Goal: Communication & Community: Answer question/provide support

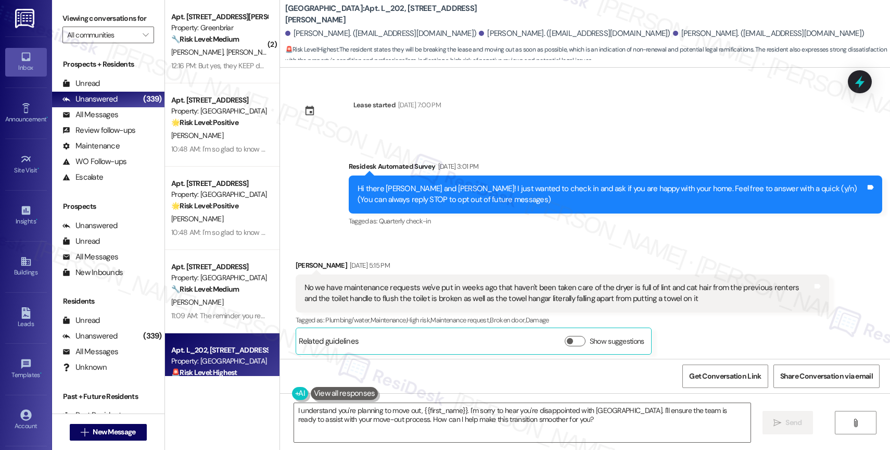
scroll to position [5059, 0]
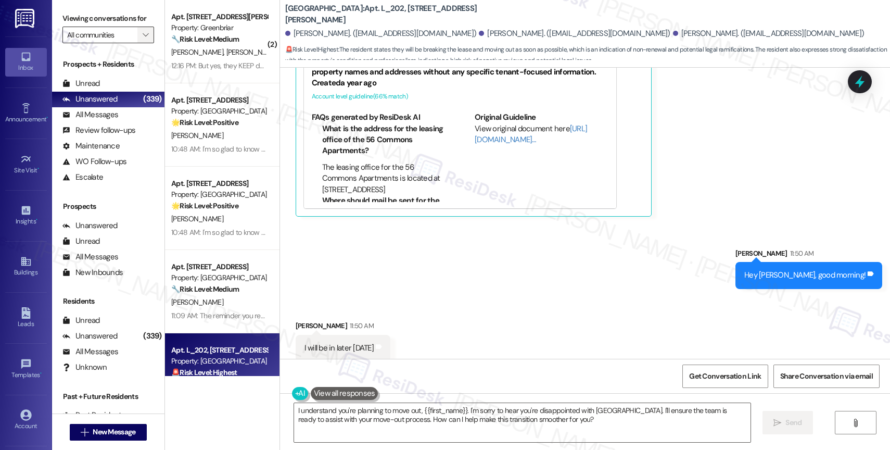
click at [143, 39] on icon "" at bounding box center [146, 35] width 6 height 8
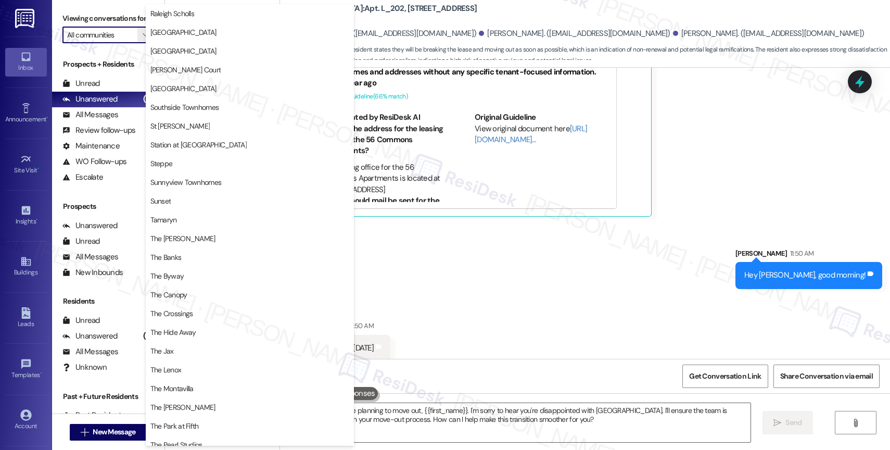
scroll to position [1921, 0]
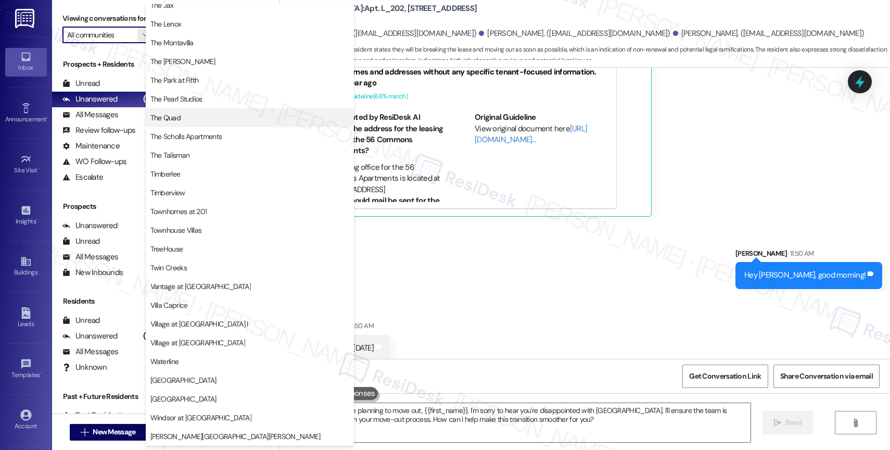
click at [194, 117] on span "The Quad" at bounding box center [249, 117] width 199 height 10
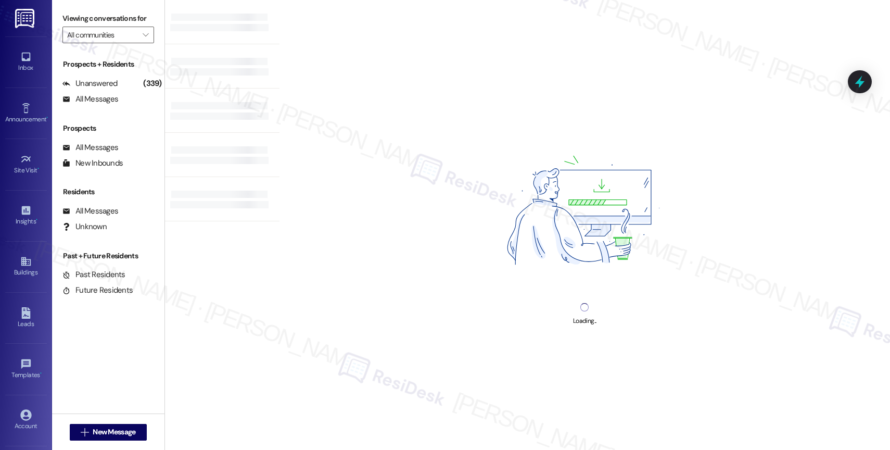
type input "The Quad"
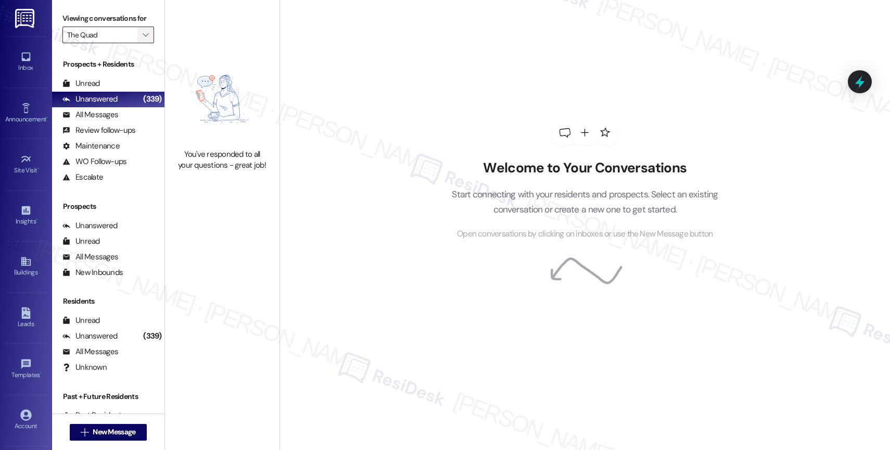
click at [144, 42] on button "" at bounding box center [145, 35] width 17 height 17
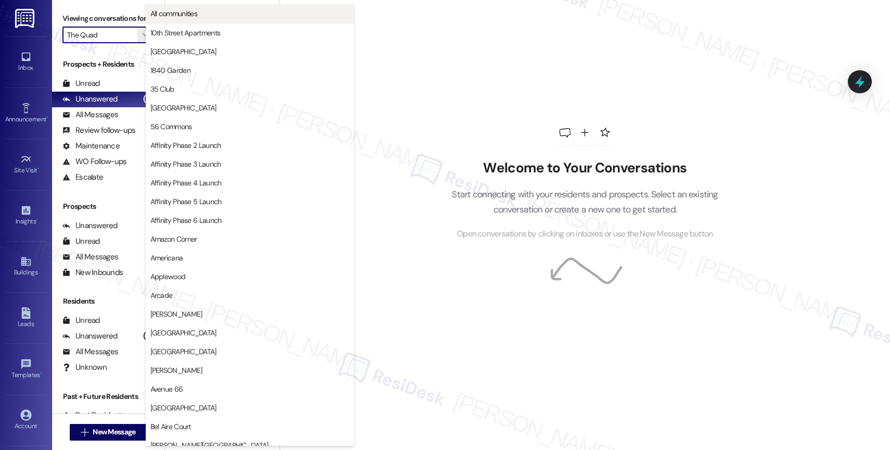
click at [194, 7] on button "All communities" at bounding box center [250, 13] width 208 height 19
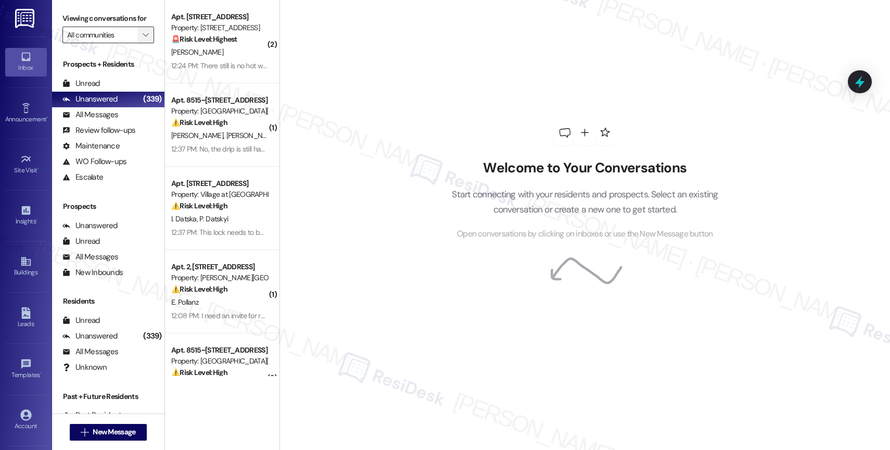
click at [141, 41] on span "" at bounding box center [146, 35] width 10 height 17
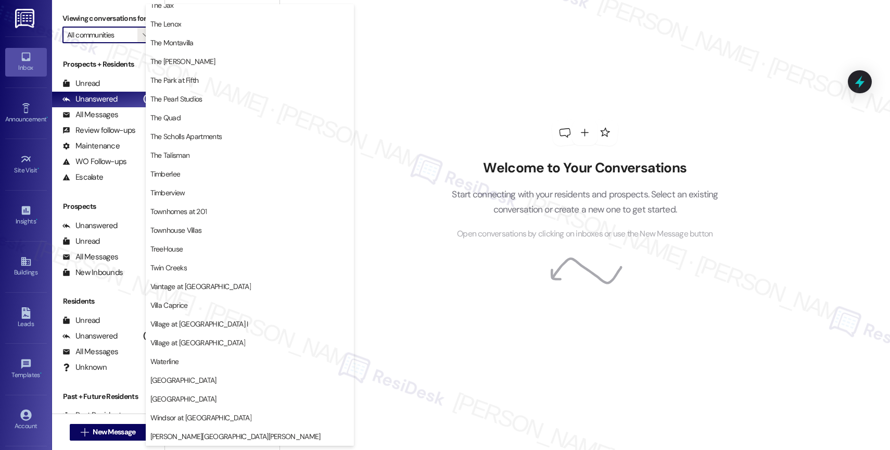
scroll to position [1921, 0]
click at [184, 118] on span "The Quad" at bounding box center [249, 117] width 199 height 10
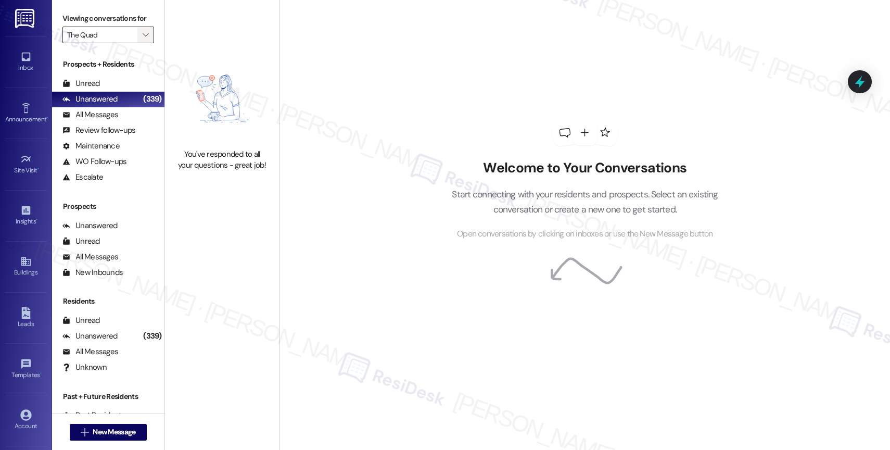
click at [143, 39] on icon "" at bounding box center [146, 35] width 6 height 8
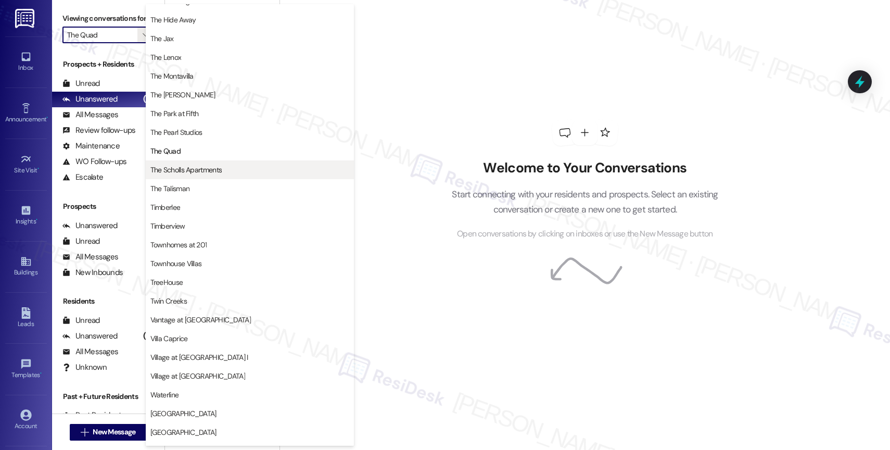
scroll to position [1900, 0]
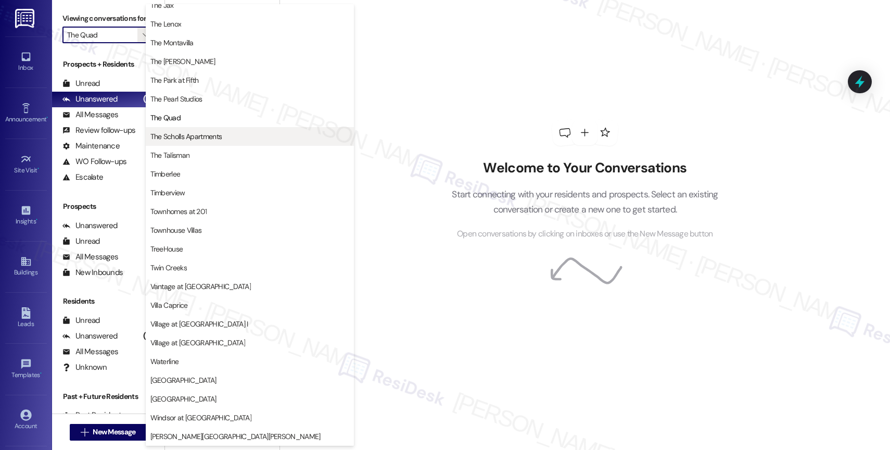
click at [201, 131] on button "The Scholls Apartments" at bounding box center [250, 136] width 208 height 19
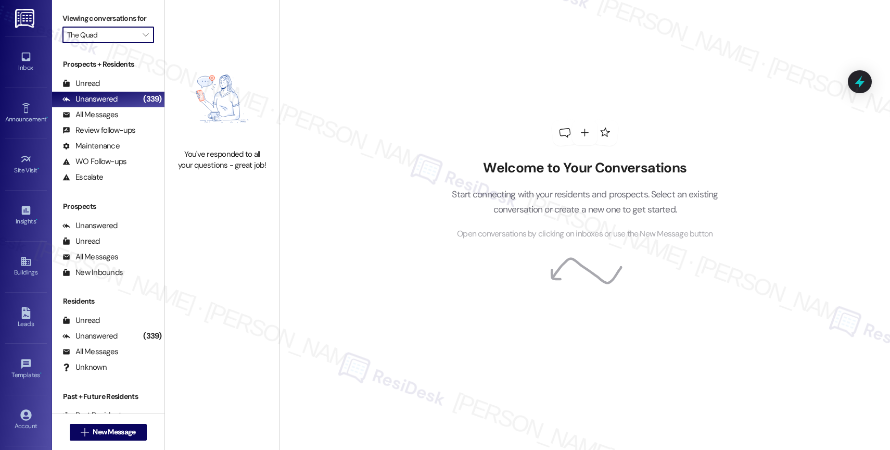
type input "The Scholls Apartments"
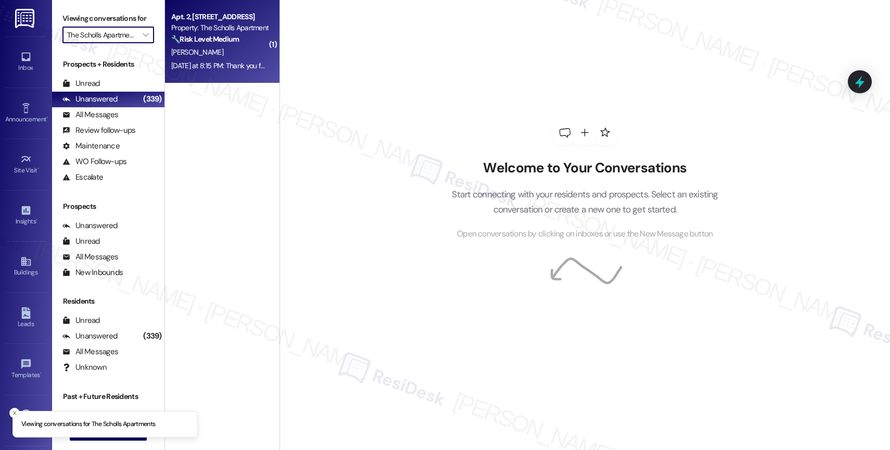
click at [207, 19] on div "Apt. 2, [STREET_ADDRESS]" at bounding box center [219, 16] width 96 height 11
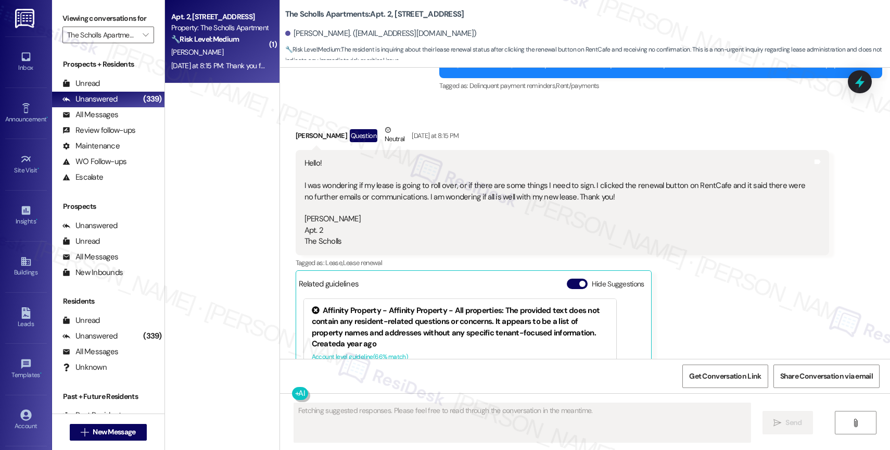
scroll to position [678, 0]
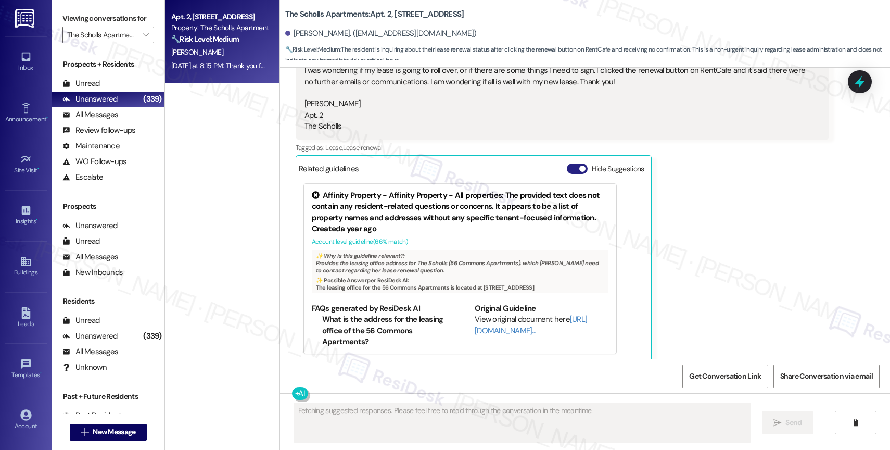
click at [567, 163] on button "Hide Suggestions" at bounding box center [577, 168] width 21 height 10
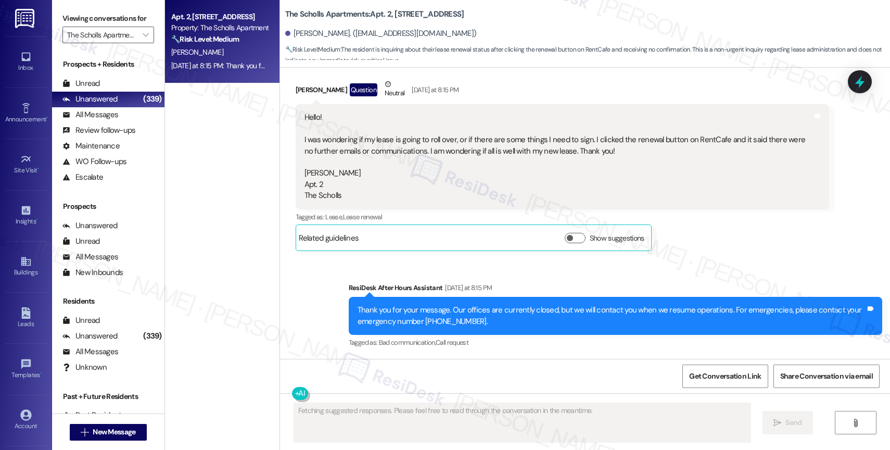
scroll to position [597, 0]
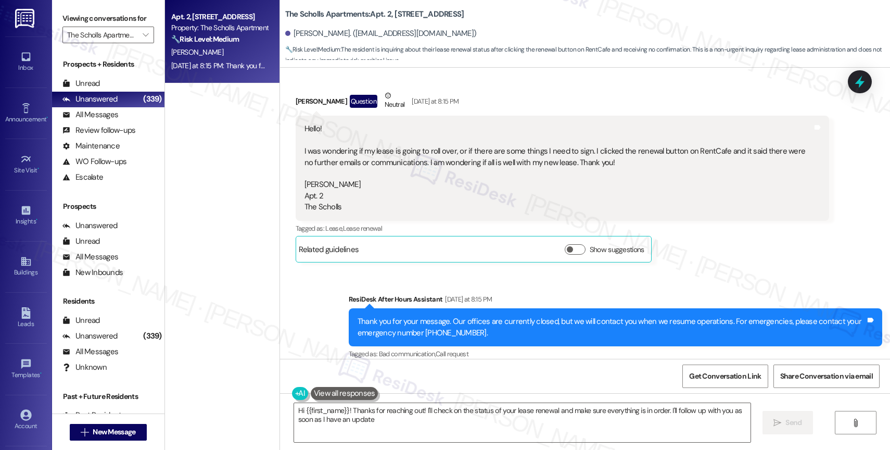
type textarea "Hi {{first_name}}! Thanks for reaching out! I'll check on the status of your le…"
click at [141, 43] on span "" at bounding box center [146, 35] width 10 height 17
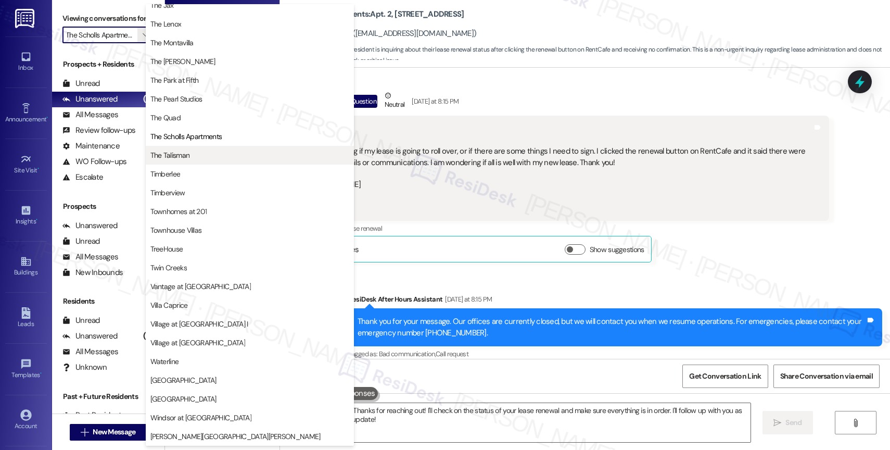
scroll to position [1871, 0]
click at [201, 156] on span "The Talisman" at bounding box center [249, 155] width 199 height 10
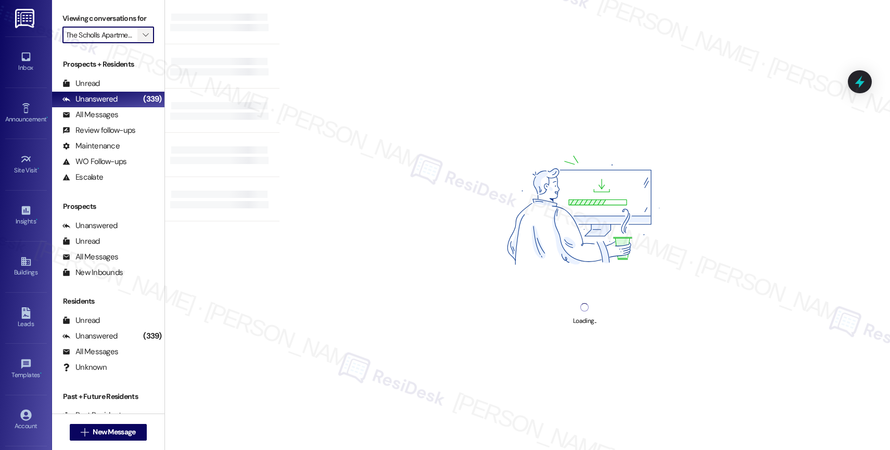
type input "The Talisman"
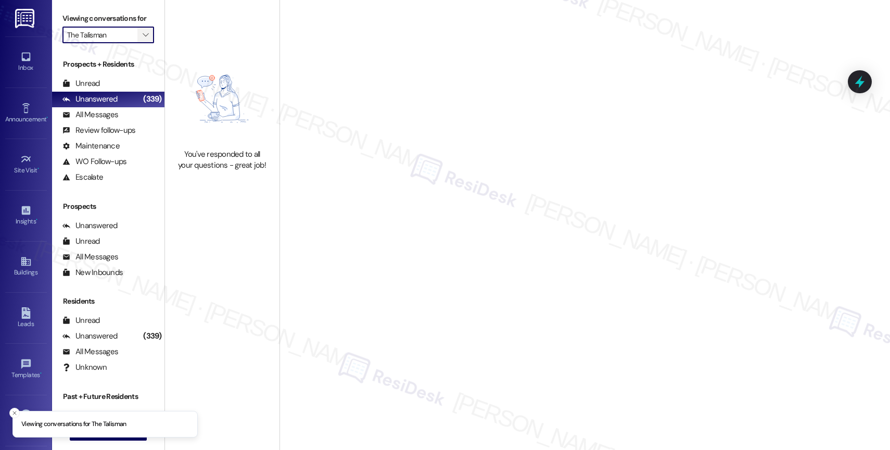
click at [141, 43] on span "" at bounding box center [146, 35] width 10 height 17
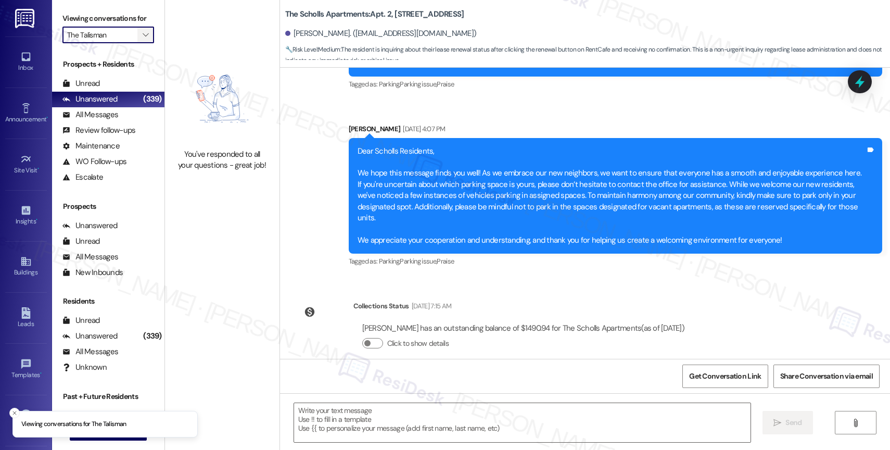
type textarea "Fetching suggested responses. Please feel free to read through the conversation…"
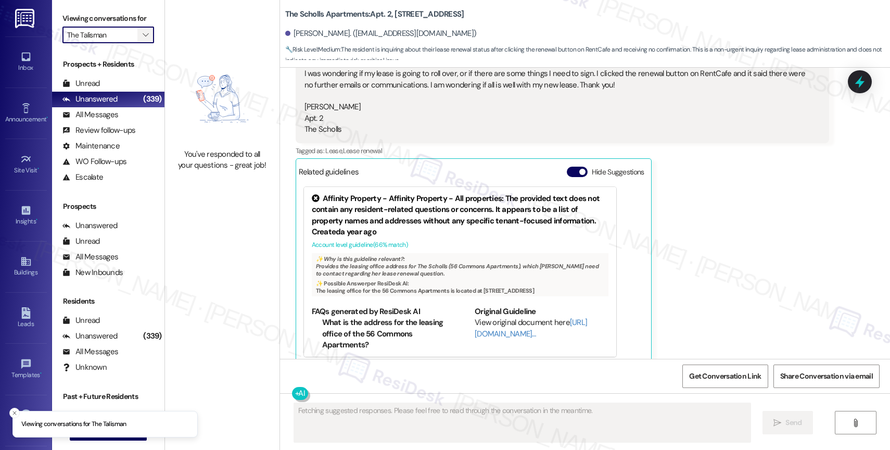
scroll to position [678, 0]
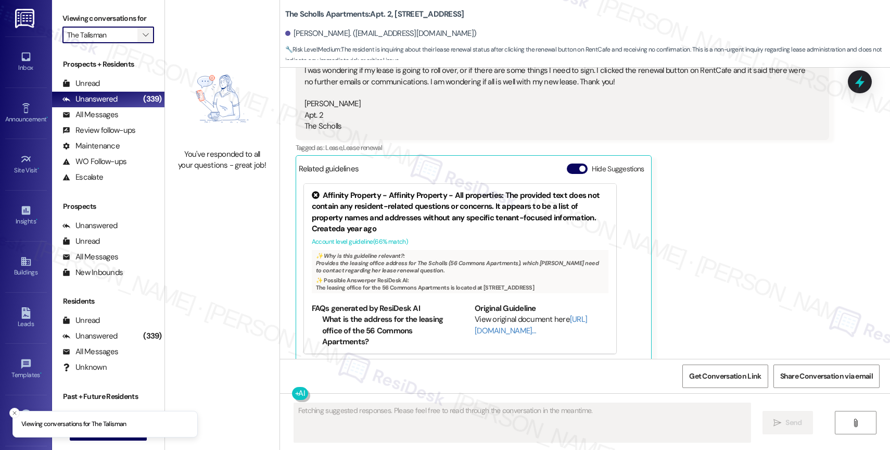
click at [141, 39] on span "" at bounding box center [146, 35] width 10 height 17
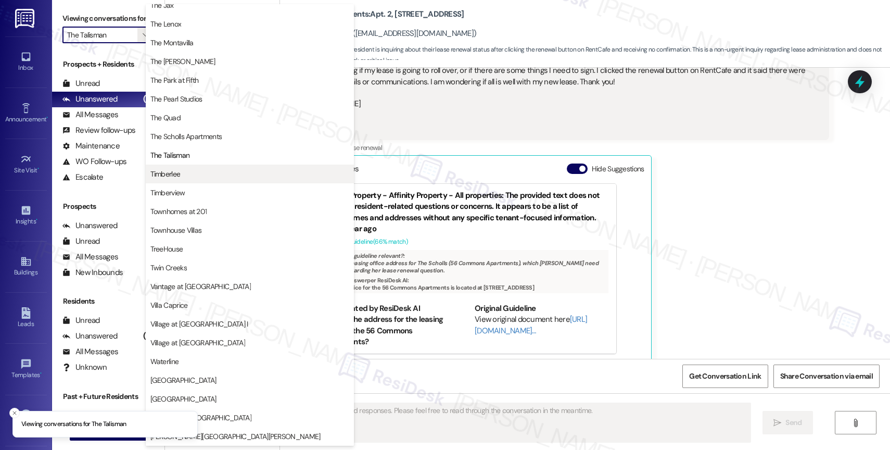
scroll to position [1871, 0]
click at [195, 177] on span "Timberlee" at bounding box center [249, 174] width 199 height 10
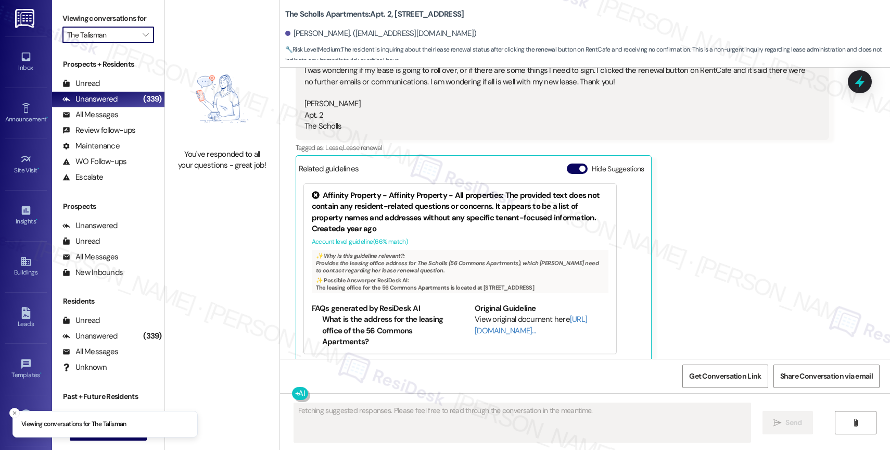
type input "Timberlee"
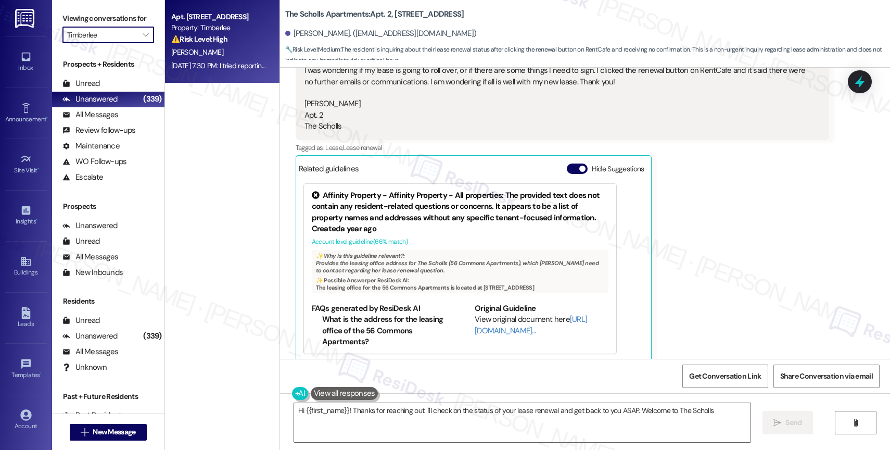
type textarea "Hi {{first_name}}! Thanks for reaching out. I'll check on the status of your le…"
click at [208, 46] on div "[PERSON_NAME]" at bounding box center [219, 52] width 98 height 13
type textarea "Fetching suggested responses. Please feel free to read through the conversation…"
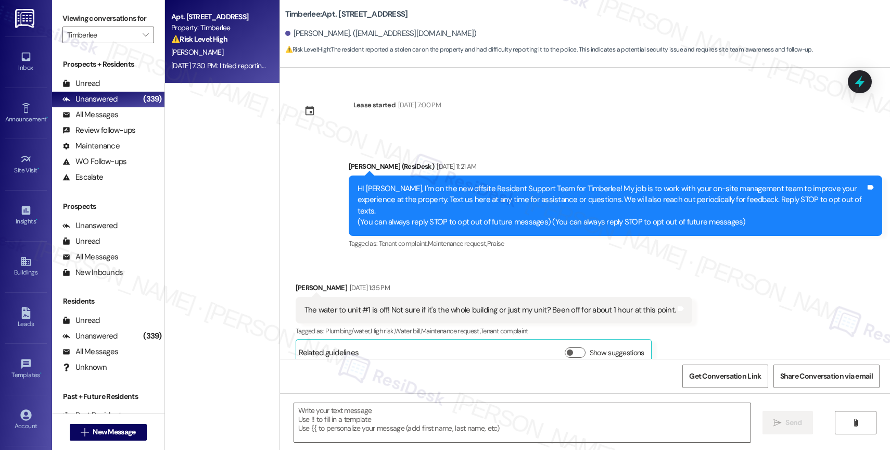
scroll to position [3005, 0]
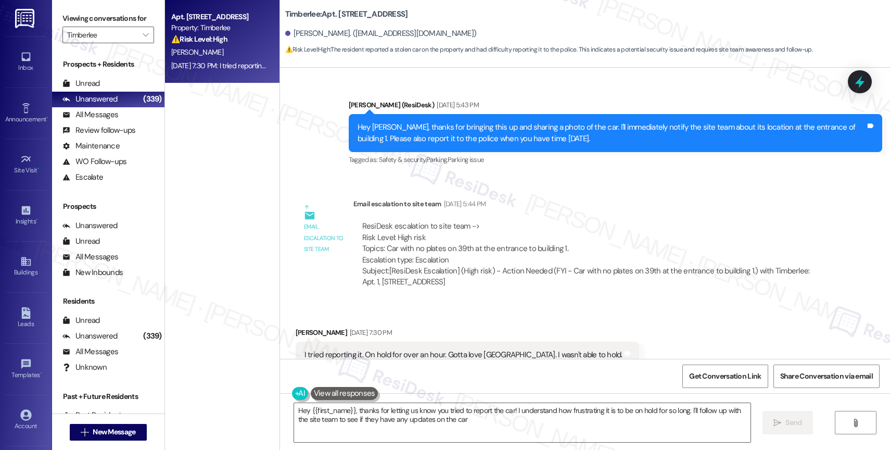
type textarea "Hey {{first_name}}, thanks for letting us know you tried to report the car! I u…"
click at [143, 39] on icon "" at bounding box center [146, 35] width 6 height 8
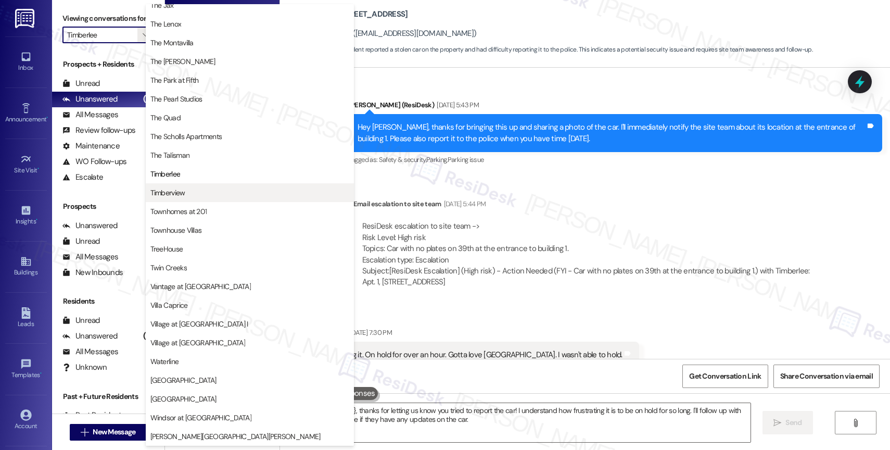
scroll to position [1886, 0]
click at [205, 188] on span "Timberview" at bounding box center [249, 192] width 199 height 10
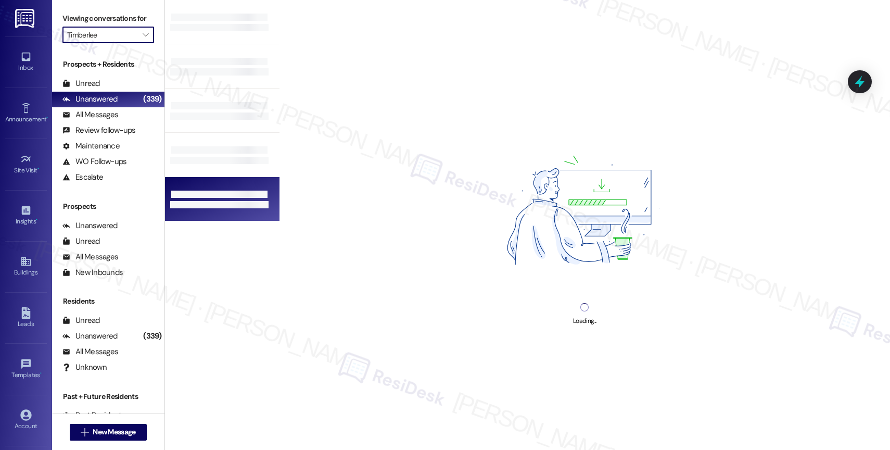
type input "Timberview"
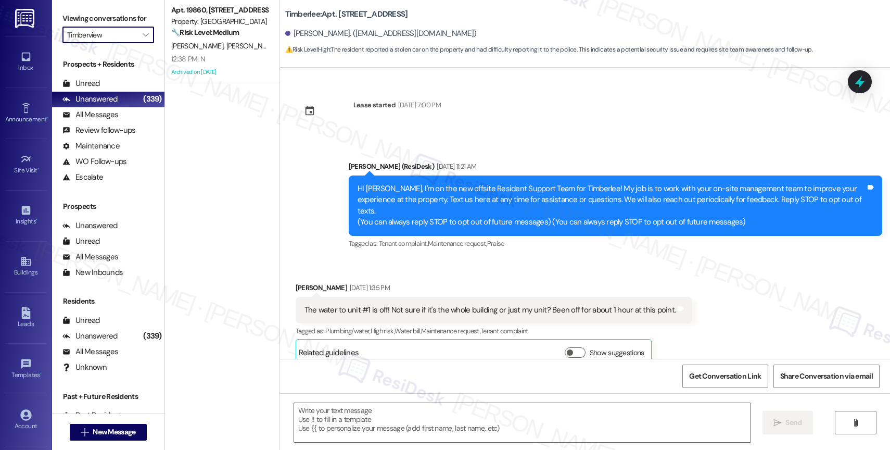
scroll to position [3004, 0]
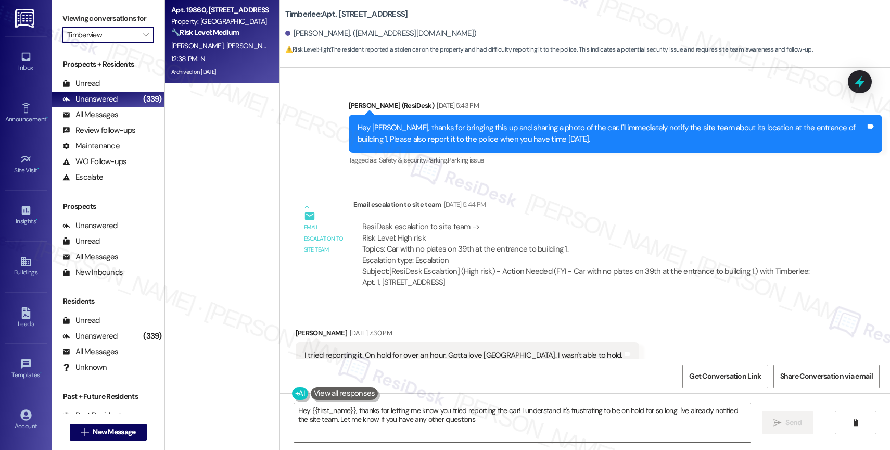
type textarea "Hey {{first_name}}, thanks for letting me know you tried reporting the car! I u…"
click at [224, 55] on div "12:38 PM: N 12:38 PM: N" at bounding box center [219, 59] width 98 height 13
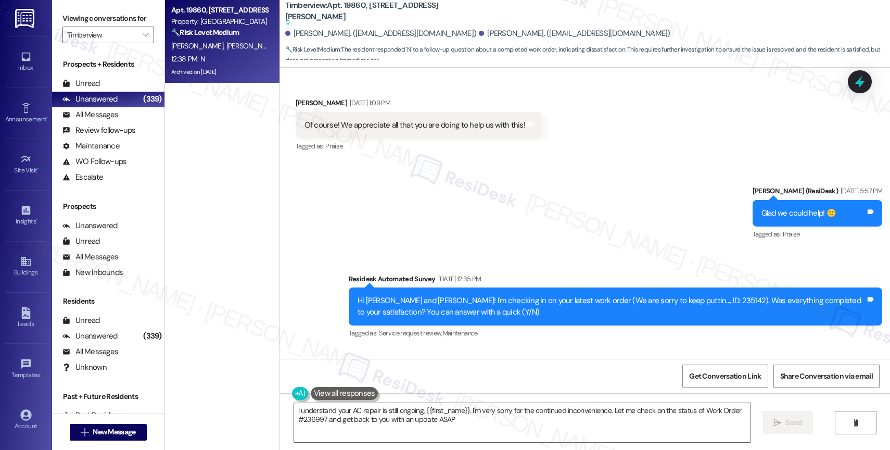
type textarea "I understand your AC repair is still ongoing, {{first_name}}. I'm very sorry fo…"
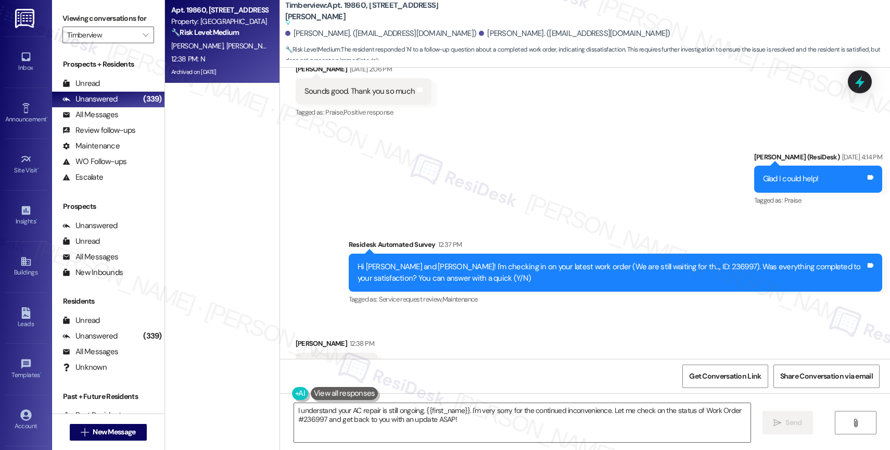
scroll to position [4443, 0]
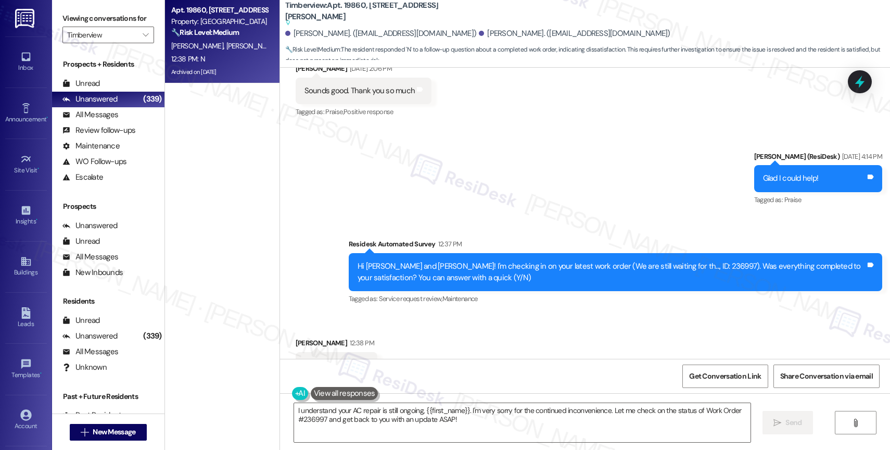
click at [424, 141] on div "Sent via SMS [PERSON_NAME] (ResiDesk) [DATE] 4:14 PM Glad I could help! Tags an…" at bounding box center [585, 221] width 610 height 187
click at [141, 43] on span "" at bounding box center [146, 35] width 10 height 17
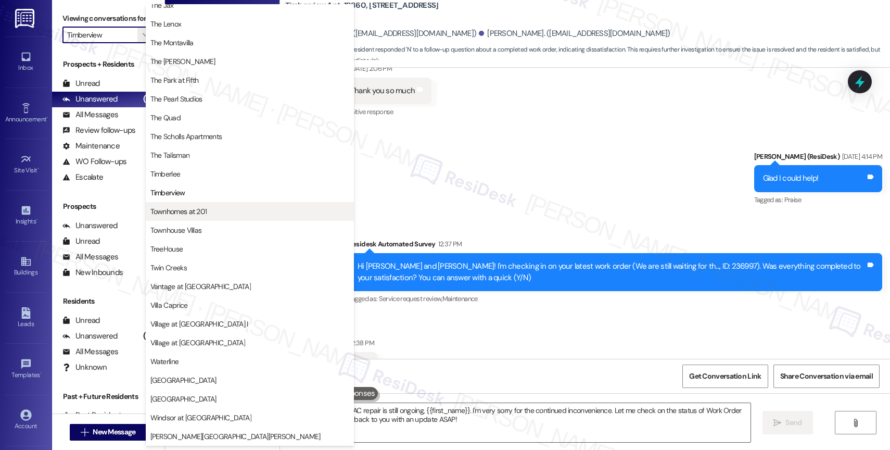
scroll to position [1871, 0]
click at [198, 214] on span "Townhomes at 201" at bounding box center [178, 211] width 57 height 10
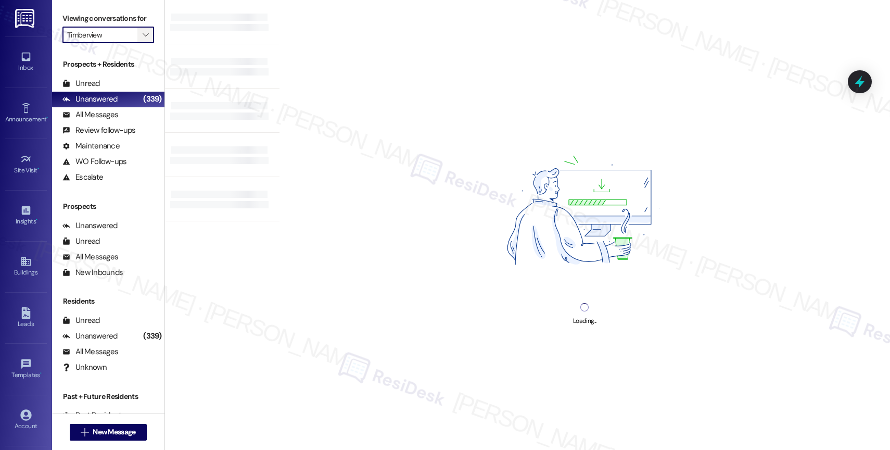
type input "Townhomes at 201"
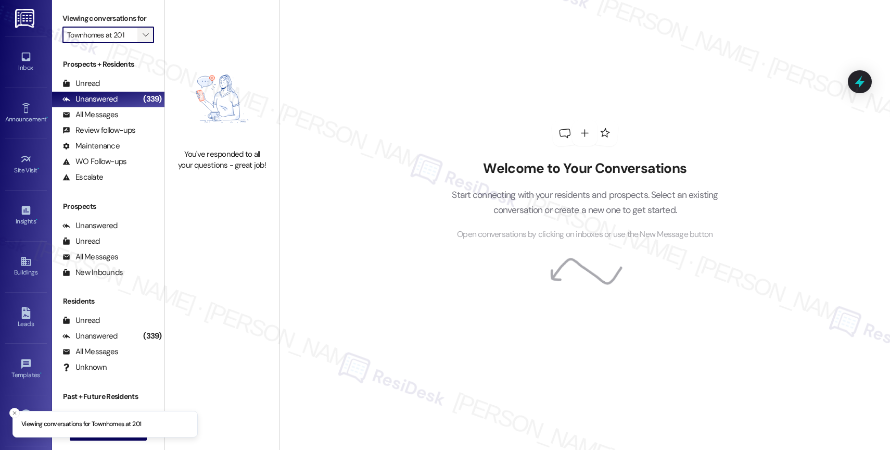
click at [141, 41] on span "" at bounding box center [146, 35] width 10 height 17
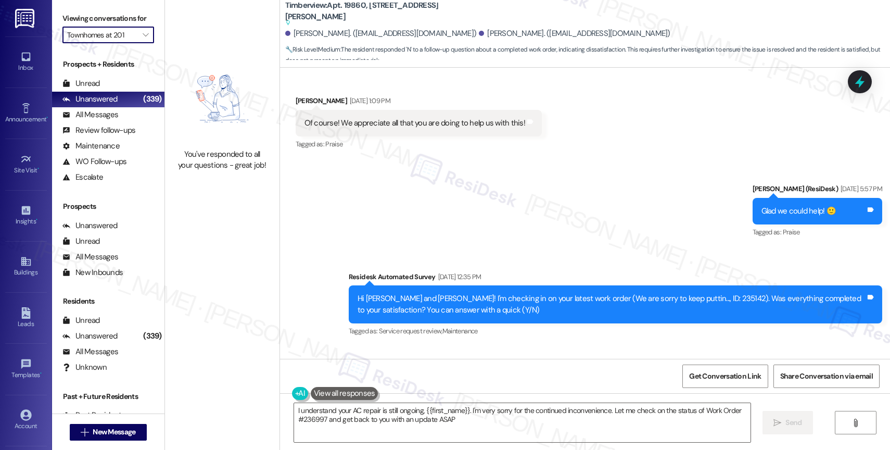
type textarea "I understand your AC repair is still ongoing, {{first_name}}. I'm very sorry fo…"
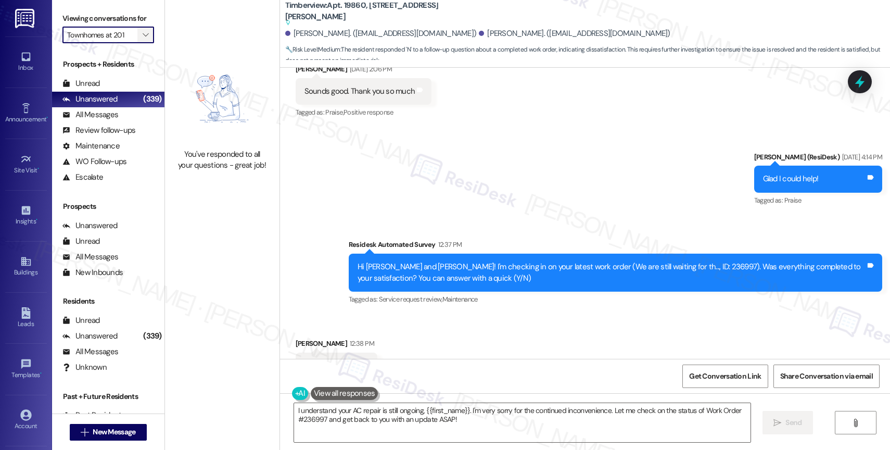
click at [141, 41] on span "" at bounding box center [146, 35] width 10 height 17
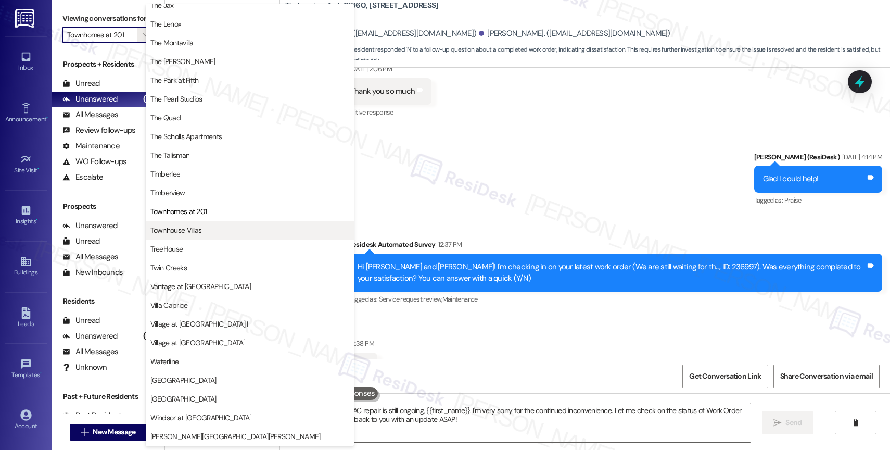
scroll to position [1898, 0]
click at [207, 232] on span "Townhouse Villas" at bounding box center [249, 230] width 199 height 10
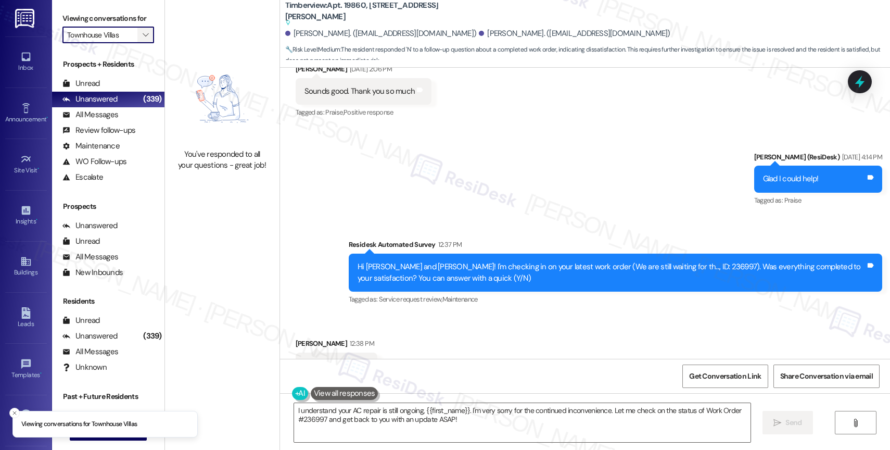
click at [143, 39] on icon "" at bounding box center [146, 35] width 6 height 8
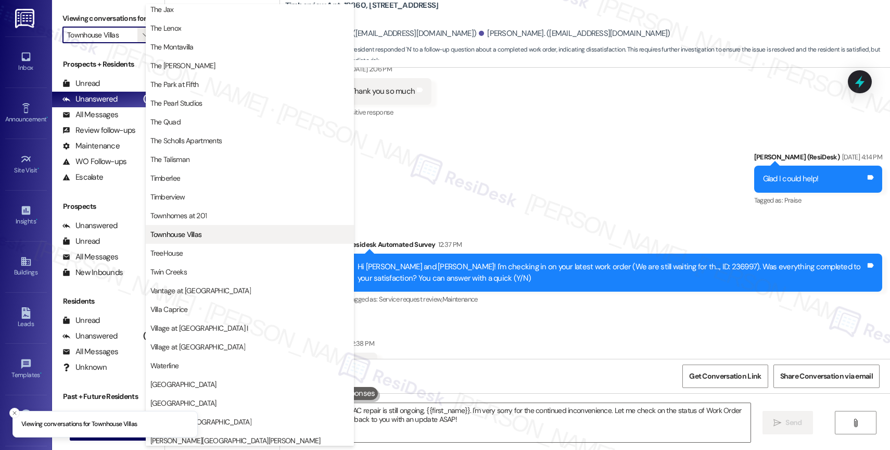
scroll to position [1871, 0]
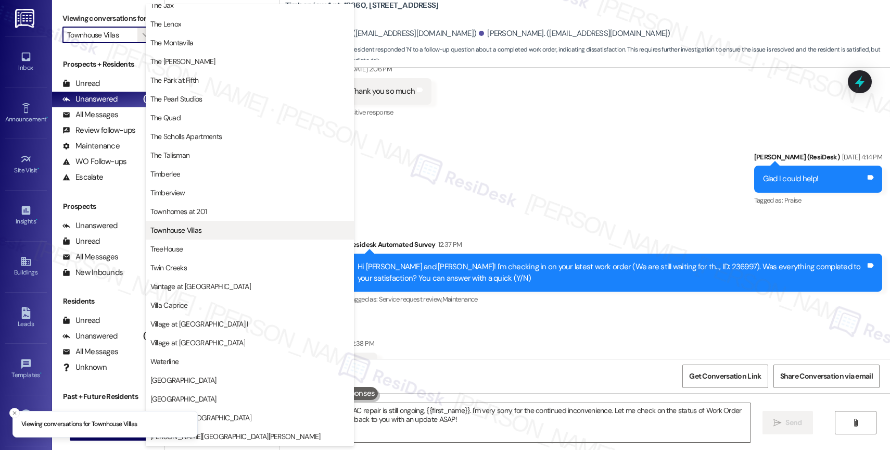
click at [190, 234] on span "Townhouse Villas" at bounding box center [176, 230] width 52 height 10
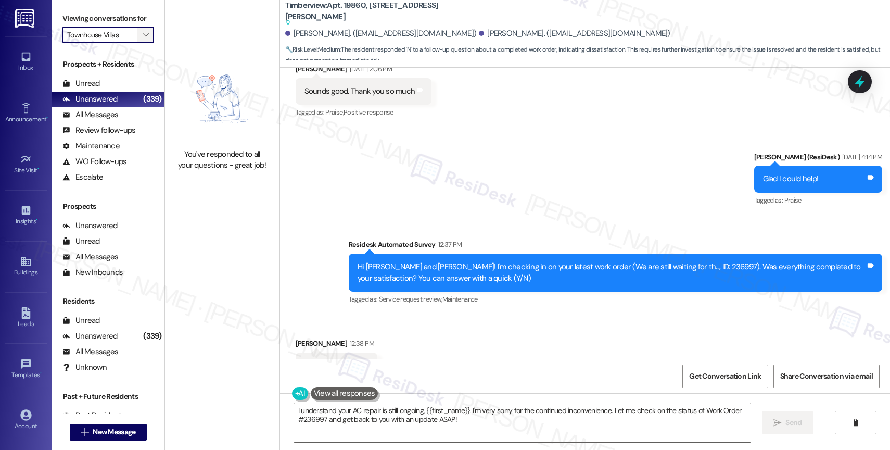
click at [143, 39] on icon "" at bounding box center [146, 35] width 6 height 8
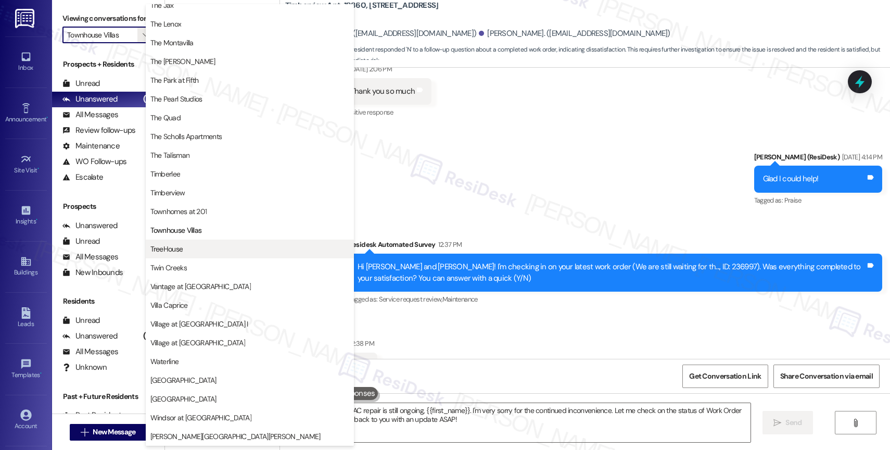
scroll to position [1905, 0]
click at [195, 244] on span "TreeHouse" at bounding box center [249, 249] width 199 height 10
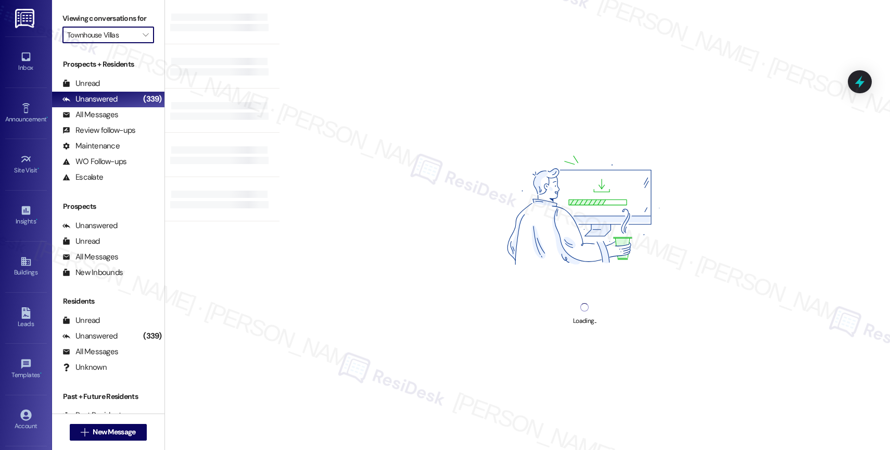
type input "TreeHouse"
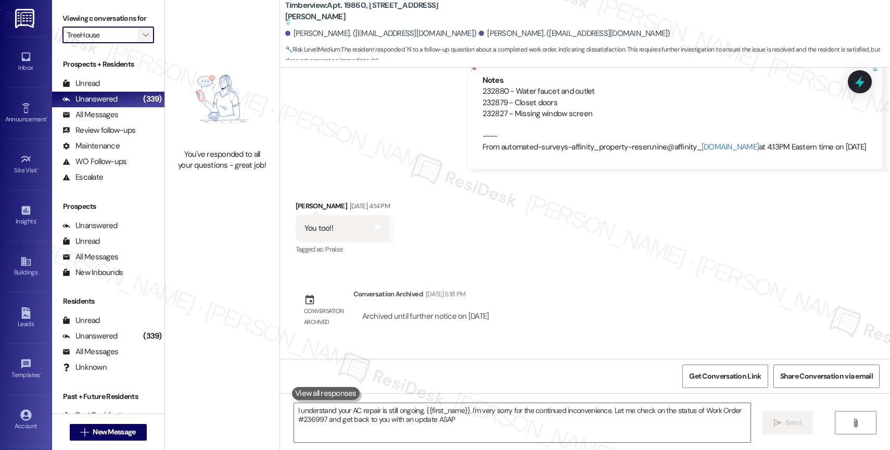
type textarea "I understand your AC repair is still ongoing, {{first_name}}. I'm very sorry fo…"
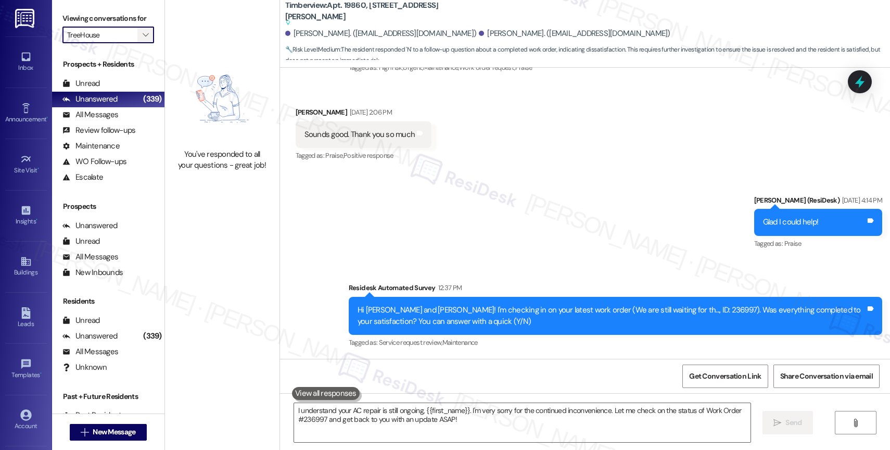
scroll to position [4442, 0]
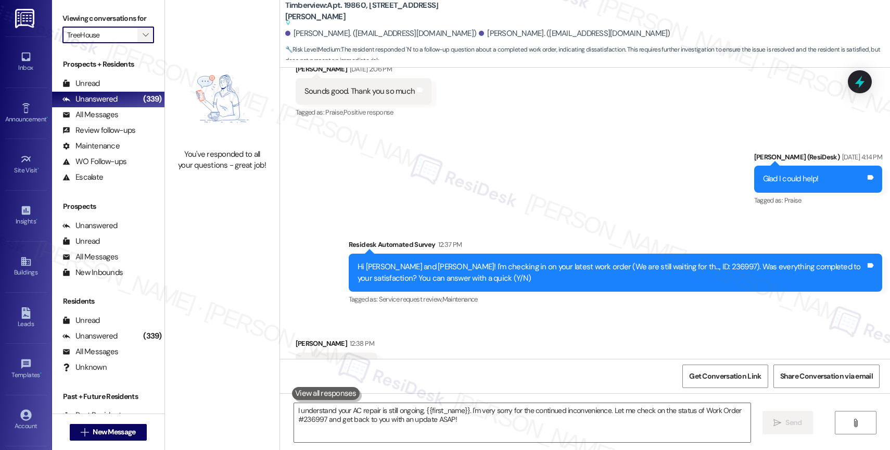
click at [143, 39] on icon "" at bounding box center [146, 35] width 6 height 8
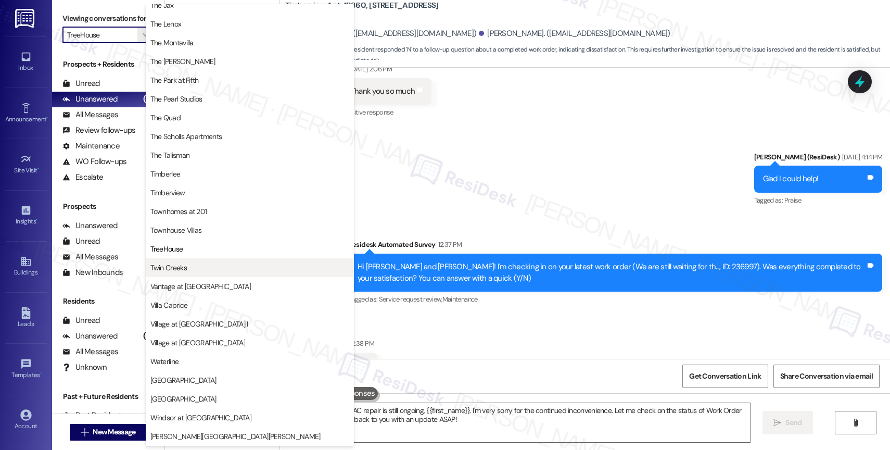
scroll to position [1879, 0]
click at [197, 262] on span "Twin Creeks" at bounding box center [249, 267] width 199 height 10
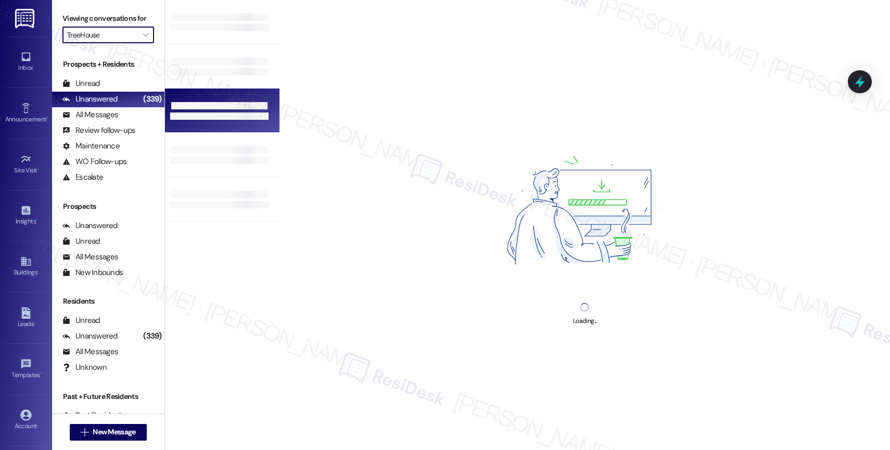
type input "Twin Creeks"
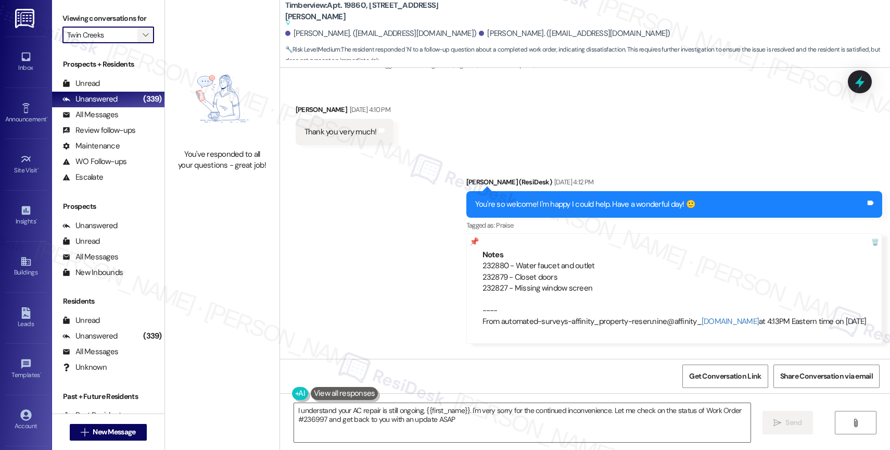
type textarea "I understand your AC repair is still ongoing, {{first_name}}. I'm very sorry fo…"
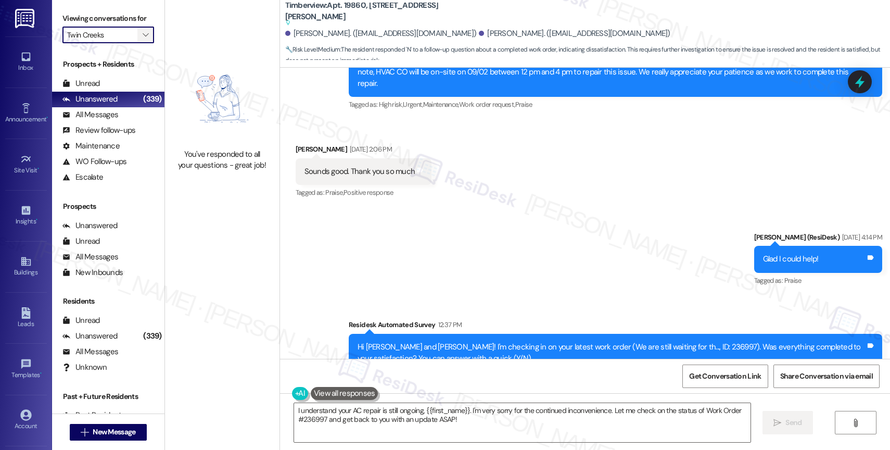
scroll to position [4442, 0]
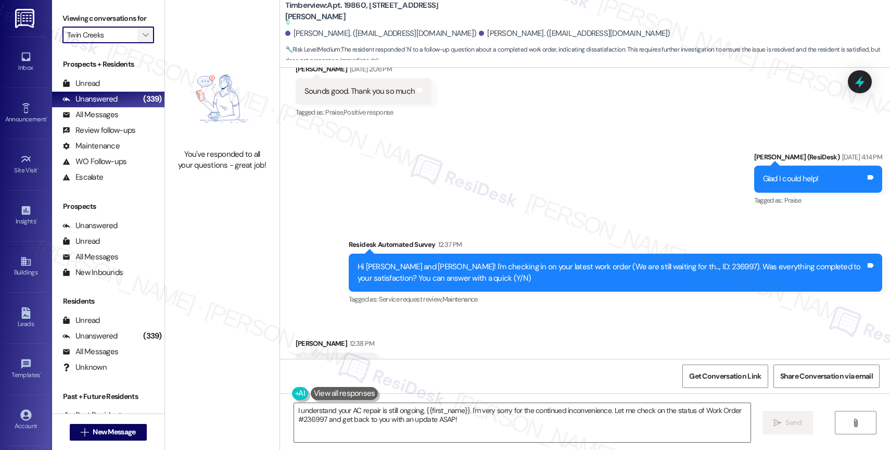
click at [143, 39] on icon "" at bounding box center [146, 35] width 6 height 8
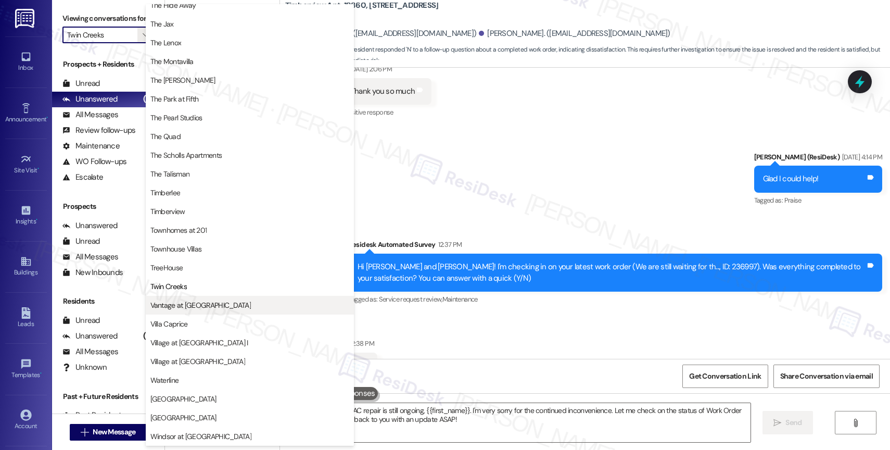
scroll to position [1871, 0]
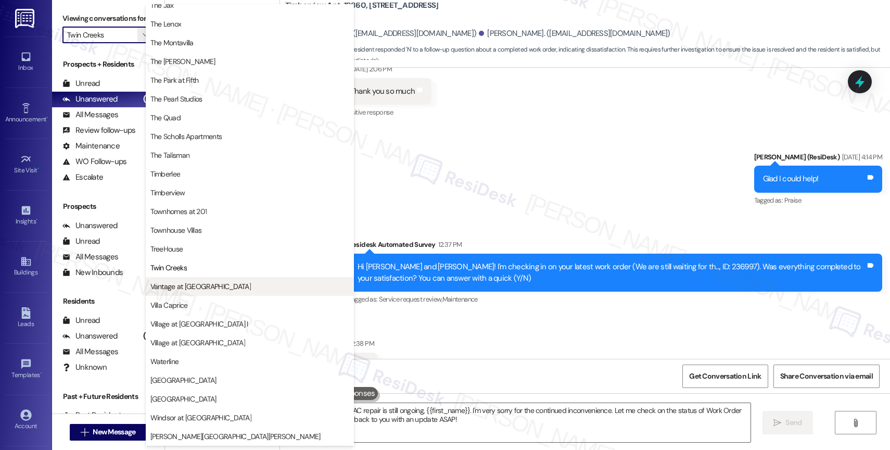
click at [183, 284] on span "Vantage at [GEOGRAPHIC_DATA]" at bounding box center [200, 286] width 100 height 10
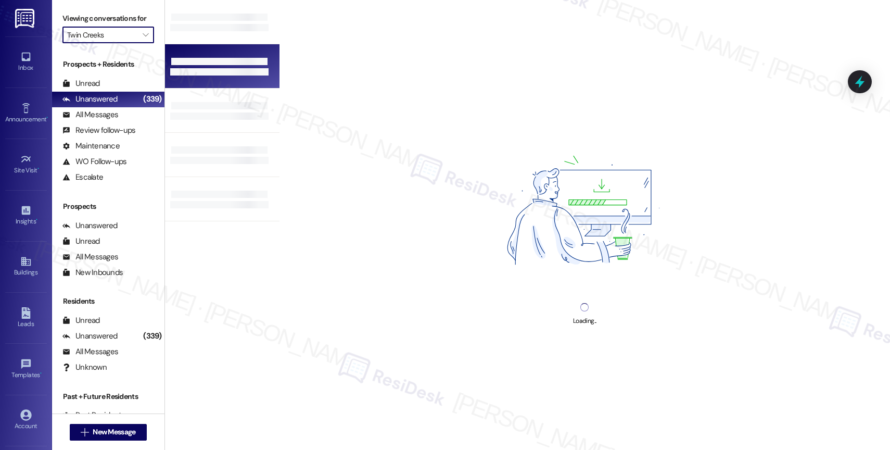
type input "Vantage at [GEOGRAPHIC_DATA]"
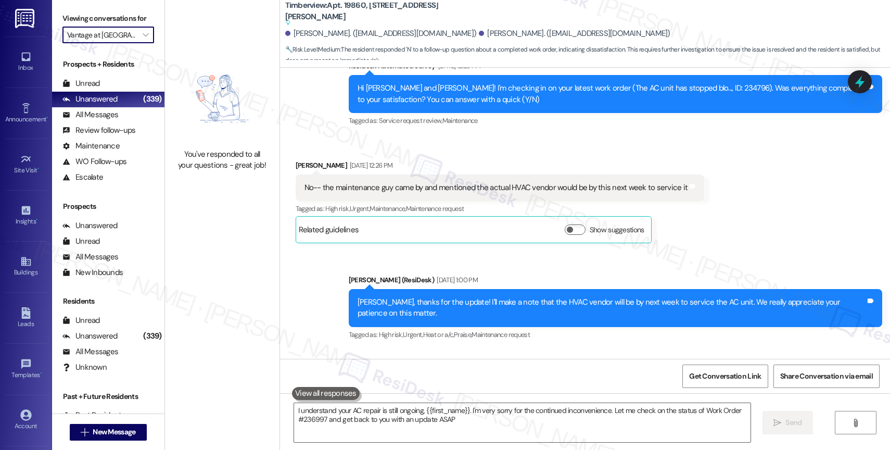
type textarea "I understand your AC repair is still ongoing, {{first_name}}. I'm very sorry fo…"
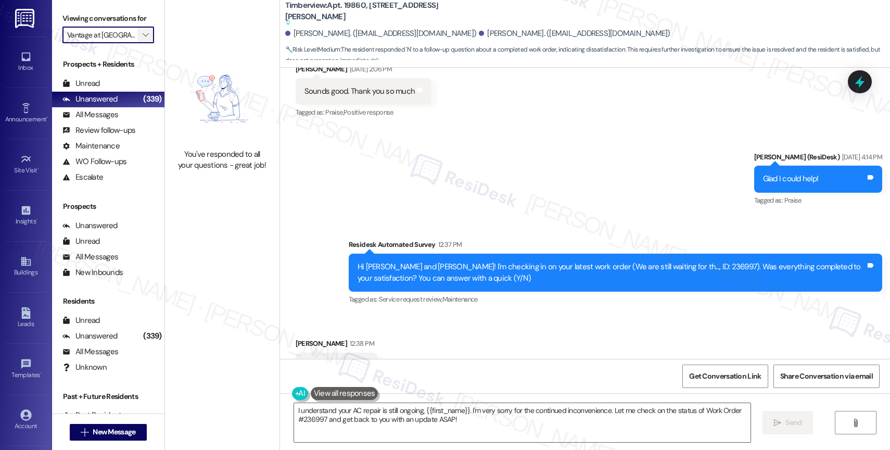
click at [143, 39] on icon "" at bounding box center [146, 35] width 6 height 8
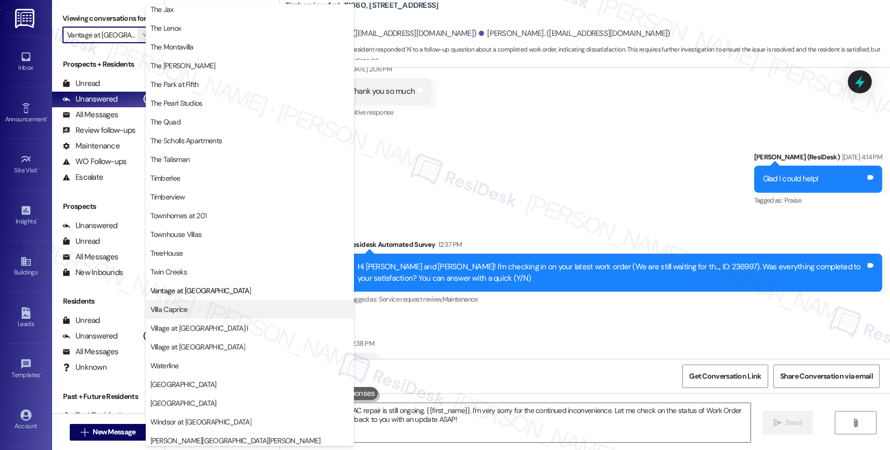
scroll to position [1879, 0]
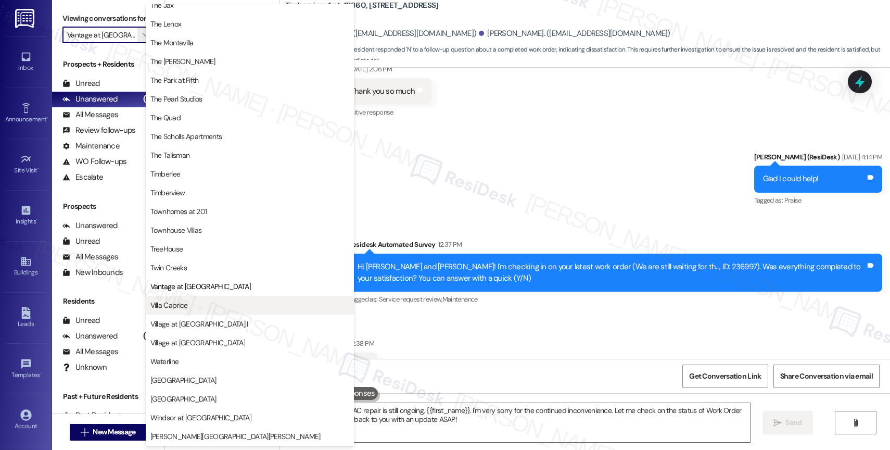
click at [204, 307] on span "Villa Caprice" at bounding box center [249, 305] width 199 height 10
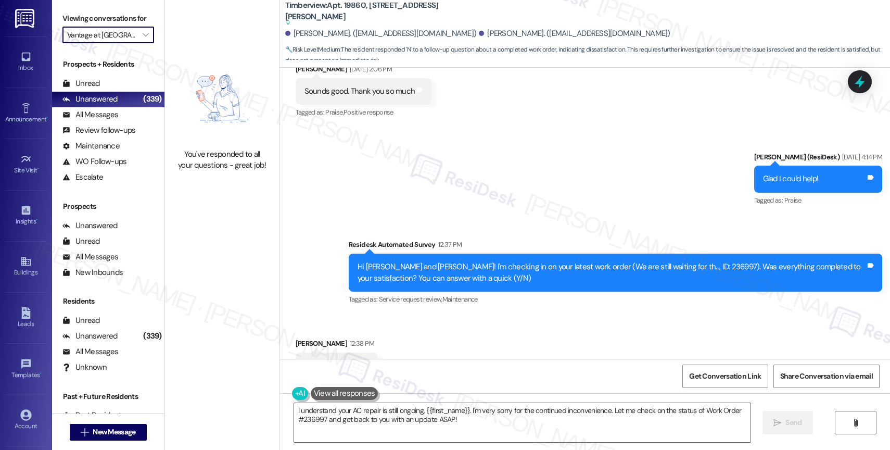
type input "Villa Caprice"
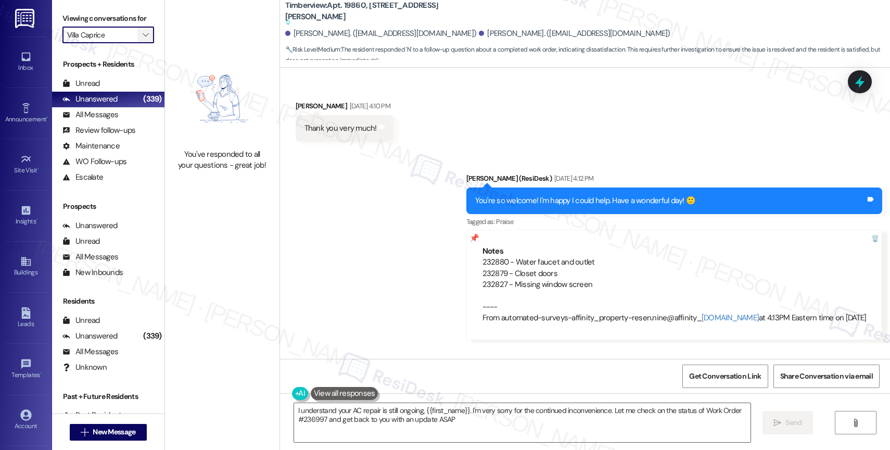
type textarea "I understand your AC repair is still ongoing, {{first_name}}. I'm very sorry fo…"
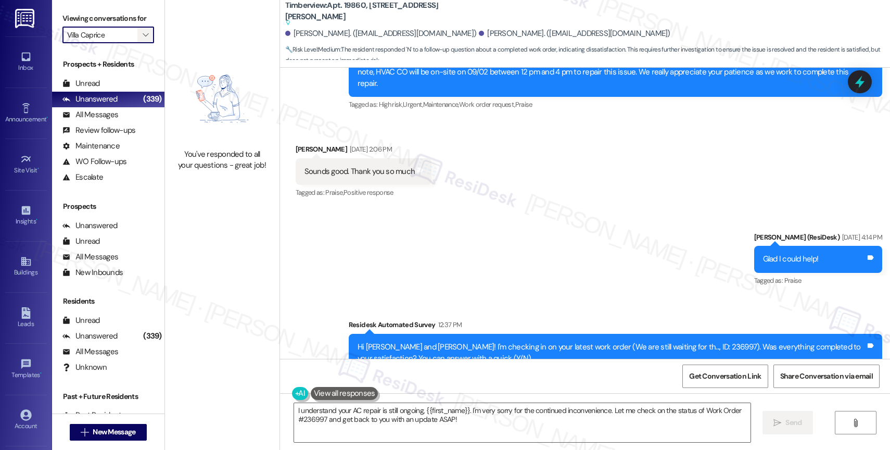
scroll to position [4442, 0]
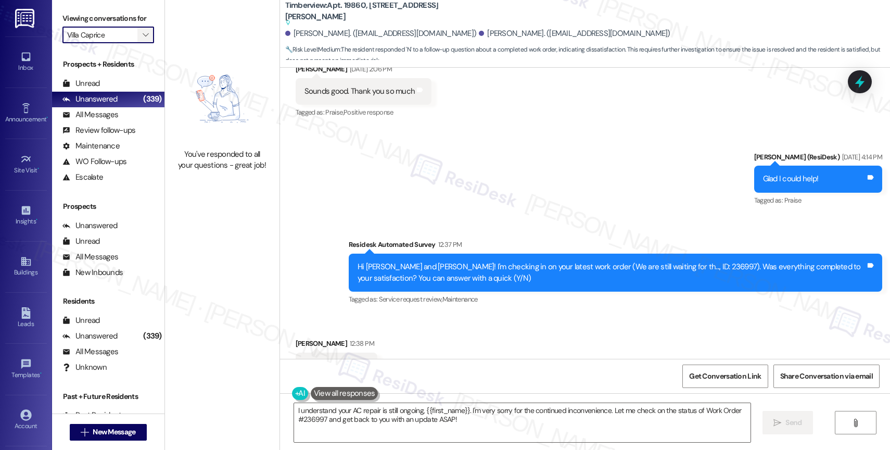
click at [143, 39] on icon "" at bounding box center [146, 35] width 6 height 8
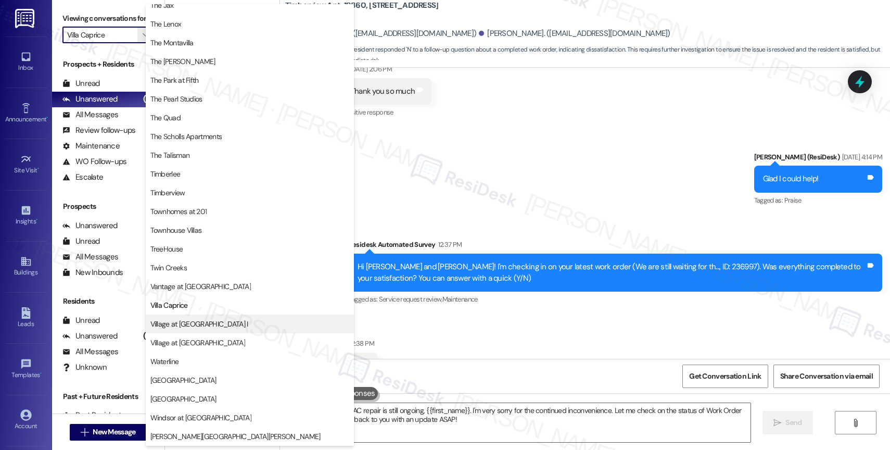
scroll to position [1896, 0]
click at [207, 321] on span "Village at [GEOGRAPHIC_DATA] I" at bounding box center [199, 324] width 98 height 10
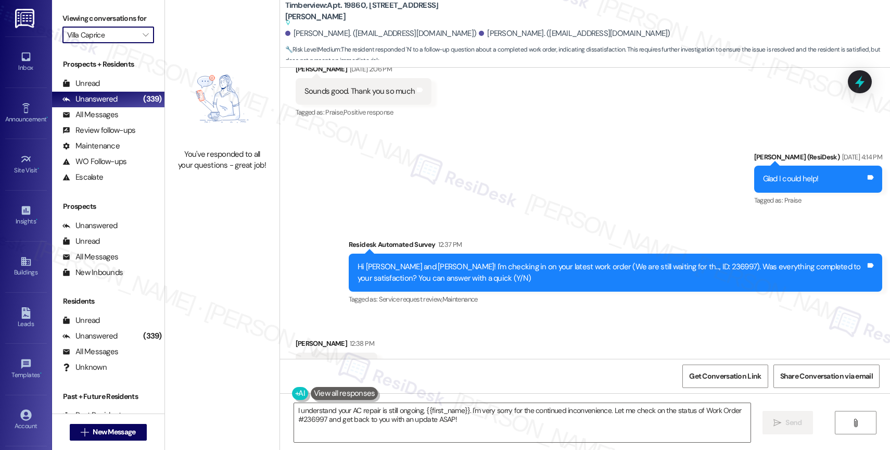
type input "Village at [GEOGRAPHIC_DATA] I"
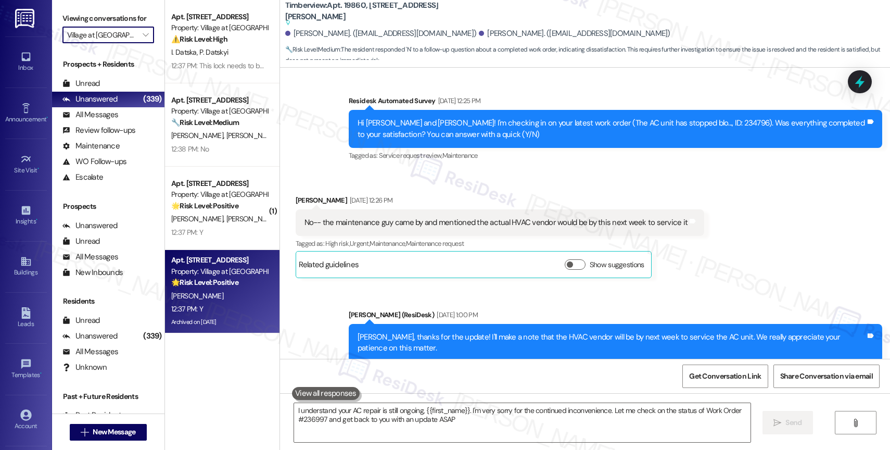
type textarea "I understand your AC repair is still ongoing, {{first_name}}. I'm very sorry fo…"
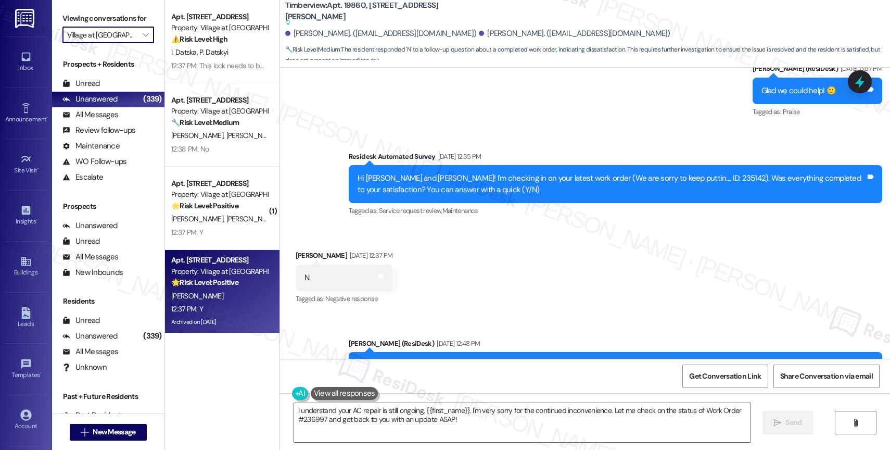
scroll to position [4442, 0]
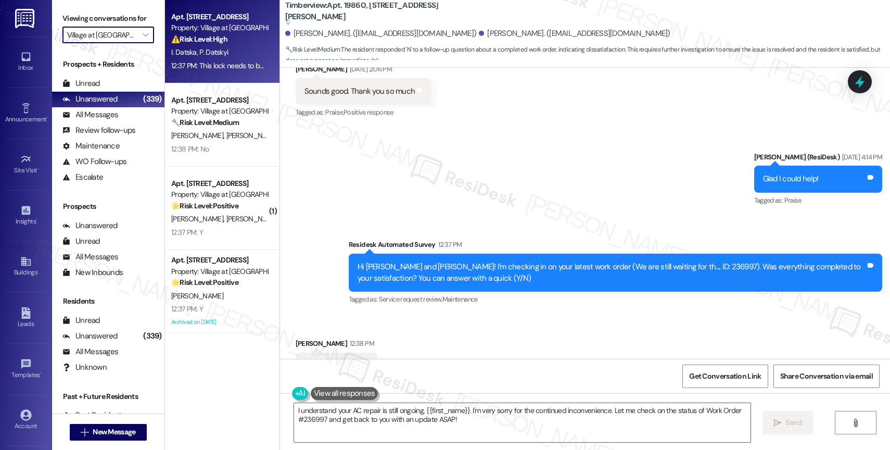
click at [237, 35] on div "⚠️ Risk Level: High The resident reports a broken lock that needs to be replace…" at bounding box center [219, 39] width 96 height 11
type textarea "I understand your AC repair is still ongoing, {{first_name}}. I'm very sorry fo…"
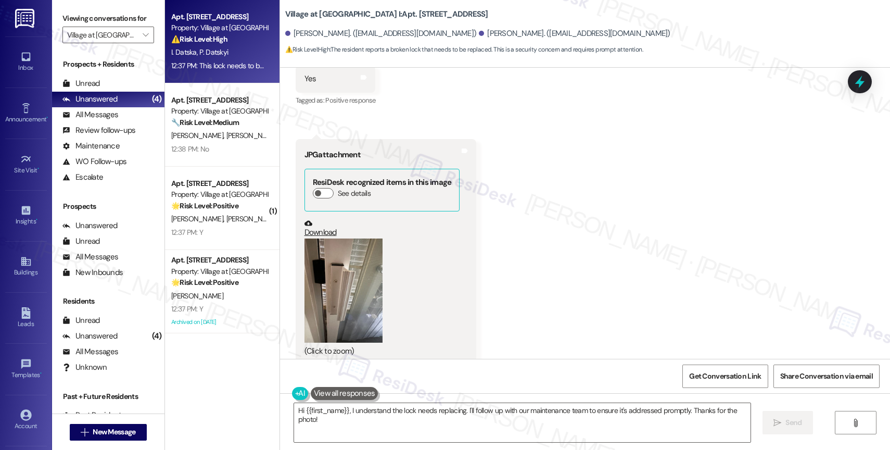
scroll to position [3414, 0]
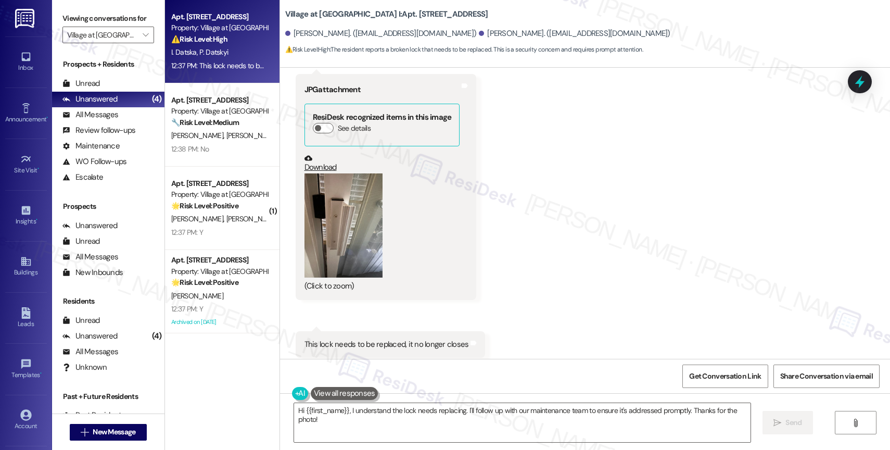
click at [343, 205] on button "Zoom image" at bounding box center [344, 225] width 78 height 104
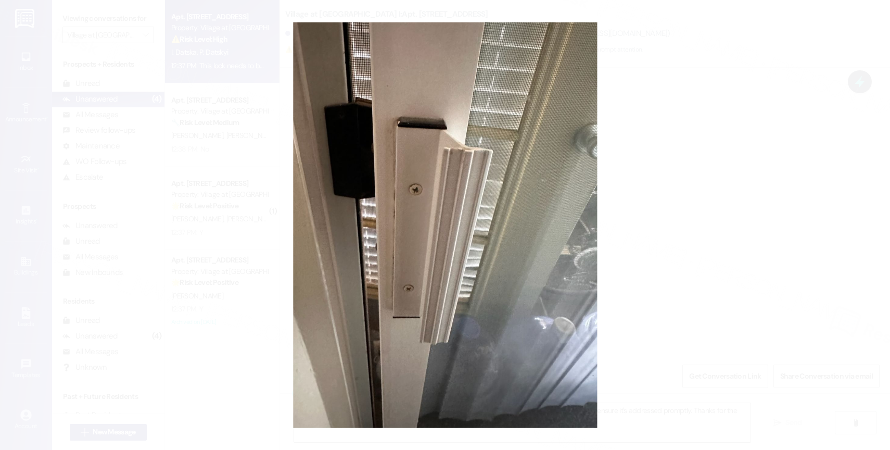
click at [343, 205] on button "Unzoom image" at bounding box center [445, 225] width 890 height 450
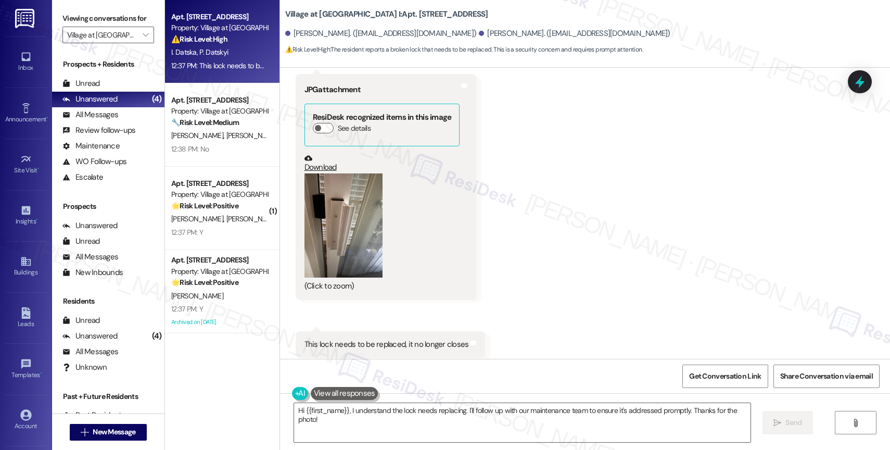
click at [360, 200] on button "Zoom image" at bounding box center [344, 225] width 78 height 104
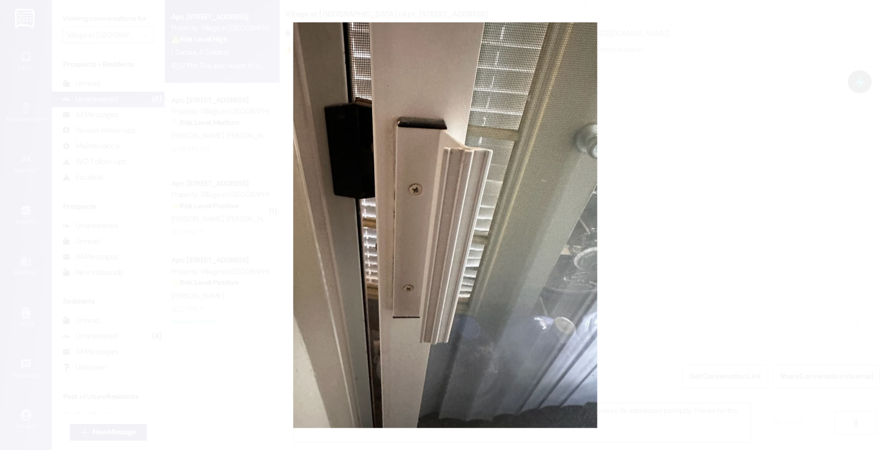
click at [360, 200] on button "Unzoom image" at bounding box center [445, 225] width 890 height 450
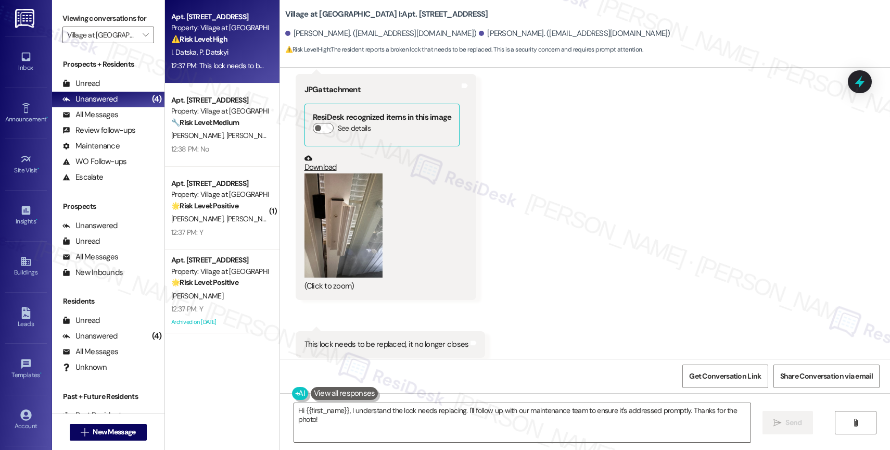
click at [537, 241] on div "Received via SMS [PERSON_NAME] 12:36 PM Yes Tags and notes Tagged as: Positive …" at bounding box center [585, 172] width 610 height 418
drag, startPoint x: 277, startPoint y: 7, endPoint x: 351, endPoint y: 7, distance: 74.5
click at [351, 9] on b "Village at [GEOGRAPHIC_DATA] I: Apt. [STREET_ADDRESS]" at bounding box center [386, 14] width 203 height 11
copy b "Village at [GEOGRAPHIC_DATA]"
click at [352, 191] on button "Zoom image" at bounding box center [344, 225] width 78 height 104
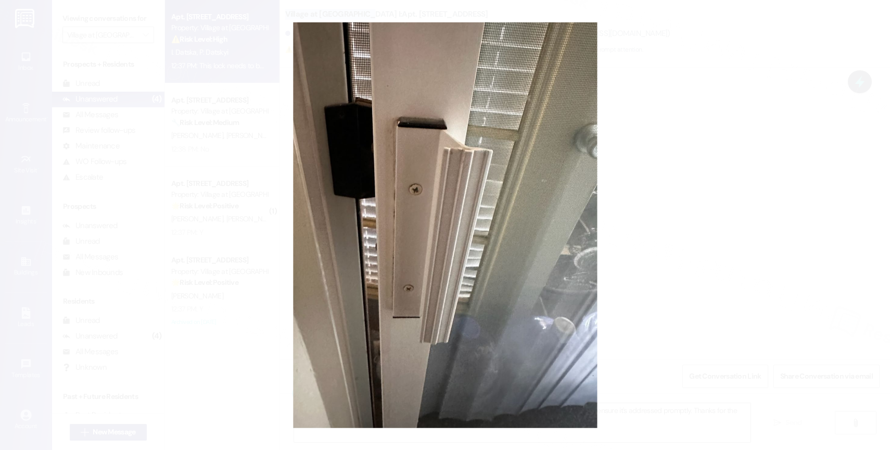
click at [474, 275] on button "Unzoom image" at bounding box center [445, 225] width 890 height 450
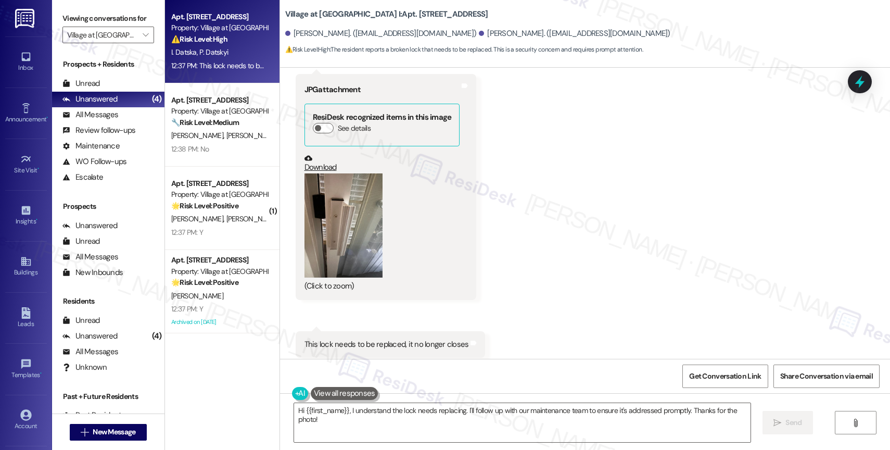
click at [562, 204] on div "Received via SMS [PERSON_NAME] 12:36 PM Yes Tags and notes Tagged as: Positive …" at bounding box center [585, 172] width 610 height 418
click at [380, 429] on textarea "Hi {{first_name}}, I understand the lock needs replacing. I'll follow up with o…" at bounding box center [522, 422] width 457 height 39
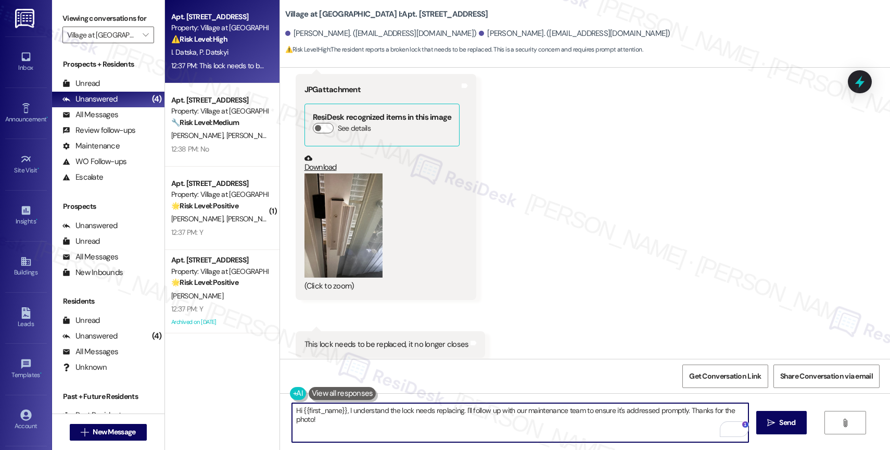
click at [320, 416] on textarea "Hi {{first_name}}, I understand the lock needs replacing. I'll follow up with o…" at bounding box center [520, 422] width 457 height 39
drag, startPoint x: 319, startPoint y: 416, endPoint x: 294, endPoint y: 413, distance: 25.2
click at [294, 413] on textarea "Hi {{first_name}}, I understand the lock needs replacing. I'll follow up with o…" at bounding box center [520, 422] width 457 height 39
click at [309, 418] on textarea "Hi {{first_name}}, I understand the lock needs replacing. I'll follow up with o…" at bounding box center [520, 422] width 457 height 39
click at [309, 417] on textarea "Hi {{first_name}}, I understand the lock needs replacing. I'll follow up with o…" at bounding box center [520, 422] width 457 height 39
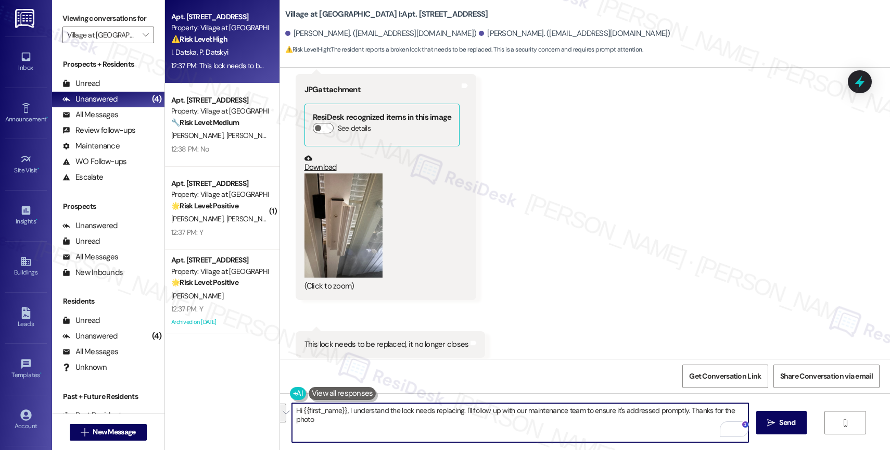
drag, startPoint x: 309, startPoint y: 417, endPoint x: 348, endPoint y: 410, distance: 39.1
click at [348, 410] on textarea "Hi {{first_name}}, I understand the lock needs replacing. I'll follow up with o…" at bounding box center [520, 422] width 457 height 39
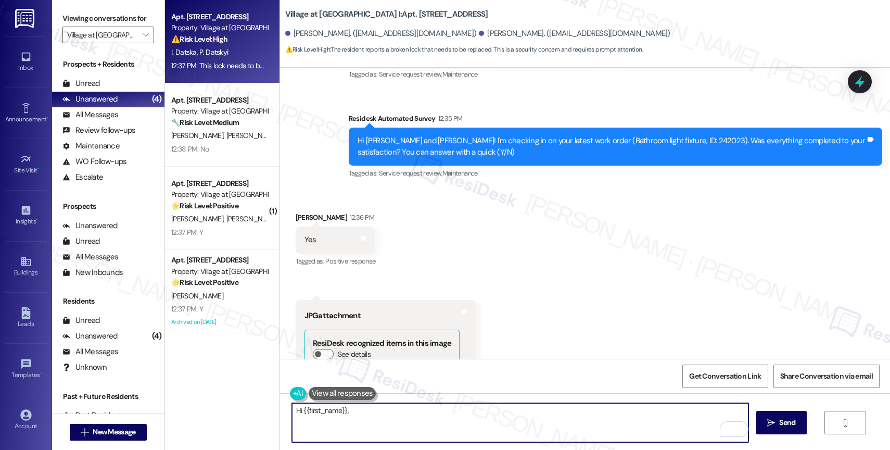
scroll to position [3164, 0]
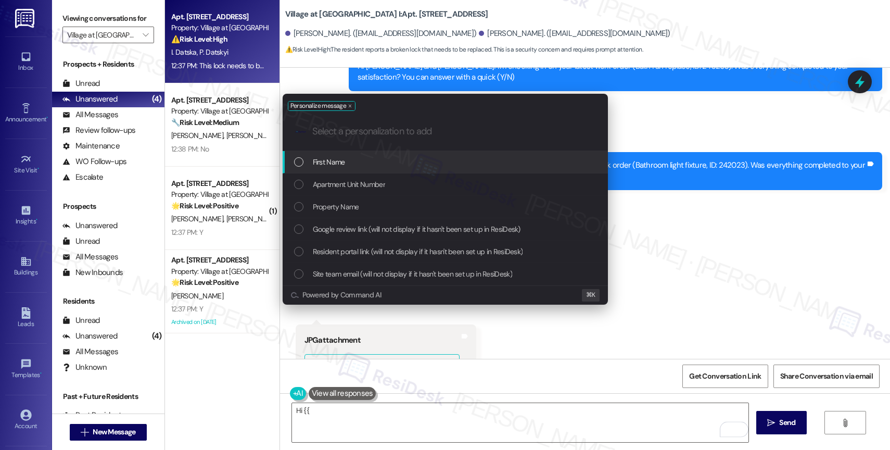
click at [319, 406] on div "Personalize message .cls-1{fill:#0a055f;}.cls-2{fill:#0cc4c4;} resideskLogoBlue…" at bounding box center [445, 225] width 890 height 450
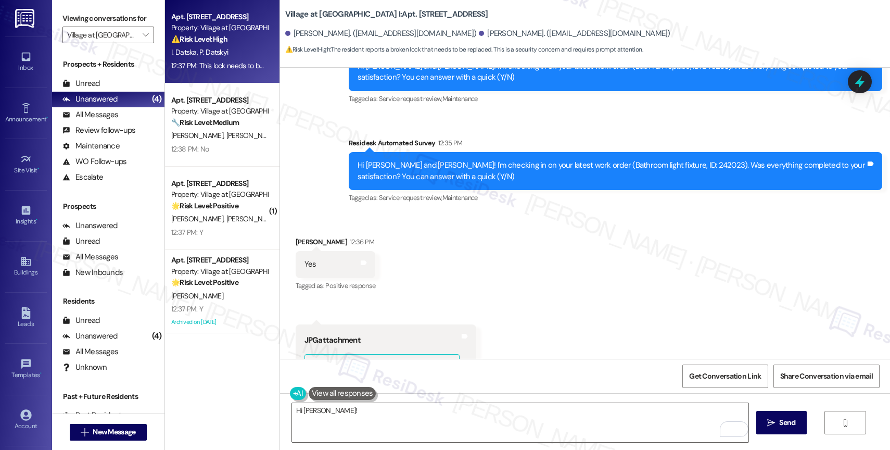
click at [502, 282] on div "Received via SMS [PERSON_NAME] 12:36 PM Yes Tags and notes Tagged as: Positive …" at bounding box center [585, 422] width 610 height 418
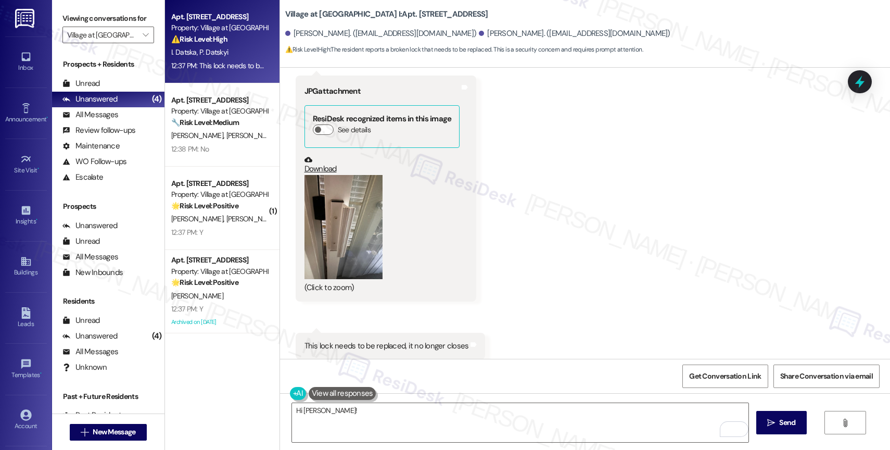
scroll to position [3414, 0]
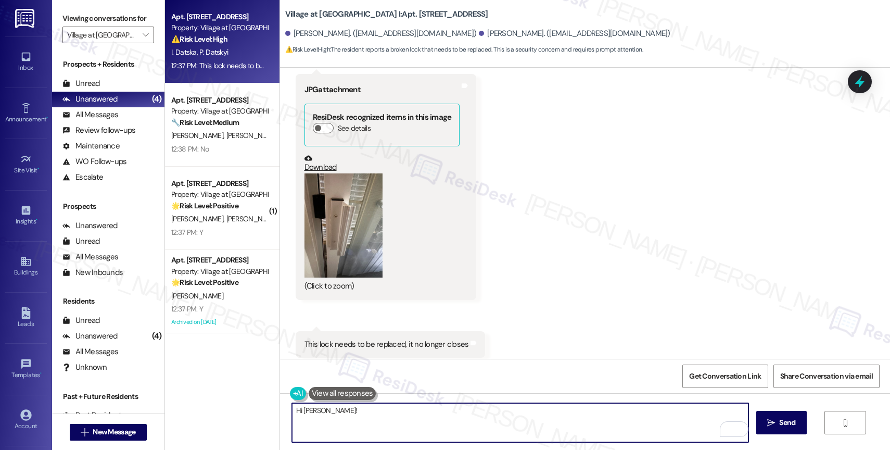
click at [340, 411] on textarea "Hi [PERSON_NAME]!" at bounding box center [520, 422] width 457 height 39
drag, startPoint x: 555, startPoint y: 282, endPoint x: 557, endPoint y: 275, distance: 7.5
click at [557, 275] on div "Received via SMS [PERSON_NAME] 12:36 PM Yes Tags and notes Tagged as: Positive …" at bounding box center [585, 172] width 610 height 418
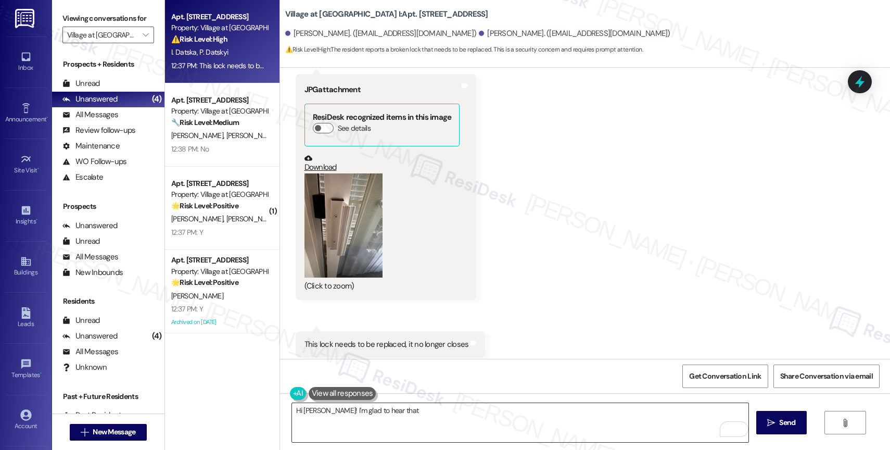
click at [394, 411] on textarea "Hi [PERSON_NAME]! I'm glad to hear that" at bounding box center [520, 422] width 457 height 39
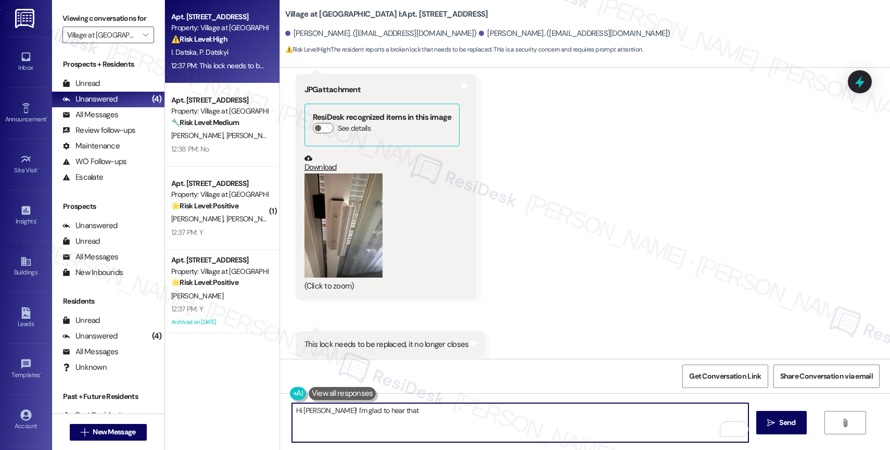
click at [394, 411] on textarea "Hi [PERSON_NAME]! I'm glad to hear that" at bounding box center [520, 422] width 457 height 39
click at [458, 410] on textarea "Hi [PERSON_NAME]! I'm glad to hear that your latest work order" at bounding box center [520, 422] width 457 height 39
click at [312, 410] on textarea "Hi [PERSON_NAME]! I'm glad to hear that your latest work order (ID: 242023) was…" at bounding box center [520, 422] width 457 height 39
click at [610, 409] on textarea "Hi [PERSON_NAME], I'm glad to hear that your latest work order (ID: 242023) was…" at bounding box center [520, 422] width 457 height 39
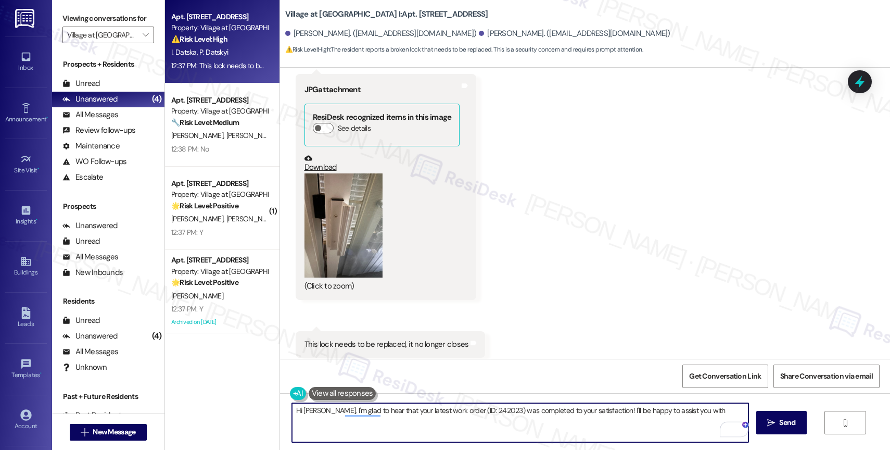
click at [590, 411] on textarea "Hi [PERSON_NAME], I'm glad to hear that your latest work order (ID: 242023) was…" at bounding box center [520, 422] width 457 height 39
click at [487, 417] on textarea "Hi [PERSON_NAME], I'm glad to hear that your latest work order (ID: 242023) was…" at bounding box center [520, 422] width 457 height 39
click at [371, 419] on textarea "Hi [PERSON_NAME], I'm glad to hear that your latest work order (ID: 242023) was…" at bounding box center [520, 422] width 457 height 39
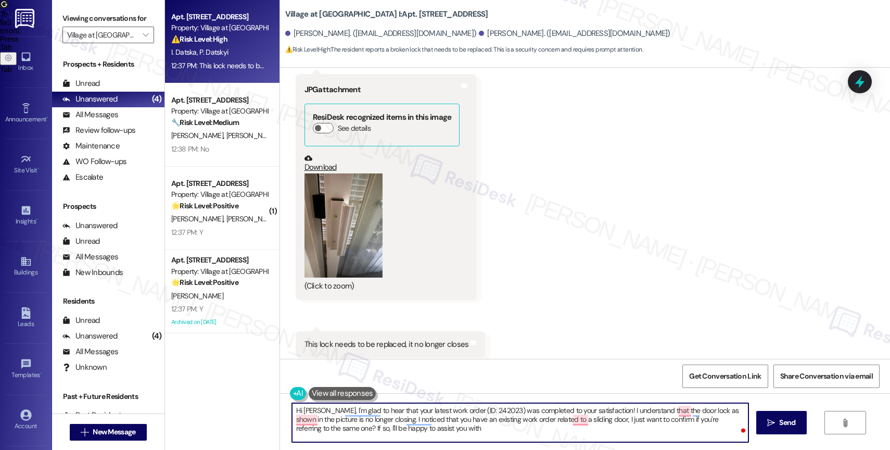
click at [301, 430] on textarea "Hi [PERSON_NAME], I'm glad to hear that your latest work order (ID: 242023) was…" at bounding box center [520, 422] width 457 height 39
click at [317, 427] on textarea "Hi [PERSON_NAME], I'm glad to hear that your latest work order (ID: 242023) was…" at bounding box center [520, 422] width 457 height 39
click at [317, 428] on textarea "Hi [PERSON_NAME], I'm glad to hear that your latest work order (ID: 242023) was…" at bounding box center [520, 422] width 457 height 39
click at [318, 428] on textarea "Hi [PERSON_NAME], I'm glad to hear that your latest work order (ID: 242023) was…" at bounding box center [520, 422] width 457 height 39
click at [627, 428] on textarea "Hi [PERSON_NAME], I'm glad to hear that your latest work order (ID: 242023) was…" at bounding box center [520, 422] width 457 height 39
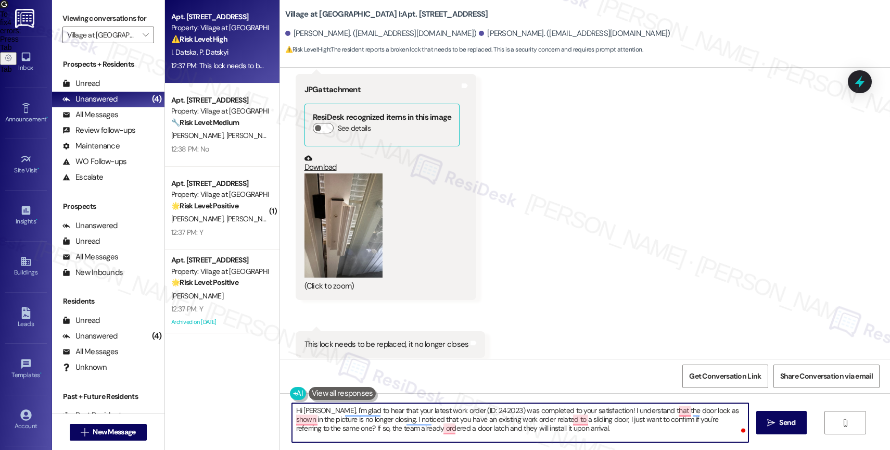
click at [319, 430] on textarea "Hi [PERSON_NAME], I'm glad to hear that your latest work order (ID: 242023) was…" at bounding box center [520, 422] width 457 height 39
click at [594, 425] on textarea "Hi [PERSON_NAME], I'm glad to hear that your latest work order (ID: 242023) was…" at bounding box center [520, 422] width 457 height 39
click at [639, 435] on textarea "Hi [PERSON_NAME], I'm glad to hear that your latest work order (ID: 242023) was…" at bounding box center [520, 422] width 457 height 39
click at [651, 428] on textarea "Hi [PERSON_NAME], I'm glad to hear that your latest work order (ID: 242023) was…" at bounding box center [520, 422] width 457 height 39
click at [637, 434] on textarea "Hi [PERSON_NAME], I'm glad to hear that your latest work order (ID: 242023) was…" at bounding box center [520, 422] width 457 height 39
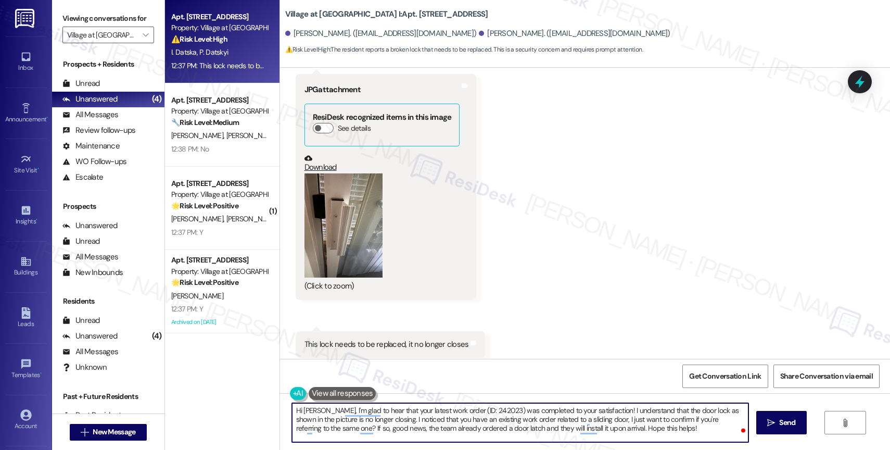
click at [637, 430] on textarea "Hi [PERSON_NAME], I'm glad to hear that your latest work order (ID: 242023) was…" at bounding box center [520, 422] width 457 height 39
click at [648, 438] on textarea "Hi [PERSON_NAME], I'm glad to hear that your latest work order (ID: 242023) was…" at bounding box center [520, 422] width 457 height 39
click at [635, 425] on textarea "Hi [PERSON_NAME], I'm glad to hear that your latest work order (ID: 242023) was…" at bounding box center [520, 422] width 457 height 39
click at [641, 428] on textarea "Hi [PERSON_NAME], I'm glad to hear that your latest work order (ID: 242023) was…" at bounding box center [520, 422] width 457 height 39
click at [639, 432] on textarea "Hi [PERSON_NAME], I'm glad to hear that your latest work order (ID: 242023) was…" at bounding box center [520, 422] width 457 height 39
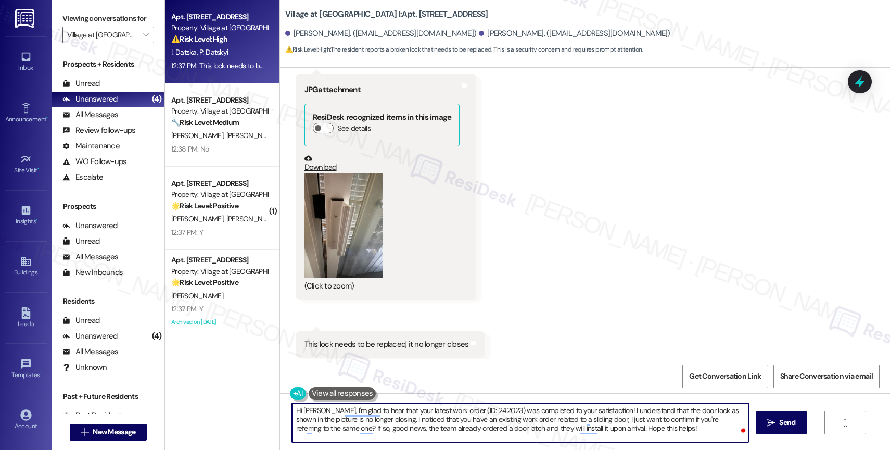
click at [646, 424] on textarea "Hi [PERSON_NAME], I'm glad to hear that your latest work order (ID: 242023) was…" at bounding box center [520, 422] width 457 height 39
click at [648, 433] on textarea "Hi [PERSON_NAME], I'm glad to hear that your latest work order (ID: 242023) was…" at bounding box center [520, 422] width 457 height 39
click at [647, 432] on textarea "Hi [PERSON_NAME], I'm glad to hear that your latest work order (ID: 242023) was…" at bounding box center [520, 422] width 457 height 39
click at [667, 431] on textarea "Hi [PERSON_NAME], I'm glad to hear that your latest work order (ID: 242023) was…" at bounding box center [520, 422] width 457 height 39
click at [647, 432] on textarea "Hi [PERSON_NAME], I'm glad to hear that your latest work order (ID: 242023) was…" at bounding box center [520, 422] width 457 height 39
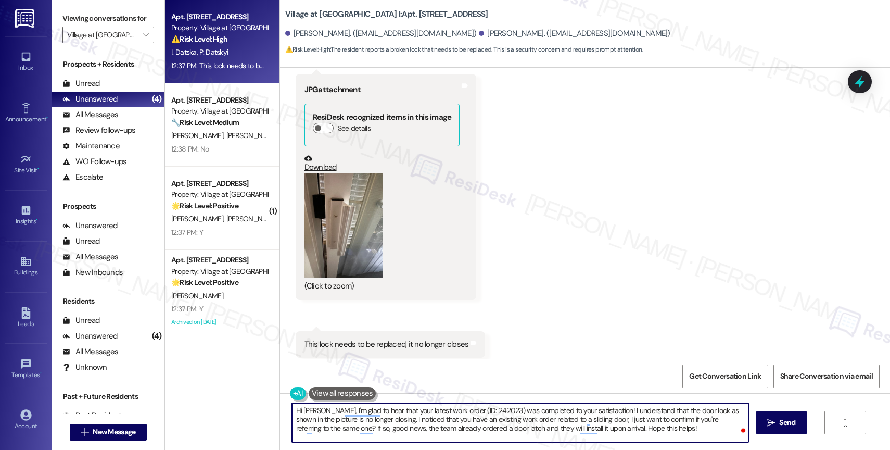
click at [650, 426] on textarea "Hi [PERSON_NAME], I'm glad to hear that your latest work order (ID: 242023) was…" at bounding box center [520, 422] width 457 height 39
click at [652, 430] on textarea "Hi [PERSON_NAME], I'm glad to hear that your latest work order (ID: 242023) was…" at bounding box center [520, 422] width 457 height 39
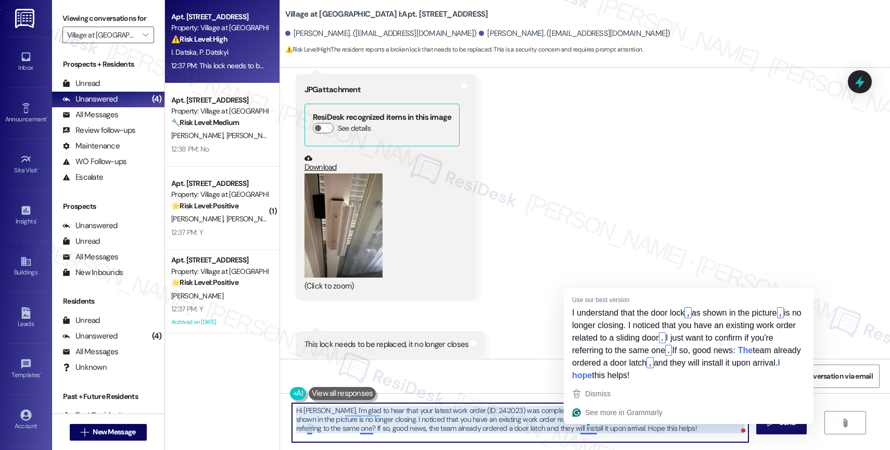
drag, startPoint x: 573, startPoint y: 428, endPoint x: 617, endPoint y: 425, distance: 44.3
click at [596, 426] on textarea "Hi [PERSON_NAME], I'm glad to hear that your latest work order (ID: 242023) was…" at bounding box center [520, 422] width 457 height 39
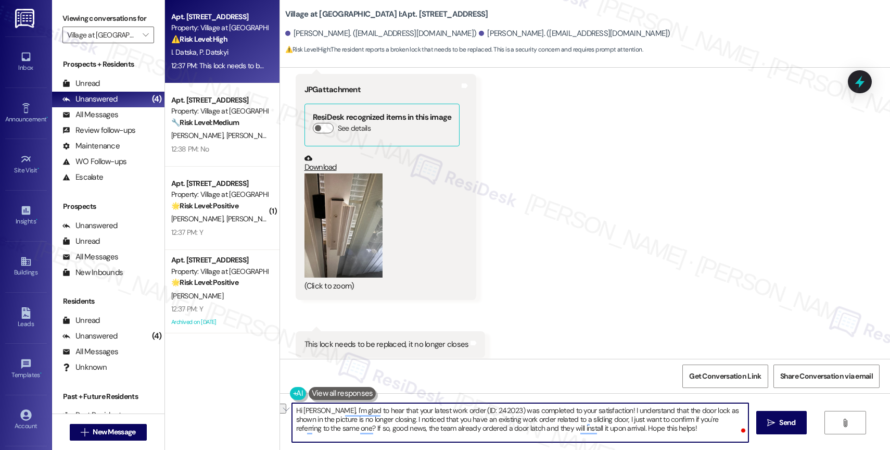
click at [637, 431] on textarea "Hi [PERSON_NAME], I'm glad to hear that your latest work order (ID: 242023) was…" at bounding box center [520, 422] width 457 height 39
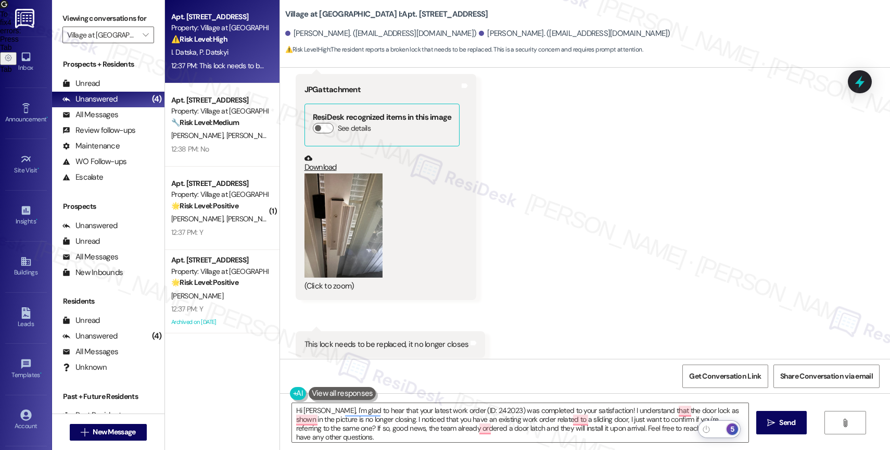
click at [734, 427] on div "5" at bounding box center [732, 428] width 11 height 11
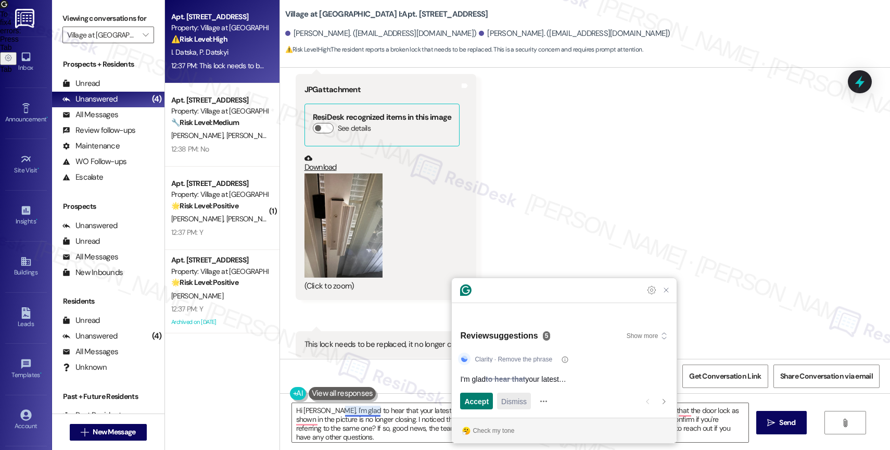
click at [520, 401] on span "Dismiss" at bounding box center [514, 401] width 26 height 11
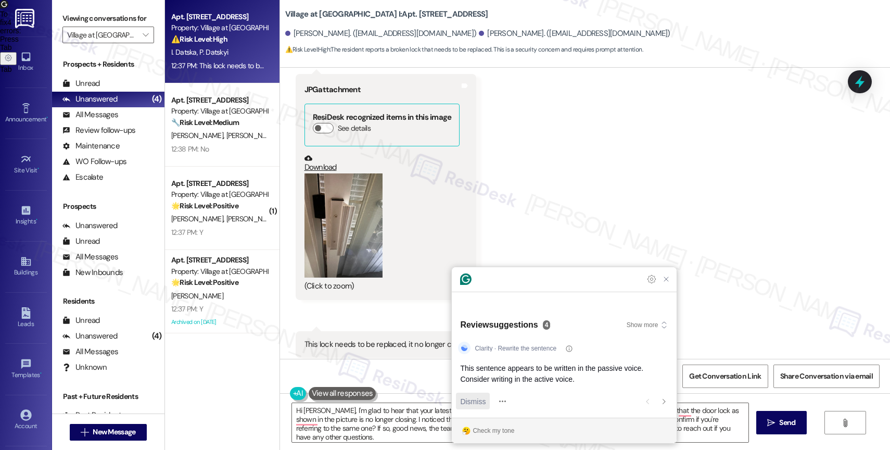
click at [479, 403] on span "Dismiss" at bounding box center [473, 401] width 26 height 11
click at [477, 402] on span "Accept" at bounding box center [476, 401] width 24 height 11
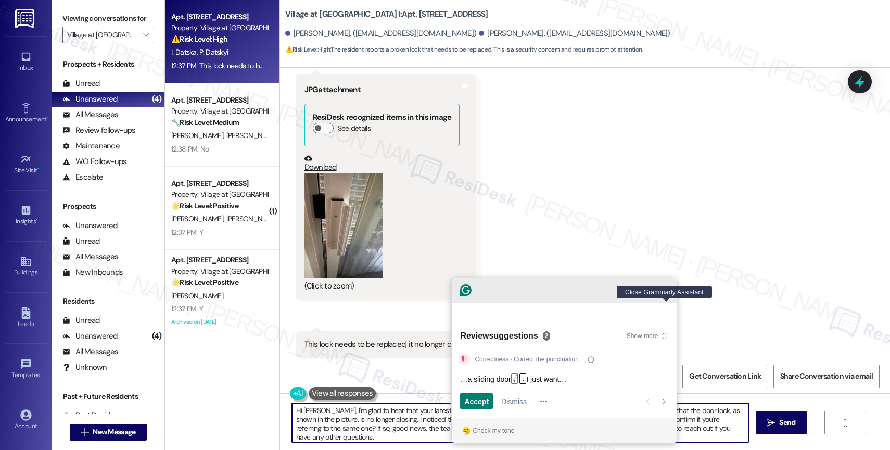
click at [667, 296] on icon "Close Grammarly Assistant" at bounding box center [666, 290] width 12 height 12
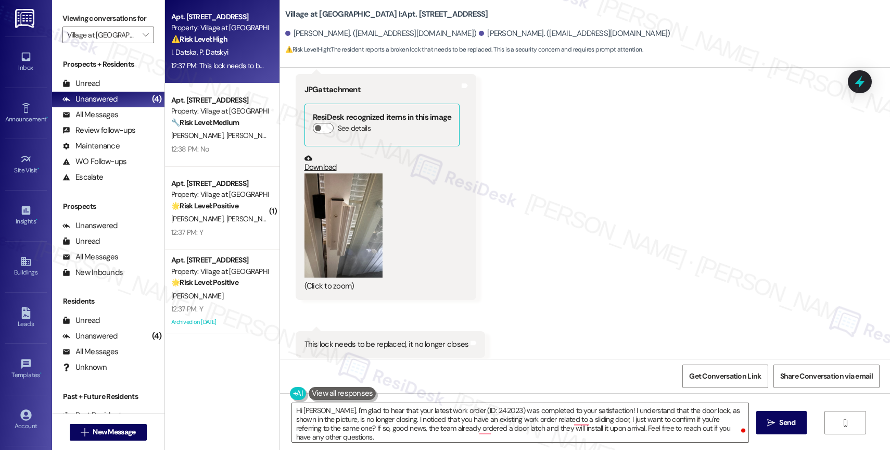
click at [773, 421] on icon "" at bounding box center [771, 423] width 8 height 8
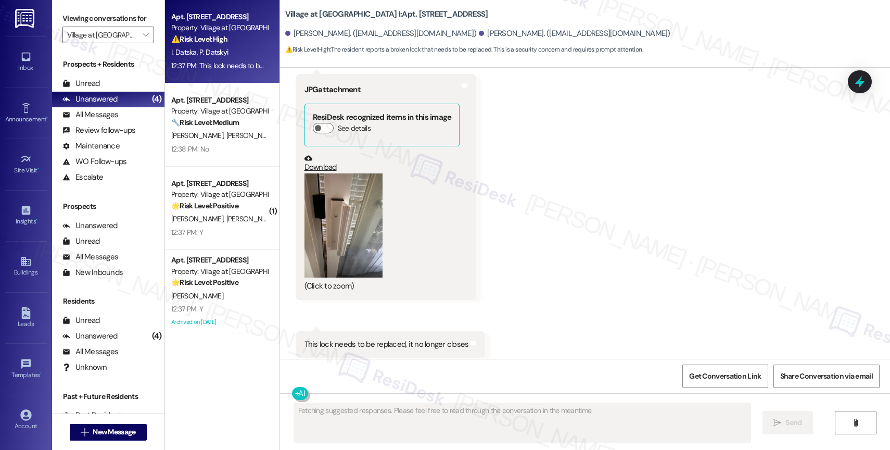
scroll to position [3414, 0]
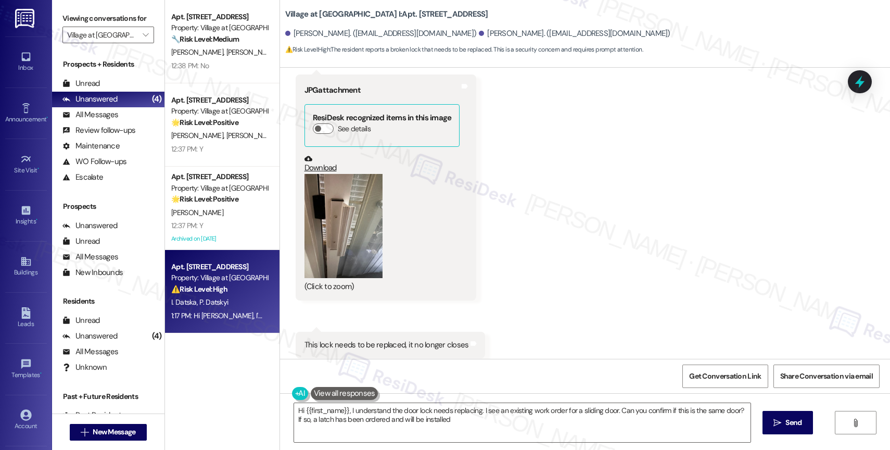
type textarea "Hi {{first_name}}, I understand the door lock needs replacing. I see an existin…"
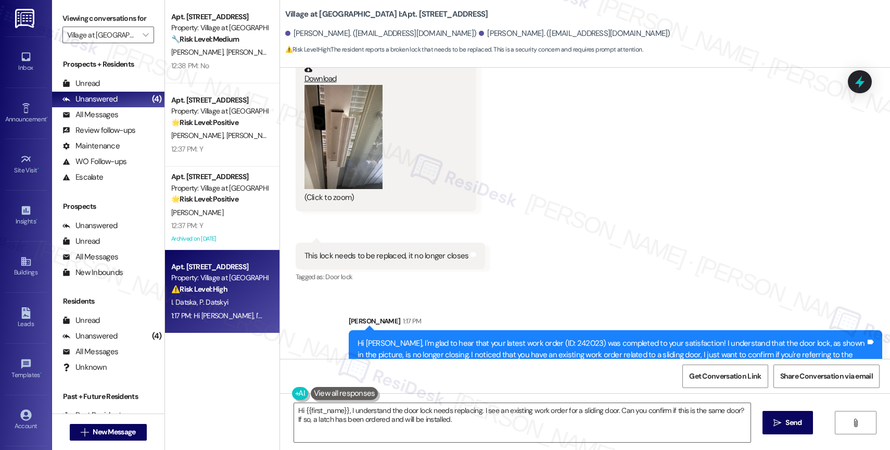
scroll to position [3510, 0]
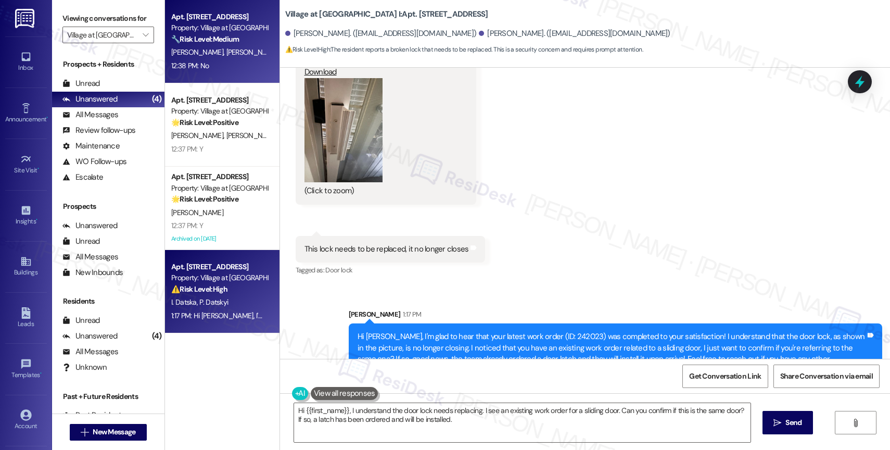
click at [225, 34] on div "🔧 Risk Level: Medium The resident responded negatively to a check-in regarding …" at bounding box center [219, 39] width 96 height 11
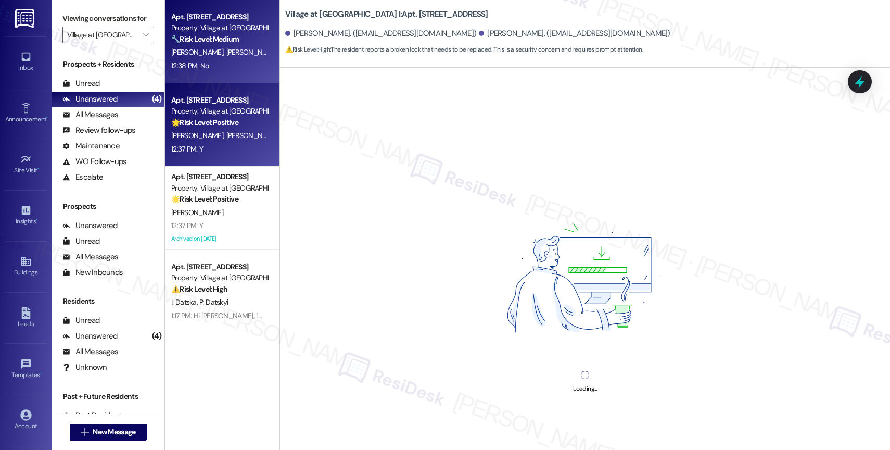
click at [219, 135] on div "[PERSON_NAME] [PERSON_NAME]" at bounding box center [219, 135] width 98 height 13
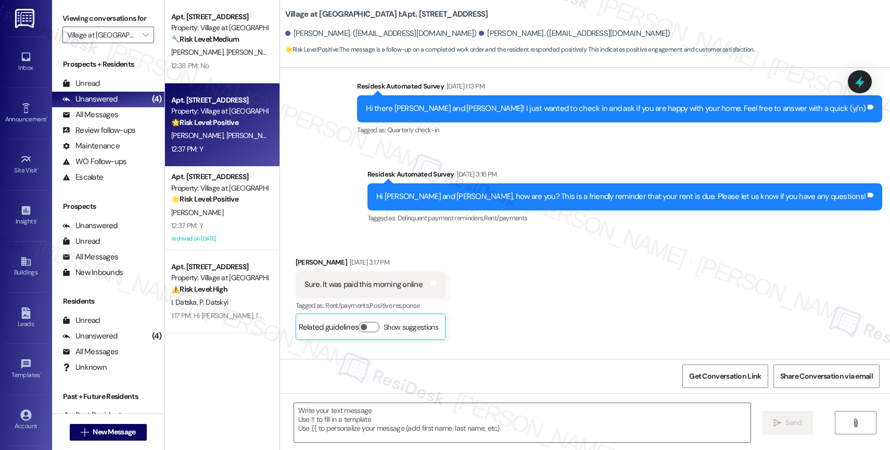
type textarea "Fetching suggested responses. Please feel free to read through the conversation…"
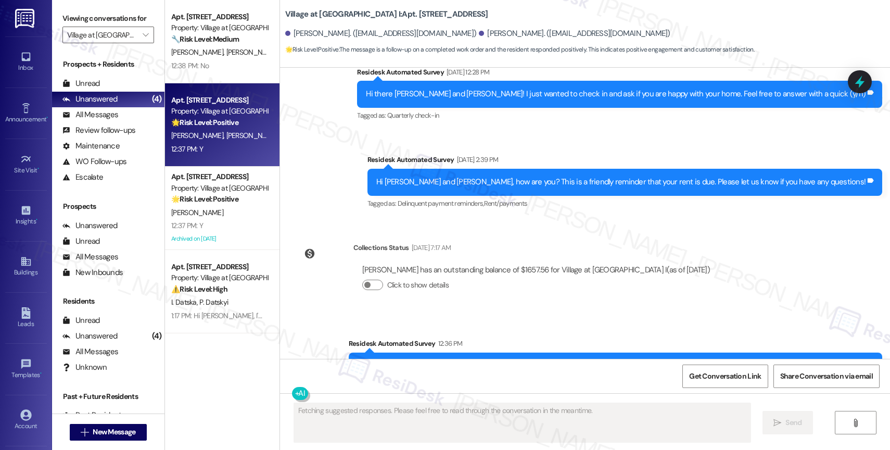
scroll to position [2546, 0]
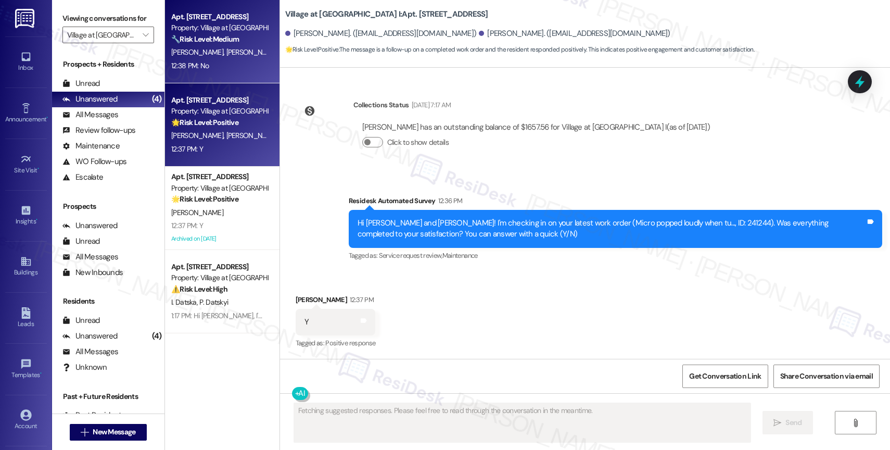
click at [226, 57] on span "[PERSON_NAME]" at bounding box center [252, 51] width 52 height 9
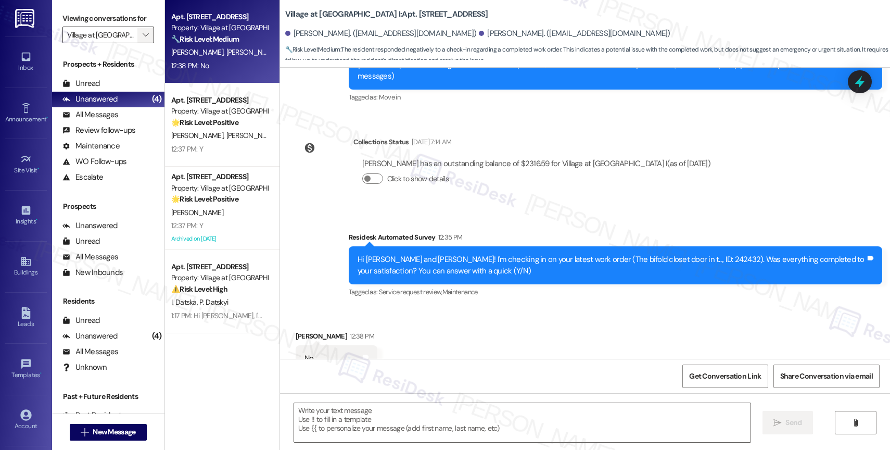
type textarea "Fetching suggested responses. Please feel free to read through the conversation…"
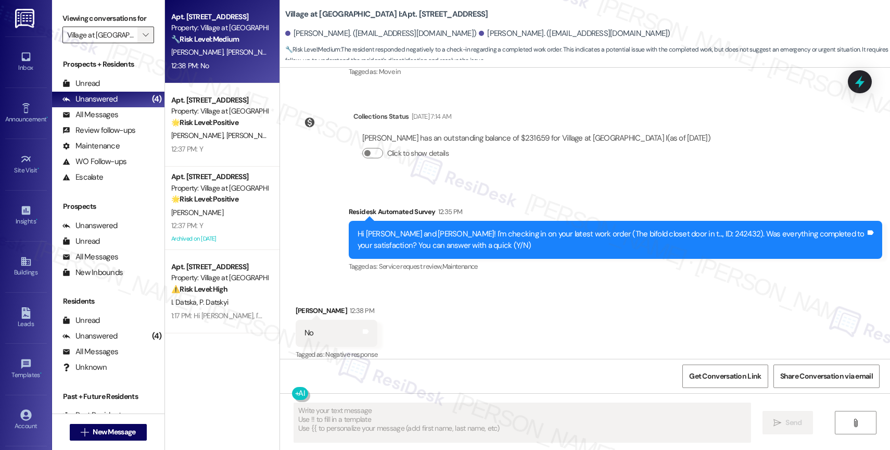
click at [143, 39] on icon "" at bounding box center [146, 35] width 6 height 8
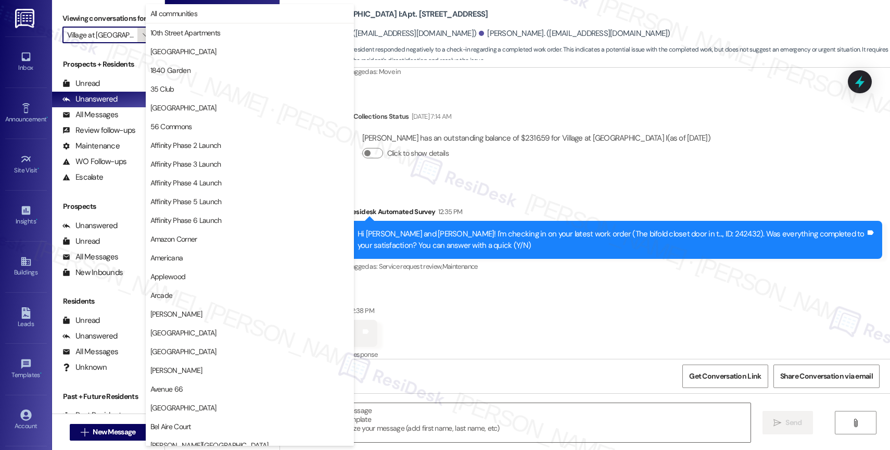
scroll to position [1795, 0]
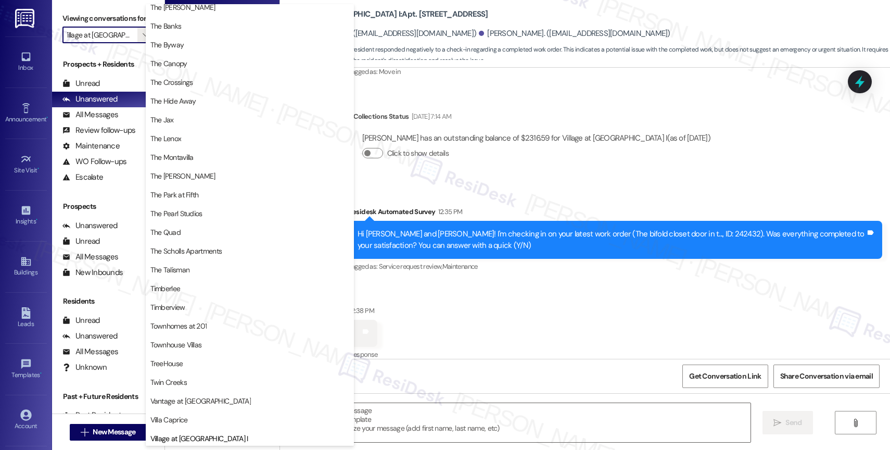
click at [511, 148] on div "Click to show details" at bounding box center [536, 153] width 348 height 11
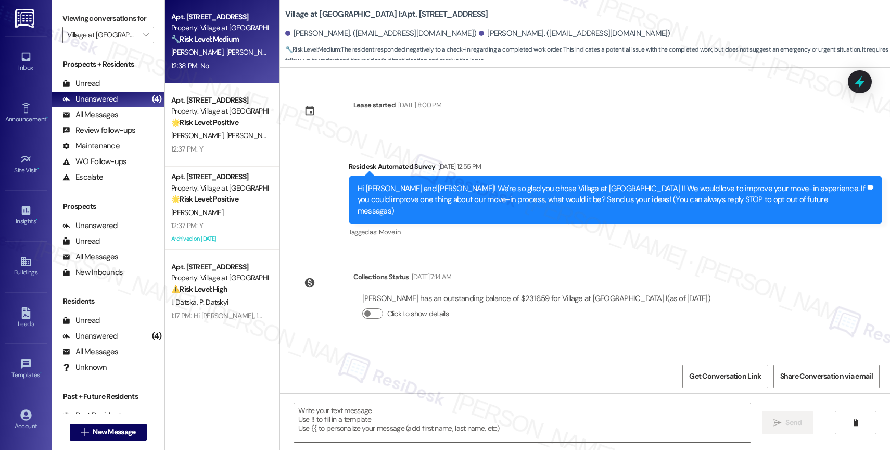
scroll to position [161, 0]
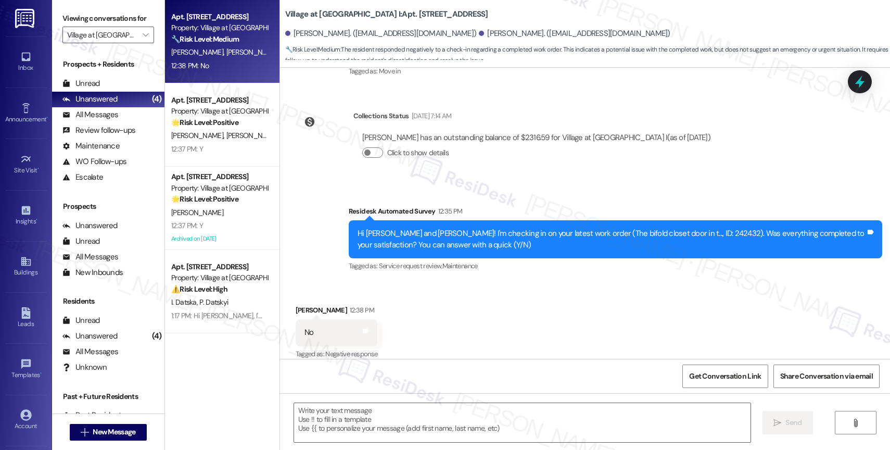
click at [504, 286] on div "Received via SMS [PERSON_NAME] 12:38 PM No Tags and notes Tagged as: Negative r…" at bounding box center [585, 325] width 610 height 88
click at [550, 310] on div "Received via SMS [PERSON_NAME] 12:38 PM No Tags and notes Tagged as: Negative r…" at bounding box center [585, 325] width 610 height 88
drag, startPoint x: 681, startPoint y: 222, endPoint x: 657, endPoint y: 223, distance: 25.0
click at [657, 228] on div "Hi [PERSON_NAME] and [PERSON_NAME]! I'm checking in on your latest work order (…" at bounding box center [612, 239] width 508 height 22
copy div "242432)"
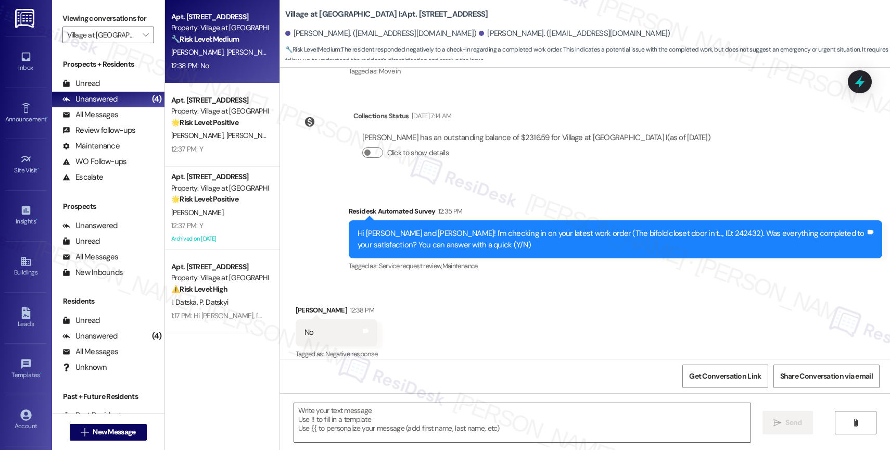
click at [660, 198] on div "Survey, sent via SMS Residesk Automated Survey 12:35 PM Hi [PERSON_NAME] and [P…" at bounding box center [615, 239] width 549 height 83
click at [674, 232] on div "Hi [PERSON_NAME] and [PERSON_NAME]! I'm checking in on your latest work order (…" at bounding box center [612, 239] width 508 height 22
click at [434, 300] on div "Received via SMS [PERSON_NAME] 12:38 PM No Tags and notes Tagged as: Negative r…" at bounding box center [585, 325] width 610 height 88
click at [374, 422] on textarea at bounding box center [522, 422] width 457 height 39
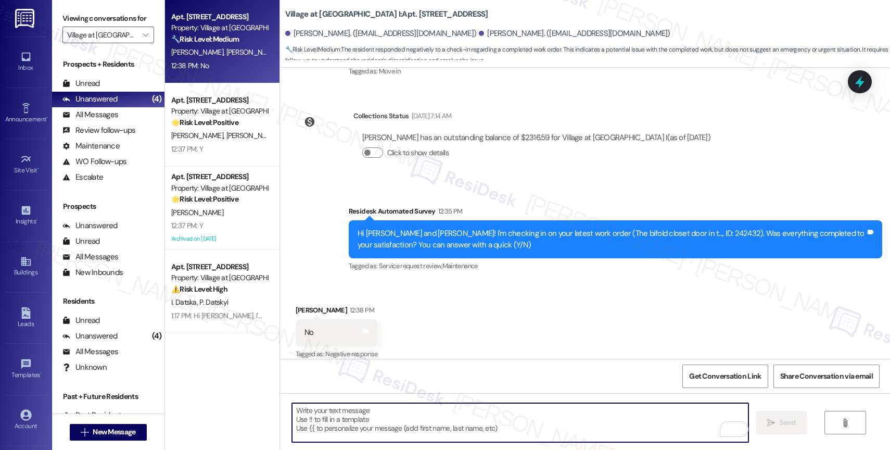
click at [356, 410] on textarea "To enrich screen reader interactions, please activate Accessibility in Grammarl…" at bounding box center [520, 422] width 457 height 39
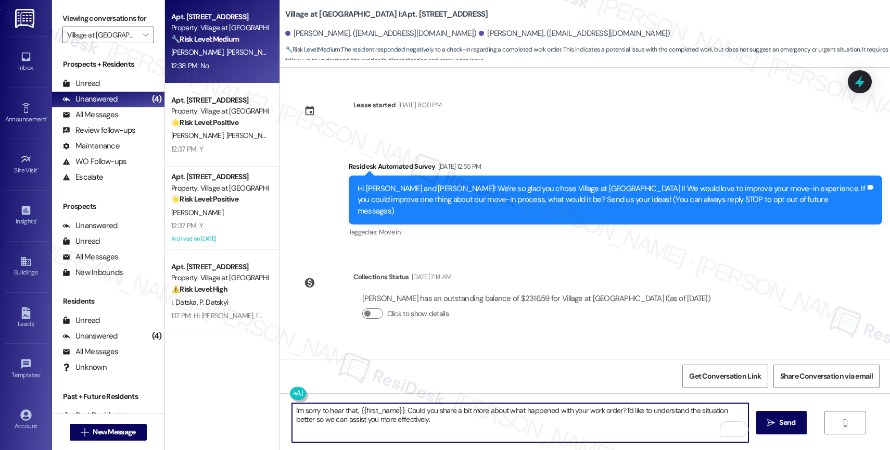
scroll to position [161, 0]
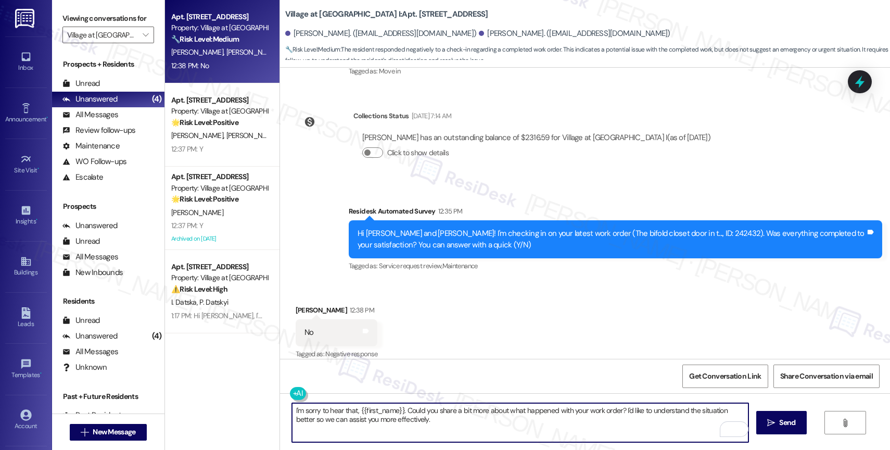
drag, startPoint x: 353, startPoint y: 408, endPoint x: 396, endPoint y: 409, distance: 42.7
click at [396, 409] on textarea "I'm sorry to hear that, {{first_name}}. Could you share a bit more about what h…" at bounding box center [520, 422] width 457 height 39
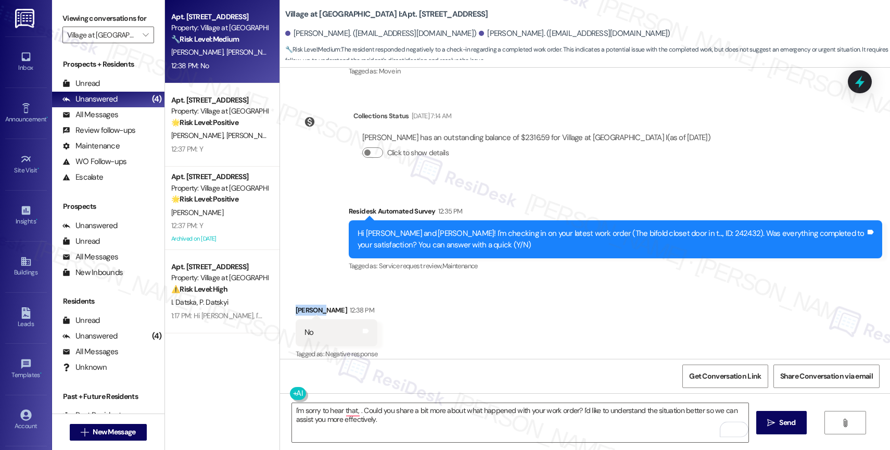
drag, startPoint x: 315, startPoint y: 299, endPoint x: 282, endPoint y: 298, distance: 32.8
click at [288, 298] on div "Received via SMS [PERSON_NAME] 12:38 PM No Tags and notes Tagged as: Negative r…" at bounding box center [337, 333] width 98 height 72
copy div "Khyrsten"
click at [356, 411] on textarea "I'm sorry to hear that, . Could you share a bit more about what happened with y…" at bounding box center [520, 422] width 457 height 39
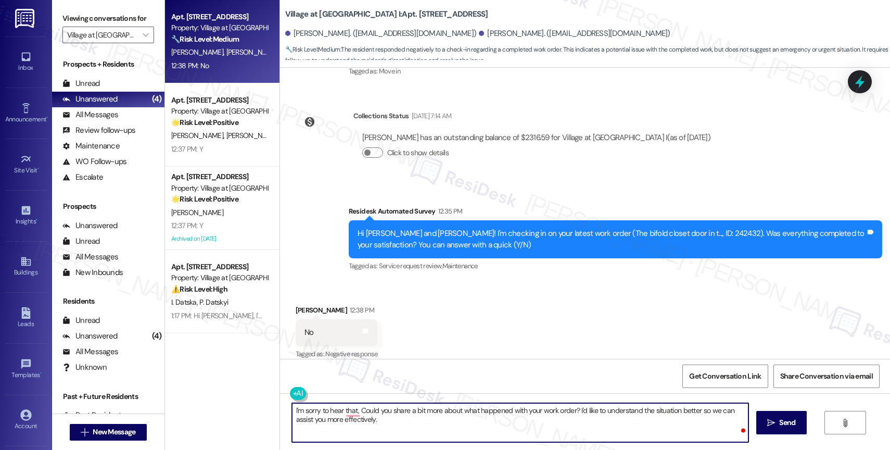
paste textarea "Khyrsten"
click at [428, 425] on textarea "I'm sorry to hear that, Khyrsten. Could you share a bit more about what happene…" at bounding box center [520, 422] width 457 height 39
click at [506, 431] on textarea "I'm sorry to hear that, Khyrsten. Could you share a bit more about what happene…" at bounding box center [520, 422] width 457 height 39
type textarea "I'm sorry to hear that, Khyrsten. Could you share a bit more about what happene…"
click at [434, 419] on textarea "I'm sorry to hear that, Khyrsten. Could you share a bit more about what happene…" at bounding box center [520, 422] width 457 height 39
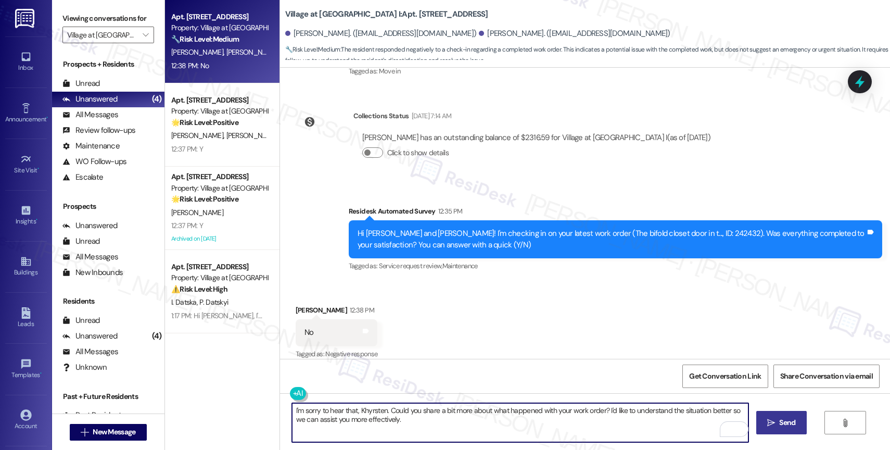
click at [784, 422] on span "Send" at bounding box center [787, 422] width 16 height 11
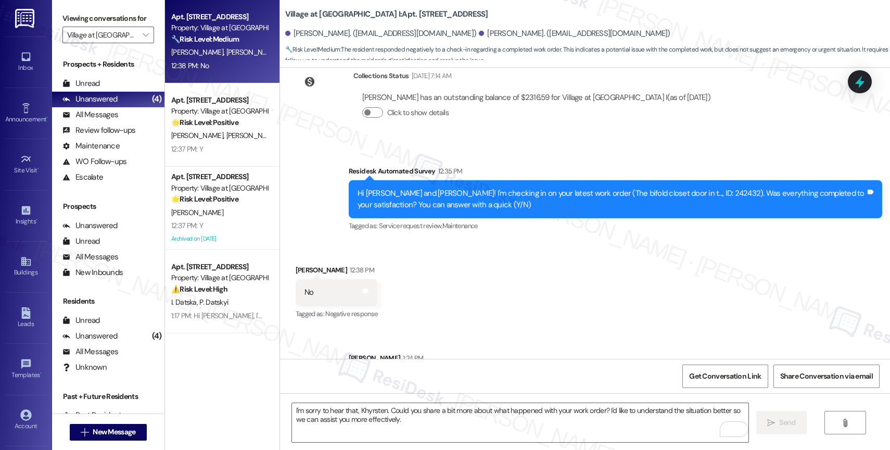
scroll to position [244, 0]
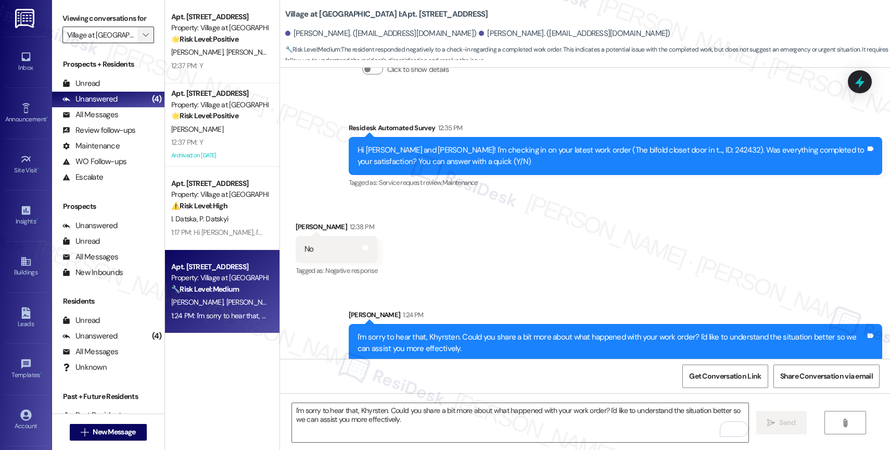
click at [141, 43] on span "" at bounding box center [146, 35] width 10 height 17
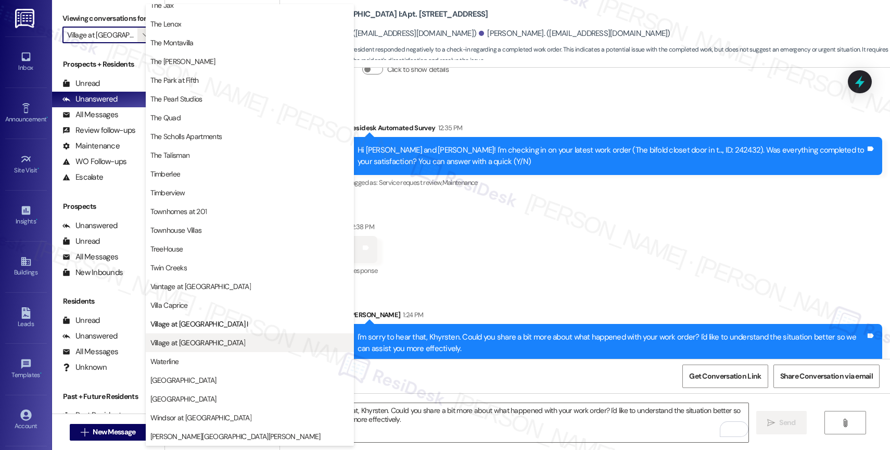
scroll to position [1883, 0]
click at [219, 337] on button "Village at [GEOGRAPHIC_DATA]" at bounding box center [250, 342] width 208 height 19
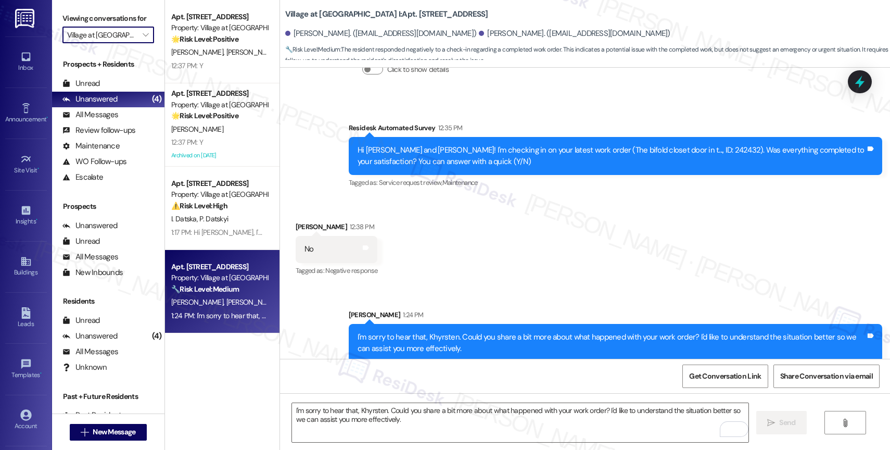
click at [219, 337] on div "Apt. 5704, 30050 SW Town Center Lp W Suite 100 Property: Village at Main Street…" at bounding box center [222, 188] width 115 height 376
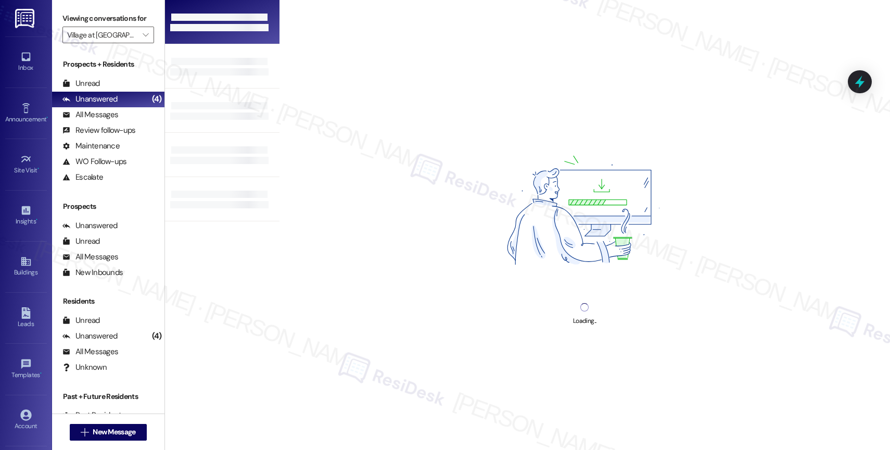
type input "Village at [GEOGRAPHIC_DATA]"
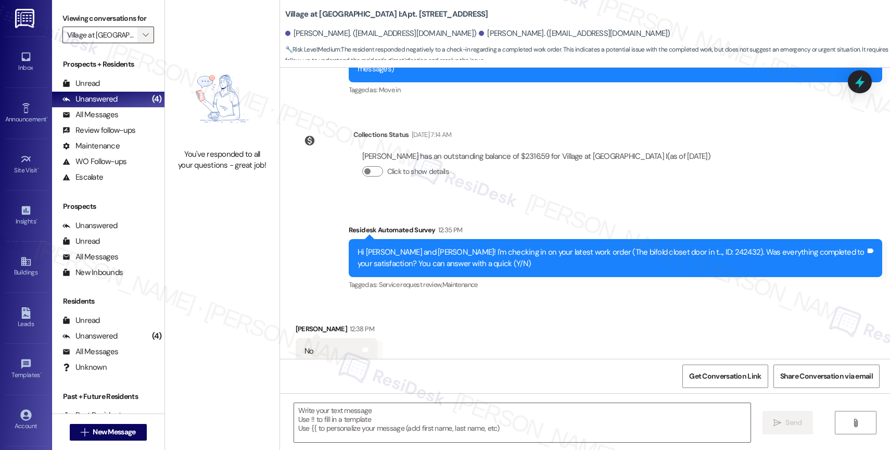
type textarea "Fetching suggested responses. Please feel free to read through the conversation…"
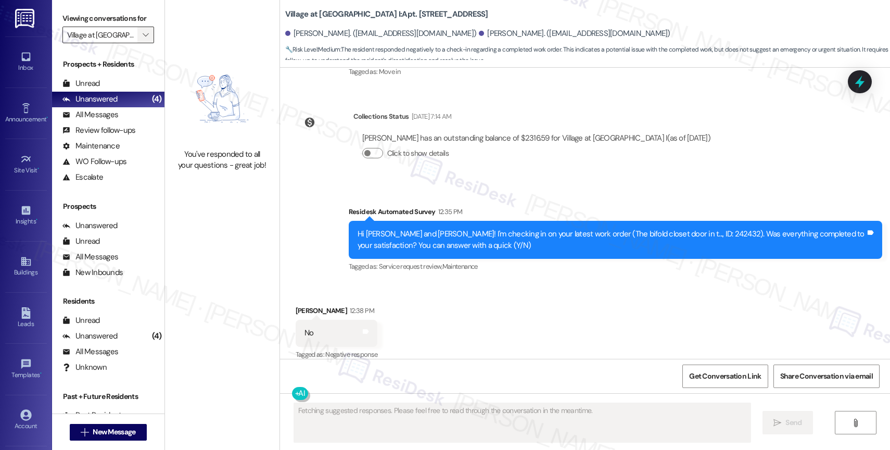
click at [143, 39] on icon "" at bounding box center [146, 35] width 6 height 8
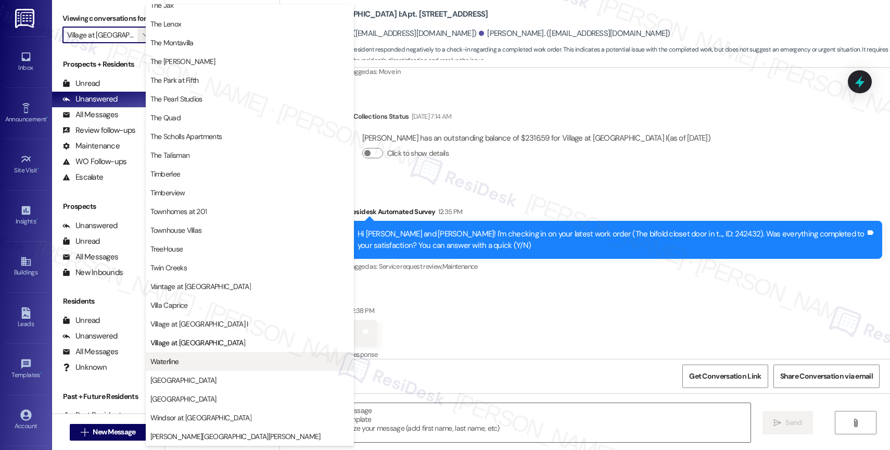
scroll to position [1875, 0]
click at [188, 370] on button "Waterline" at bounding box center [250, 361] width 208 height 19
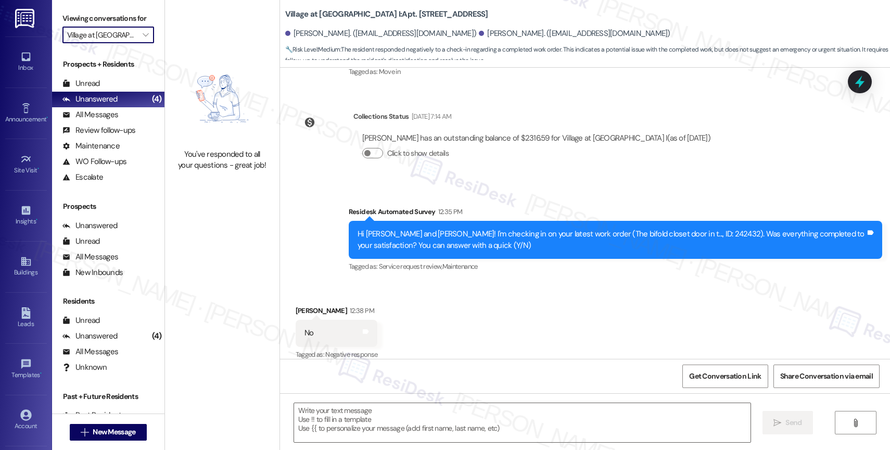
type input "Waterline"
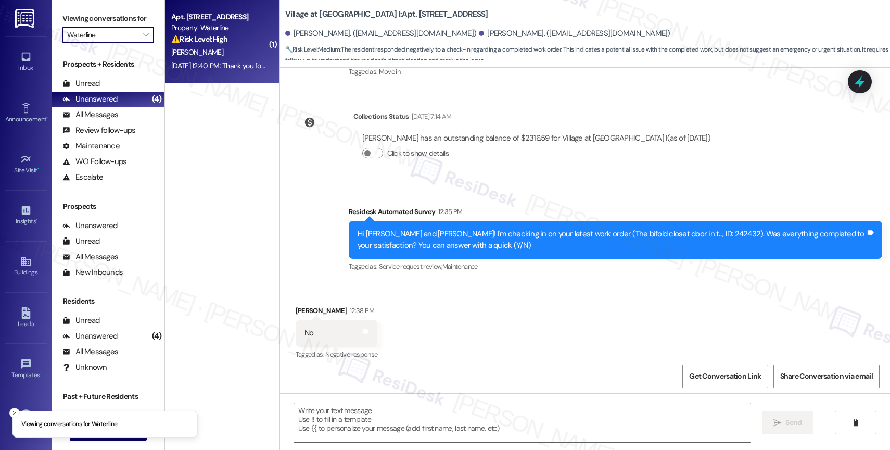
click at [207, 58] on div "V. Kerstetter" at bounding box center [219, 52] width 98 height 13
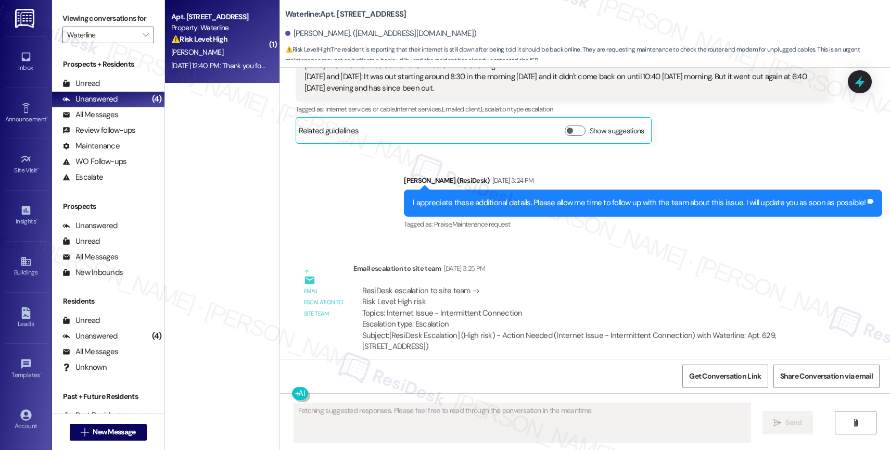
scroll to position [5057, 0]
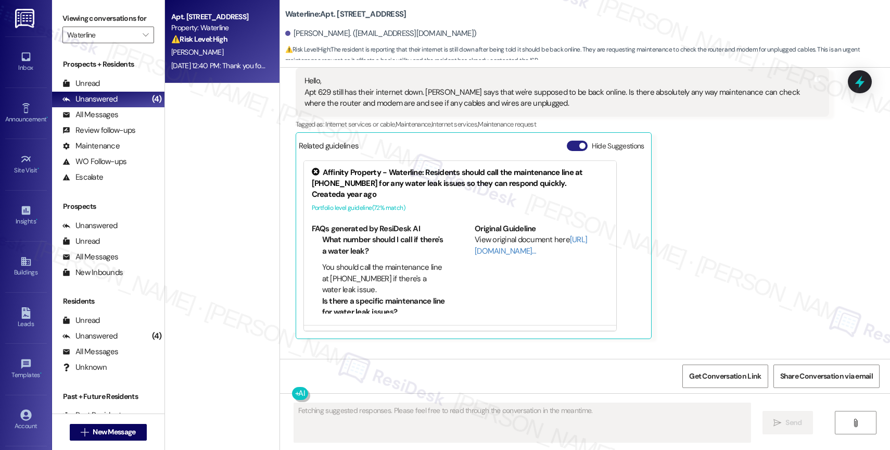
click at [570, 151] on button "Hide Suggestions" at bounding box center [577, 146] width 21 height 10
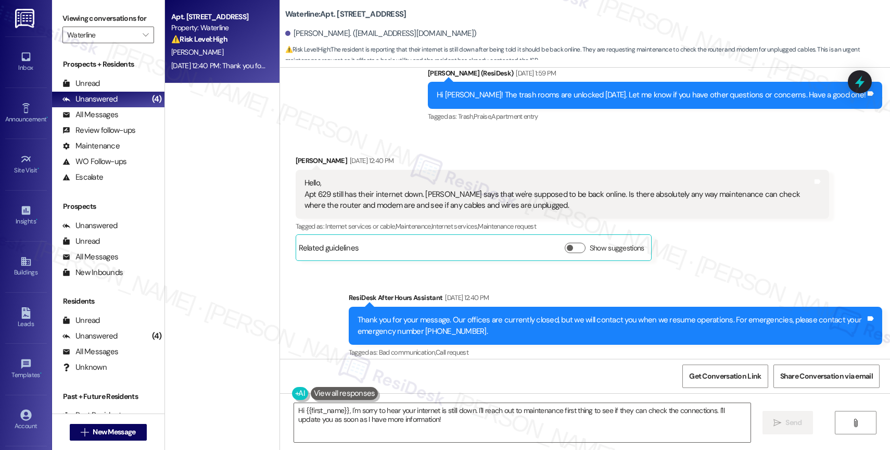
scroll to position [4977, 0]
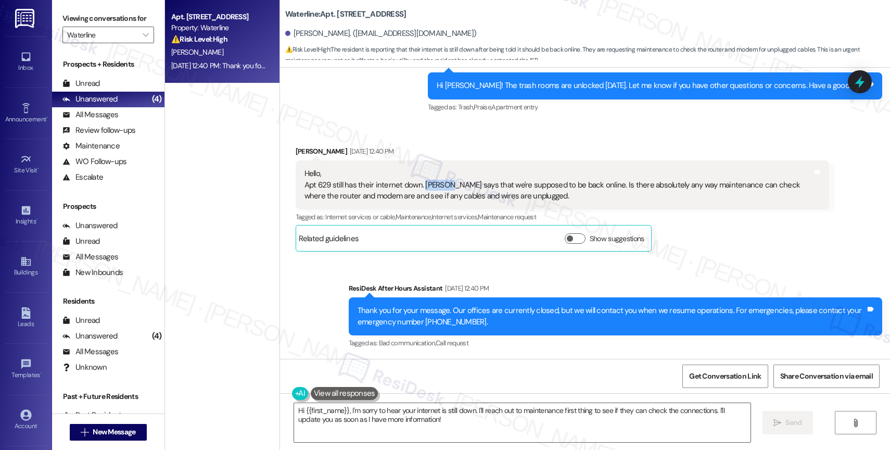
drag, startPoint x: 414, startPoint y: 185, endPoint x: 441, endPoint y: 185, distance: 27.6
click at [441, 185] on div "Hello, Apt 629 still has their internet down. Astound says that we're supposed …" at bounding box center [559, 184] width 508 height 33
click at [432, 184] on div "Hello, Apt 629 still has their internet down. Astound says that we're supposed …" at bounding box center [559, 184] width 508 height 33
click at [544, 196] on div "Hello, Apt 629 still has their internet down. Astound says that we're supposed …" at bounding box center [559, 184] width 508 height 33
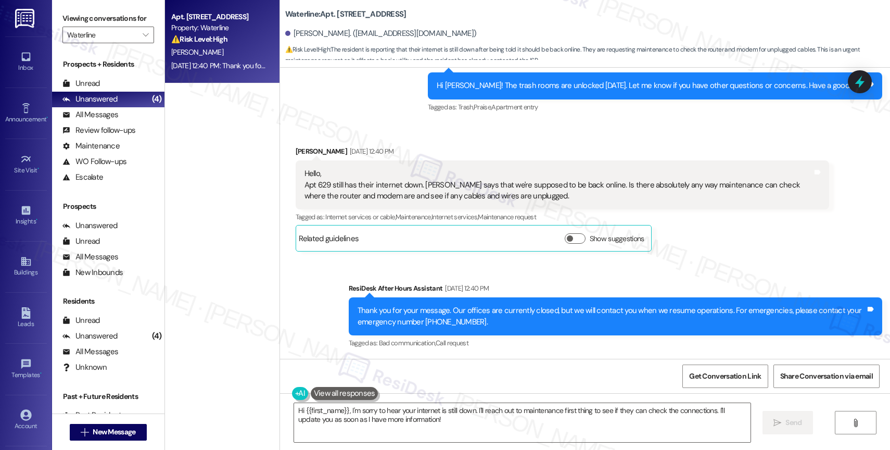
click at [560, 200] on div "Hello, Apt 629 still has their internet down. Astound says that we're supposed …" at bounding box center [559, 184] width 508 height 33
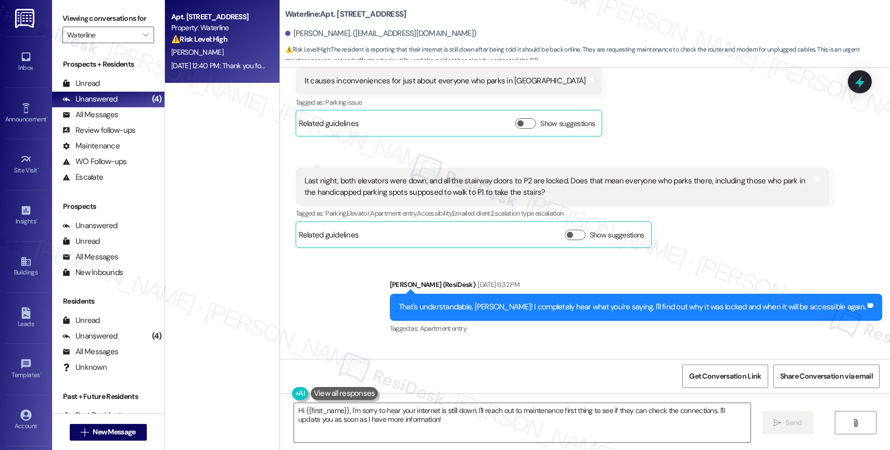
scroll to position [3111, 0]
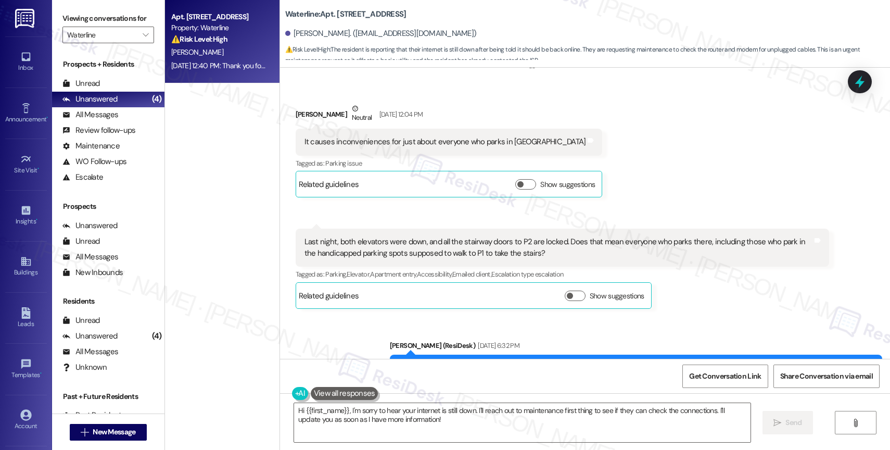
click at [381, 220] on div "Received via SMS Vanessa Kerstetter Neutral Feb 18, 2025 at 12:04 PM It causes …" at bounding box center [585, 198] width 610 height 237
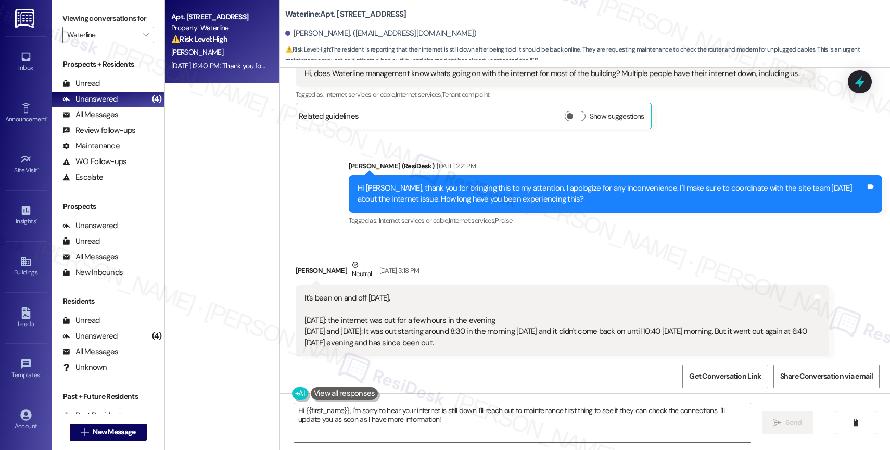
scroll to position [3768, 0]
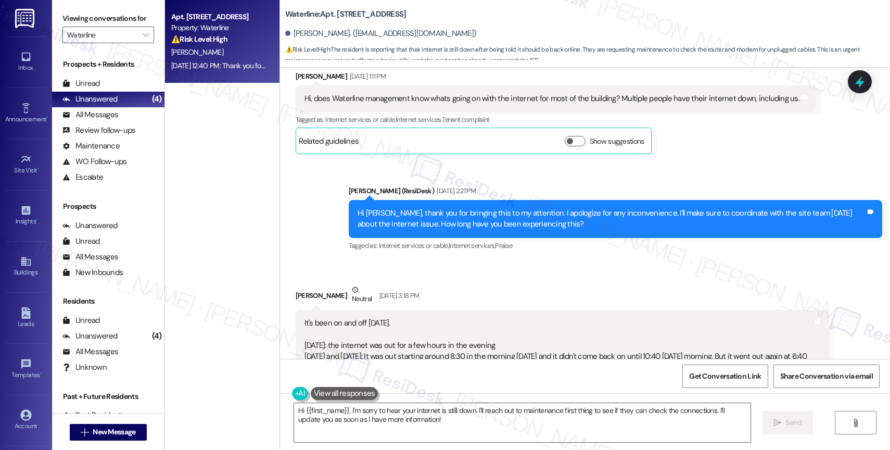
click at [344, 104] on div "Hi, does Waterline management know whats going on with the internet for most of…" at bounding box center [552, 98] width 495 height 11
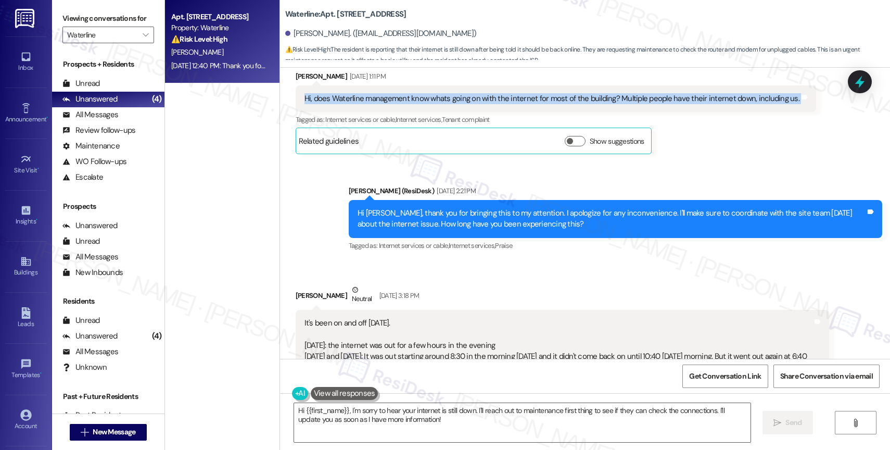
click at [344, 104] on div "Hi, does Waterline management know whats going on with the internet for most of…" at bounding box center [552, 98] width 495 height 11
click at [413, 104] on div "Hi, does Waterline management know whats going on with the internet for most of…" at bounding box center [552, 98] width 495 height 11
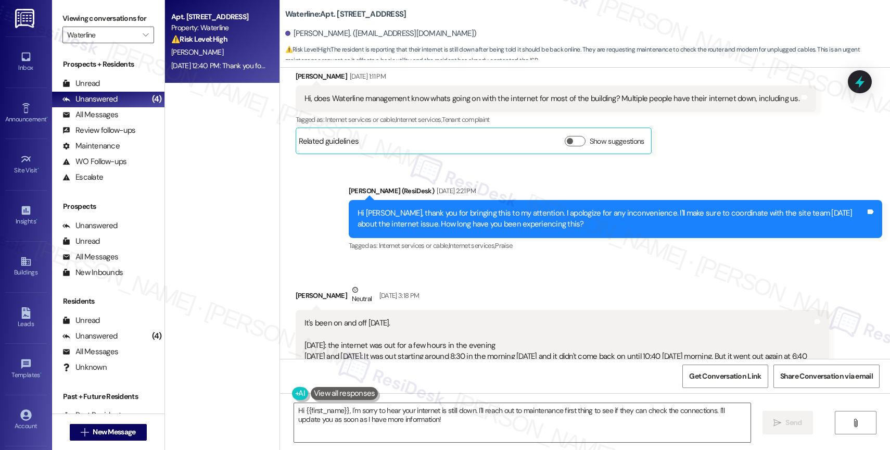
click at [413, 104] on div "Hi, does Waterline management know whats going on with the internet for most of…" at bounding box center [552, 98] width 495 height 11
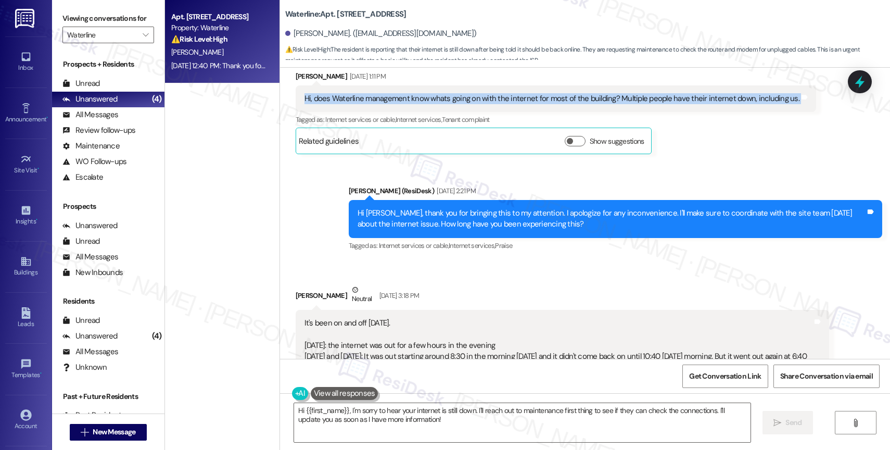
click at [413, 104] on div "Hi, does Waterline management know whats going on with the internet for most of…" at bounding box center [552, 98] width 495 height 11
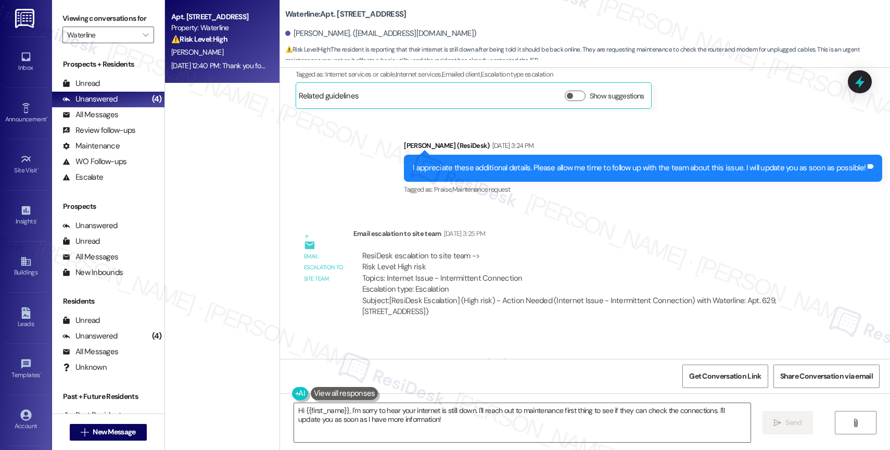
scroll to position [4138, 0]
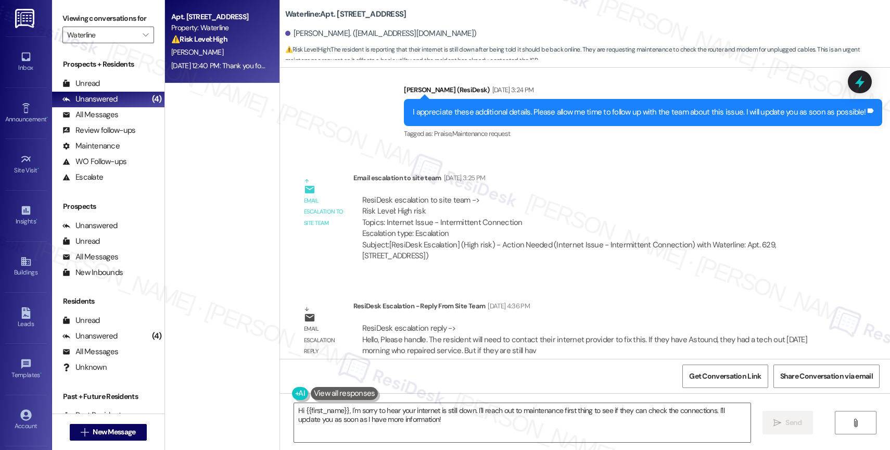
click at [477, 239] on div "ResiDesk escalation to site team -> Risk Level: High risk Topics: Internet Issu…" at bounding box center [591, 217] width 458 height 45
click at [393, 238] on div "ResiDesk escalation to site team -> Risk Level: High risk Topics: Internet Issu…" at bounding box center [591, 217] width 458 height 45
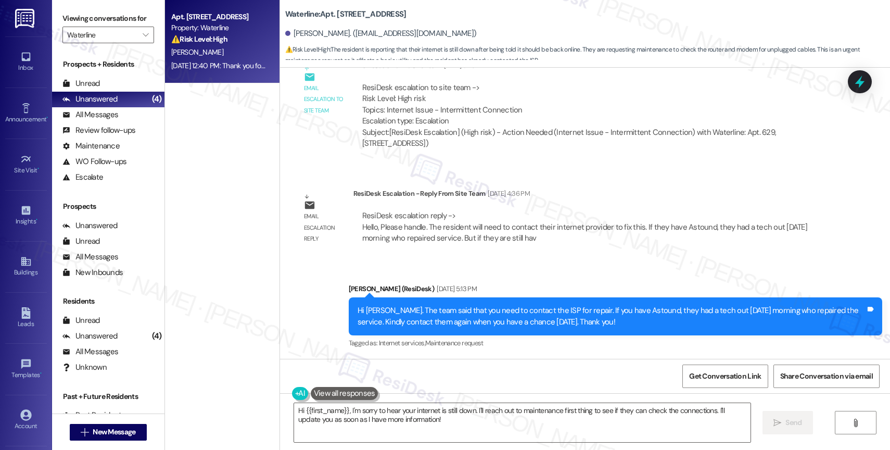
scroll to position [4263, 0]
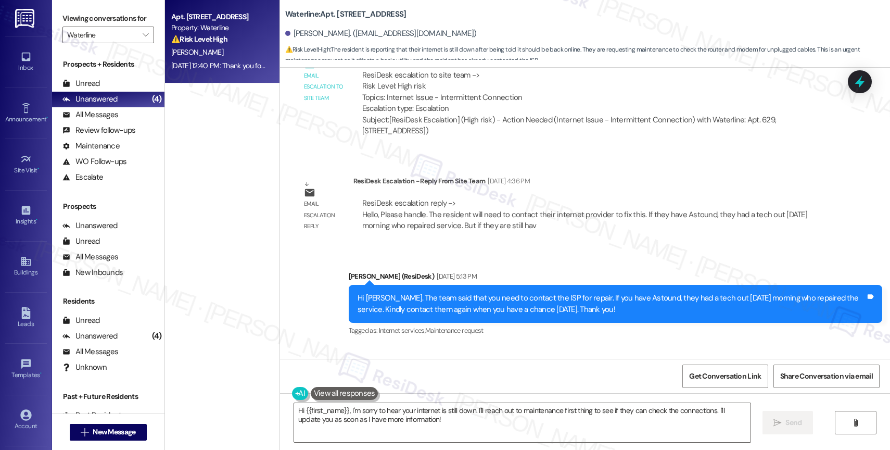
click at [396, 239] on div "ResiDesk escalation reply -> Hello, Please handle. The resident will need to co…" at bounding box center [592, 214] width 476 height 49
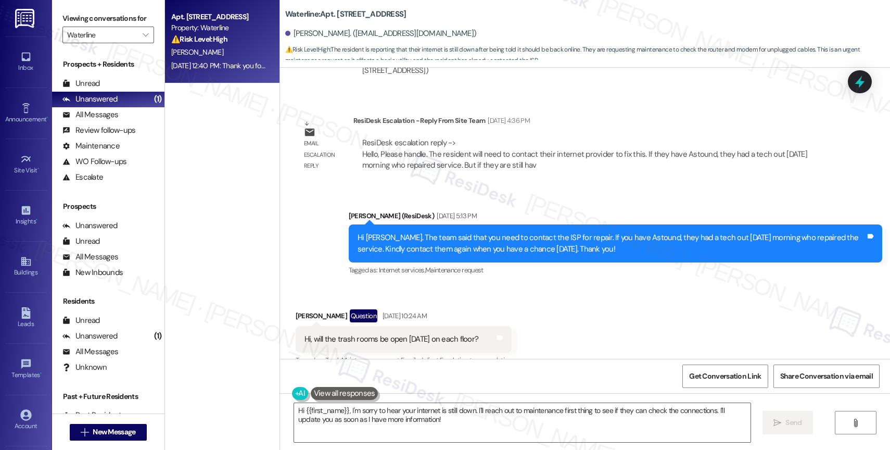
scroll to position [4324, 0]
click at [471, 170] on div "ResiDesk escalation reply -> Hello, Please handle. The resident will need to co…" at bounding box center [584, 153] width 445 height 33
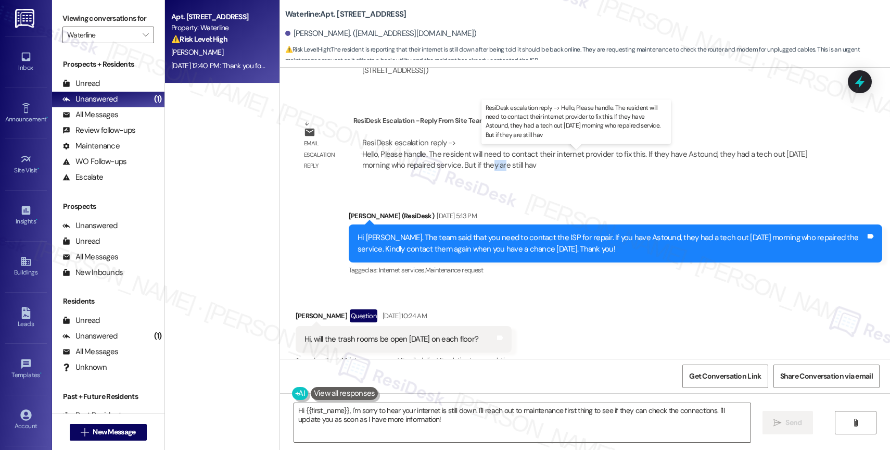
click at [471, 170] on div "ResiDesk escalation reply -> Hello, Please handle. The resident will need to co…" at bounding box center [584, 153] width 445 height 33
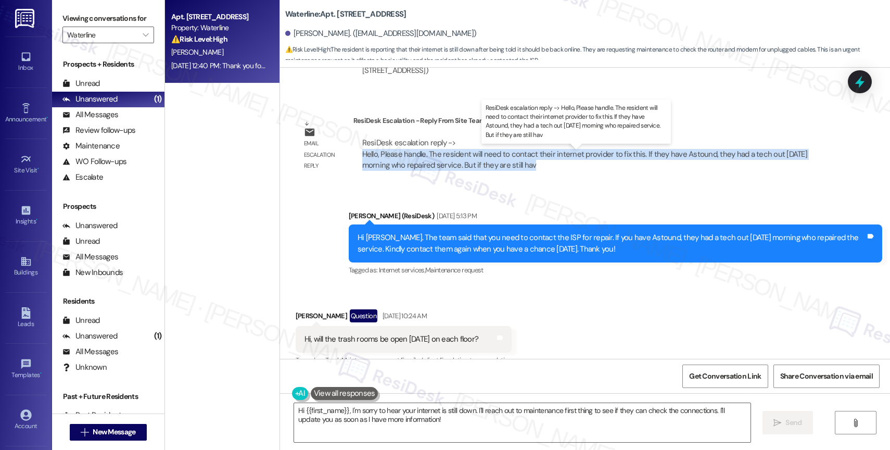
click at [471, 170] on div "ResiDesk escalation reply -> Hello, Please handle. The resident will need to co…" at bounding box center [584, 153] width 445 height 33
click at [542, 171] on div "ResiDesk escalation reply -> Hello, Please handle. The resident will need to co…" at bounding box center [591, 153] width 460 height 33
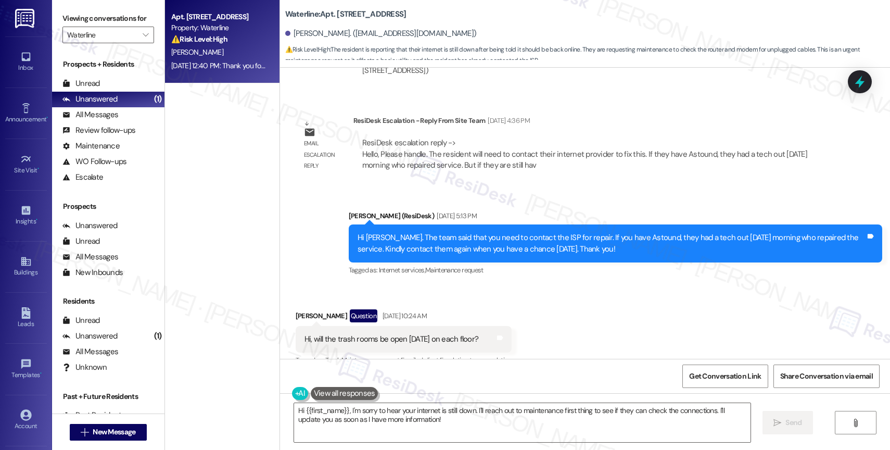
click at [556, 171] on div "ResiDesk escalation reply -> Hello, Please handle. The resident will need to co…" at bounding box center [591, 153] width 460 height 33
click at [606, 206] on div "Sent via SMS Sarah (ResiDesk) Sep 03, 2025 at 5:13 PM Hi Vanessa. The team said…" at bounding box center [585, 236] width 610 height 99
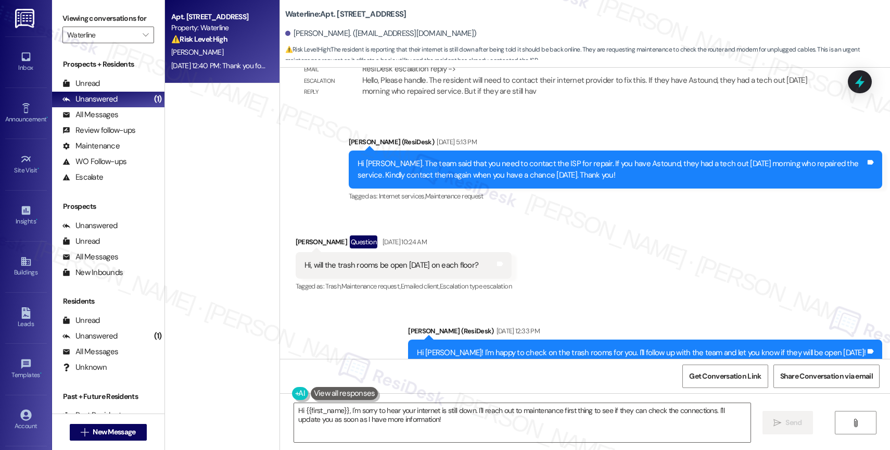
scroll to position [4397, 0]
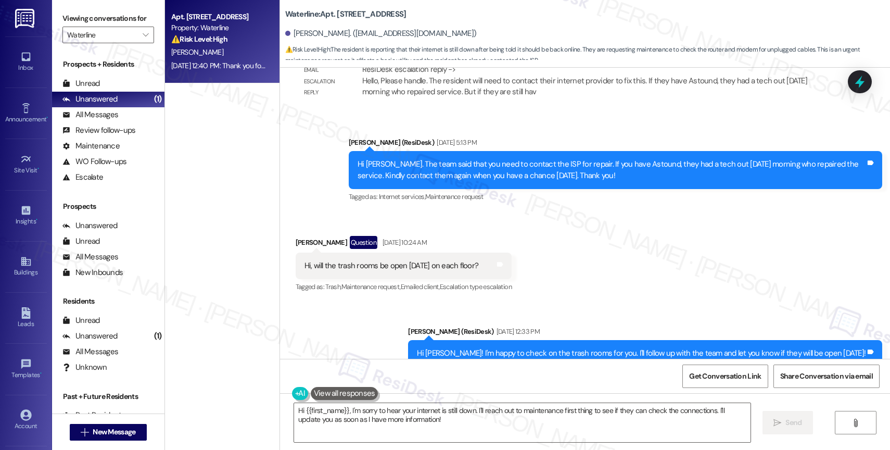
click at [542, 97] on div "ResiDesk escalation reply -> Hello, Please handle. The resident will need to co…" at bounding box center [591, 80] width 460 height 33
click at [576, 236] on div "Received via SMS Vanessa Kerstetter Question Sep 05, 2025 at 10:24 AM Hi, will …" at bounding box center [585, 257] width 610 height 90
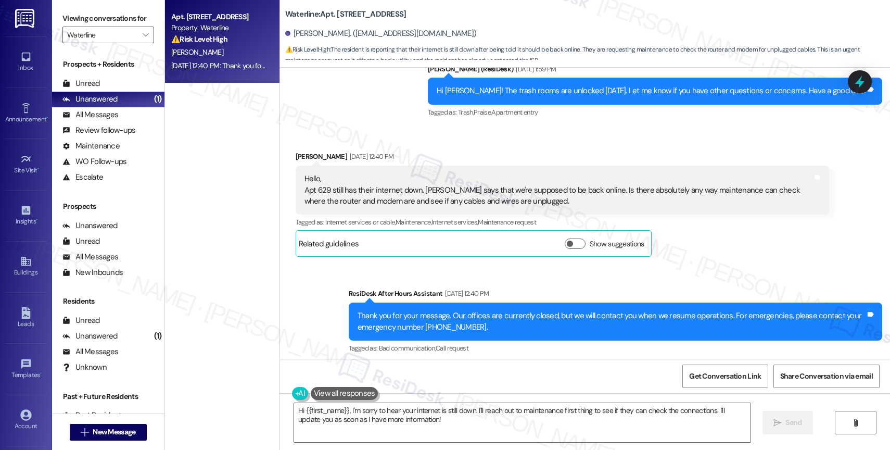
scroll to position [4977, 0]
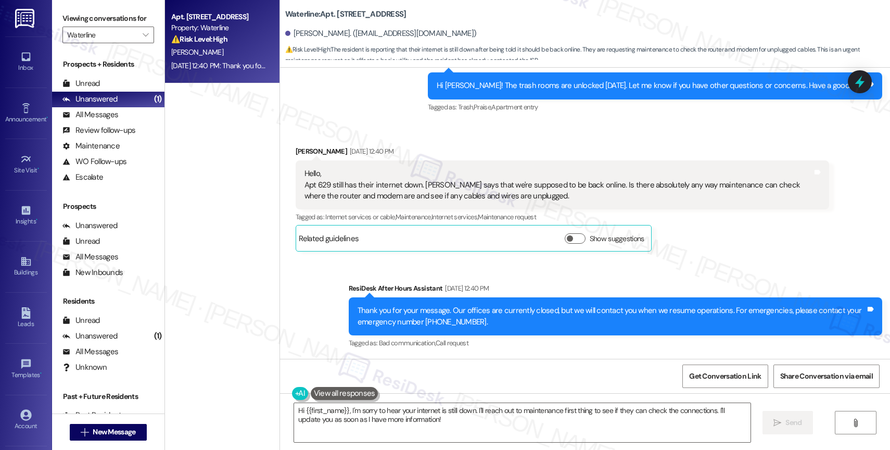
click at [531, 144] on div "Received via SMS Vanessa Kerstetter Sep 06, 2025 at 12:40 PM Hello, Apt 629 sti…" at bounding box center [562, 198] width 549 height 121
click at [674, 193] on div "Hello, Apt 629 still has their internet down. Astound says that we're supposed …" at bounding box center [559, 184] width 508 height 33
click at [508, 272] on div "Sent via SMS ResiDesk After Hours Assistant Sep 06, 2025 at 12:40 PM Thank you …" at bounding box center [585, 308] width 610 height 99
click at [468, 323] on div "Thank you for your message. Our offices are currently closed, but we will conta…" at bounding box center [612, 316] width 508 height 22
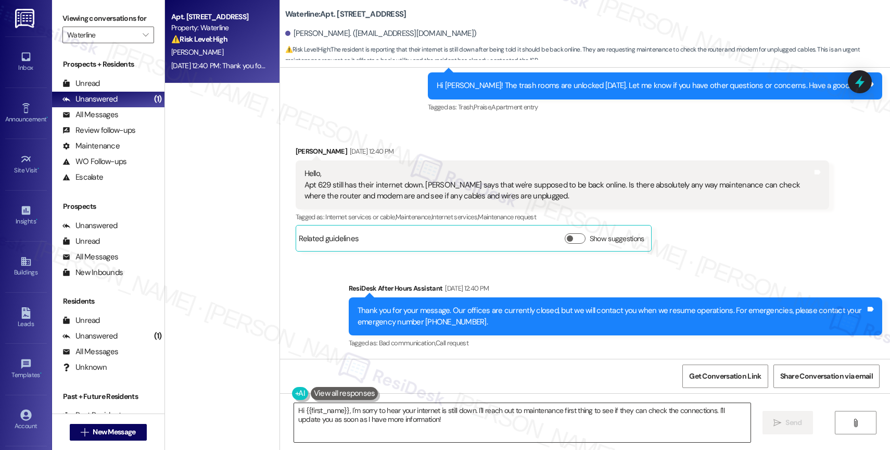
click at [415, 416] on textarea "Hi {{first_name}}, I'm sorry to hear your internet is still down. I'll reach ou…" at bounding box center [522, 422] width 457 height 39
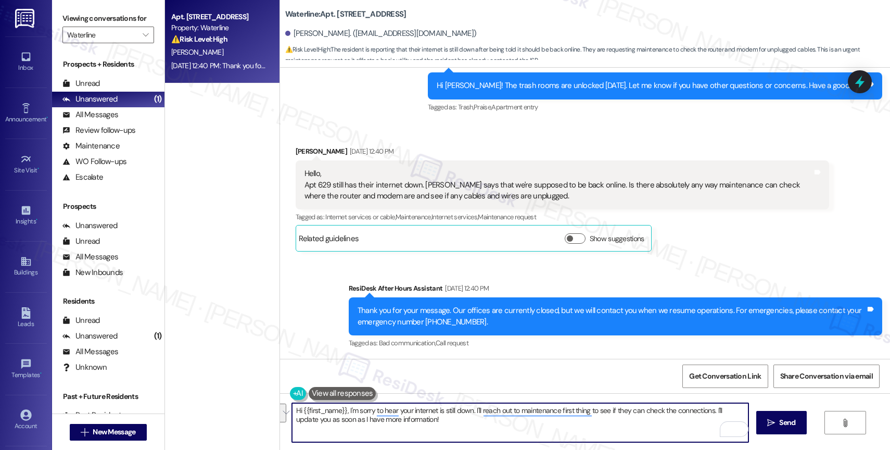
drag, startPoint x: 410, startPoint y: 416, endPoint x: 350, endPoint y: 409, distance: 60.3
click at [350, 409] on textarea "Hi {{first_name}}, I'm sorry to hear your internet is still down. I'll reach ou…" at bounding box center [520, 422] width 457 height 39
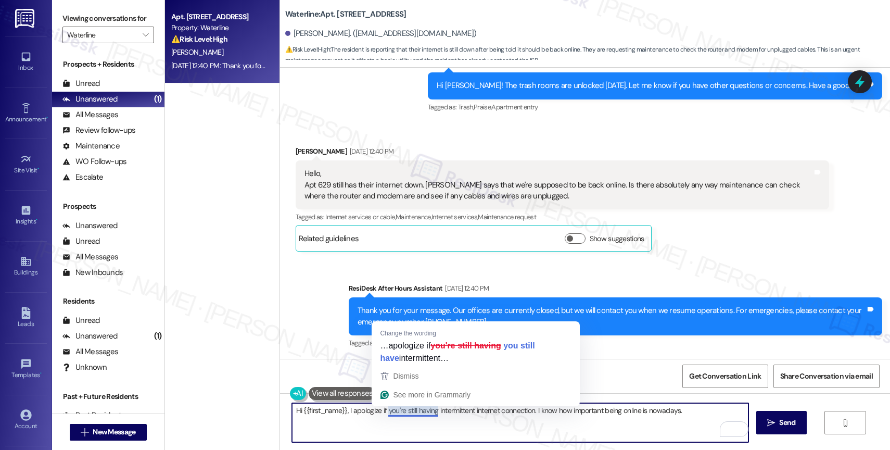
click at [379, 411] on textarea "Hi {{first_name}}, I apologize if you're still having intermittent internet con…" at bounding box center [520, 422] width 457 height 39
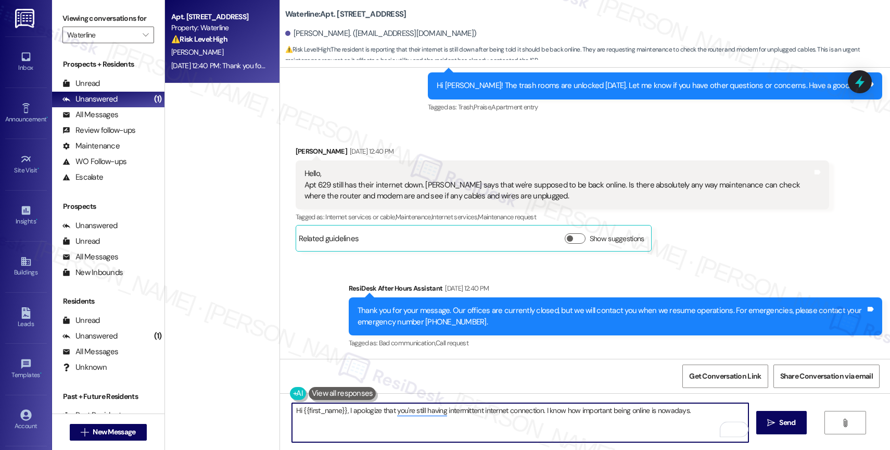
click at [689, 411] on textarea "Hi {{first_name}}, I apologize that you're still having intermittent internet c…" at bounding box center [520, 422] width 457 height 39
click at [388, 412] on textarea "Hi {{first_name}}, I apologize that you're still having intermittent internet c…" at bounding box center [520, 422] width 457 height 39
click at [419, 411] on textarea "Hi {{first_name}}, I apologize that you're still having intermittent internet c…" at bounding box center [520, 422] width 457 height 39
click at [699, 410] on textarea "Hi {{first_name}}, I apologize that you've been having intermittent internet co…" at bounding box center [520, 422] width 457 height 39
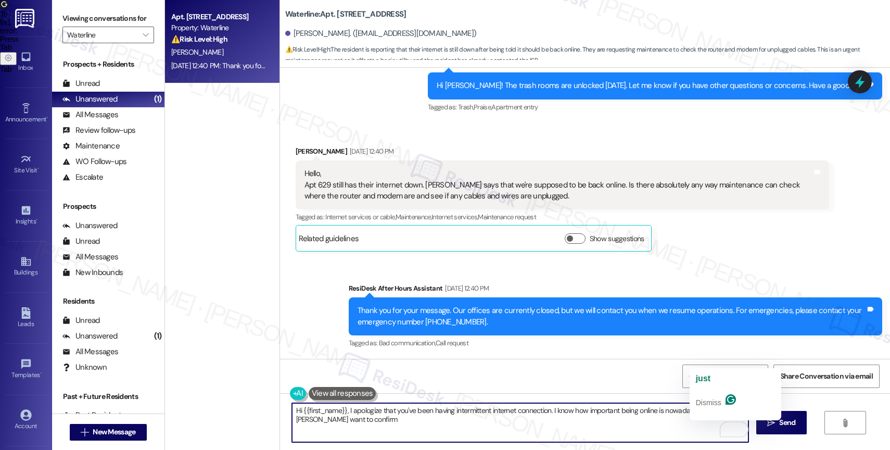
click at [700, 410] on textarea "Hi {{first_name}}, I apologize that you've been having intermittent internet co…" at bounding box center [520, 422] width 457 height 39
click at [349, 418] on textarea "Hi {{first_name}}, I apologize that you've been having intermittent internet co…" at bounding box center [520, 422] width 457 height 39
click at [317, 416] on textarea "Hi {{first_name}}, I apologize that you've been having intermittent internet co…" at bounding box center [520, 422] width 457 height 39
click at [335, 416] on textarea "Hi {{first_name}}, I apologize that you've been having intermittent internet co…" at bounding box center [520, 422] width 457 height 39
click at [452, 419] on textarea "Hi {{first_name}}, I apologize that you've been having intermittent internet co…" at bounding box center [520, 422] width 457 height 39
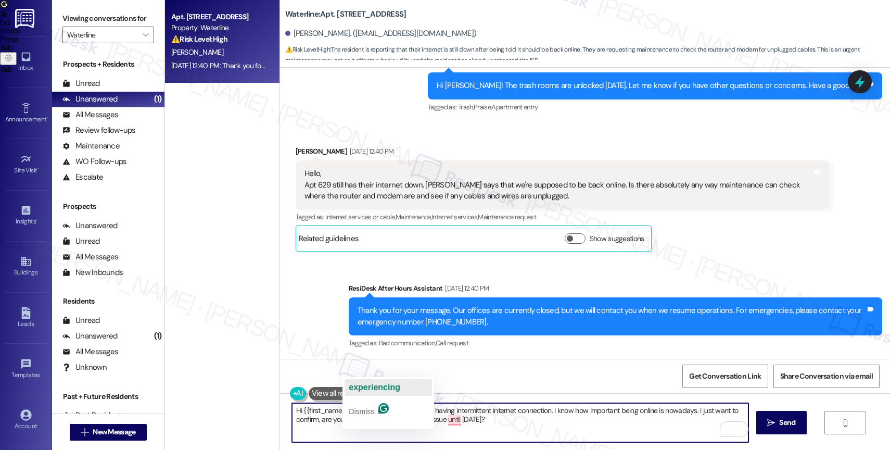
click at [390, 386] on span "experiencing" at bounding box center [375, 387] width 52 height 9
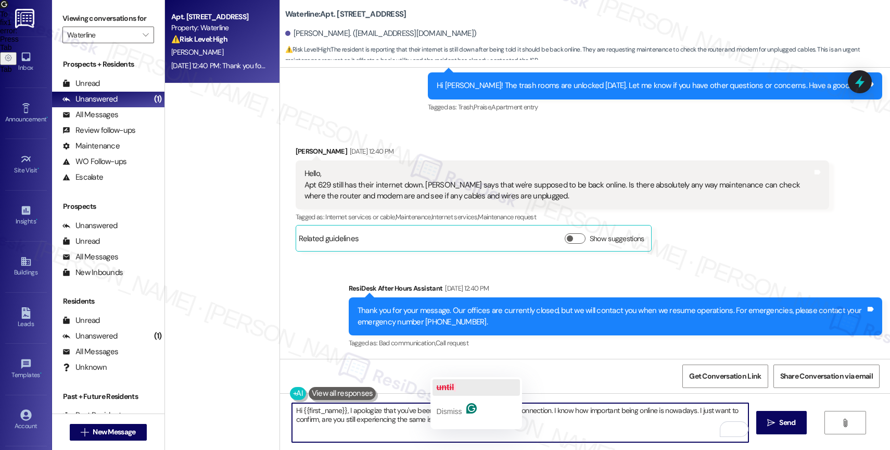
click at [452, 385] on span "until" at bounding box center [446, 387] width 18 height 9
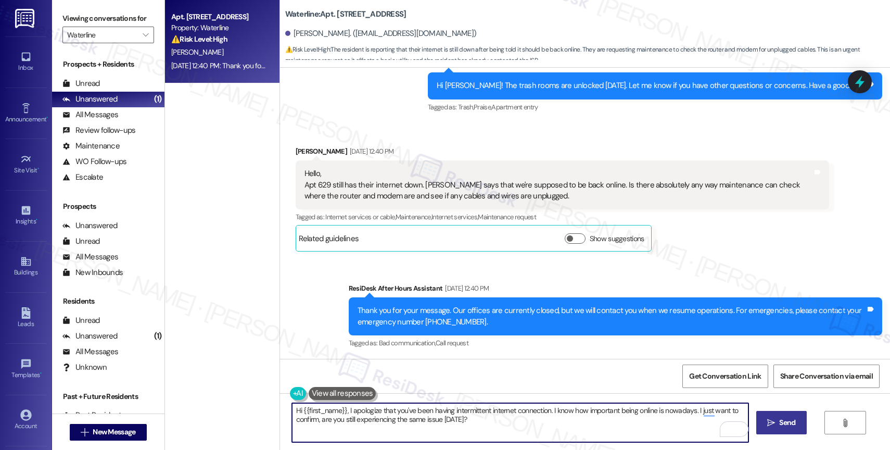
type textarea "Hi {{first_name}}, I apologize that you've been having intermittent internet co…"
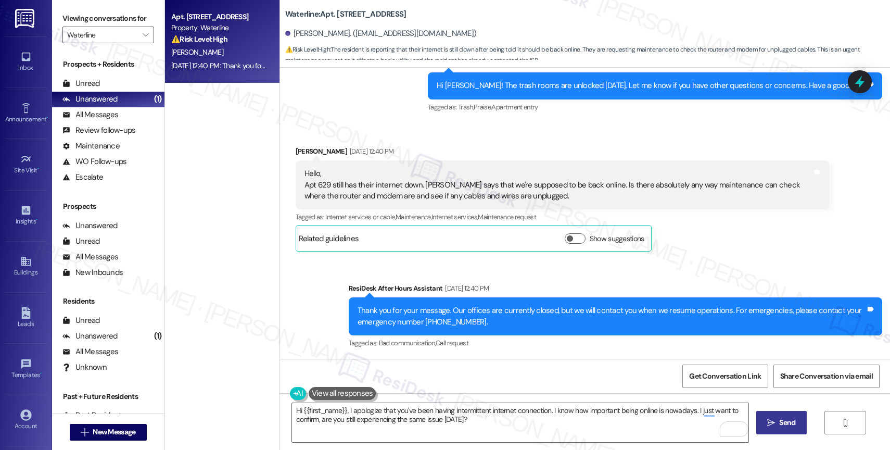
click at [789, 422] on span "Send" at bounding box center [787, 422] width 16 height 11
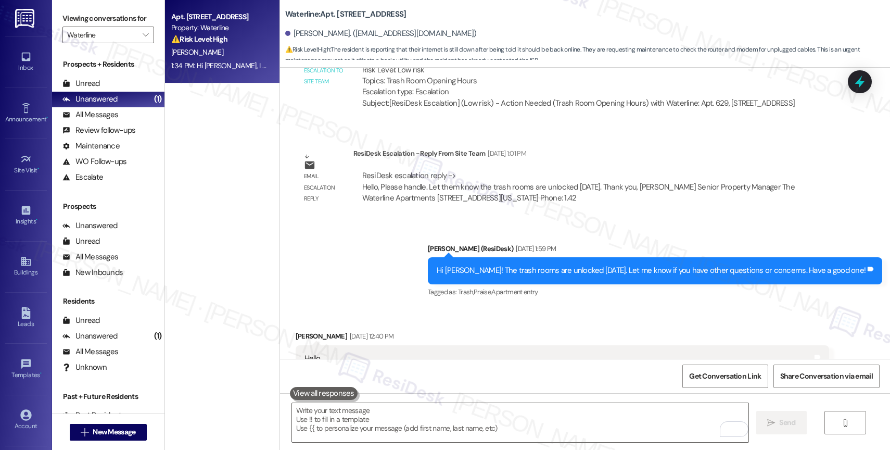
scroll to position [5060, 0]
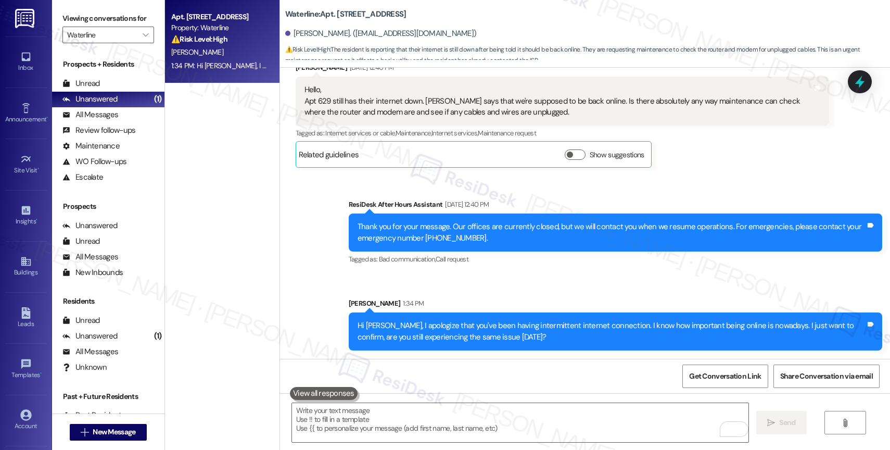
click at [496, 177] on div "Sent via SMS ResiDesk After Hours Assistant Sep 06, 2025 at 12:40 PM Thank you …" at bounding box center [585, 266] width 610 height 183
click at [141, 41] on span "" at bounding box center [146, 35] width 10 height 17
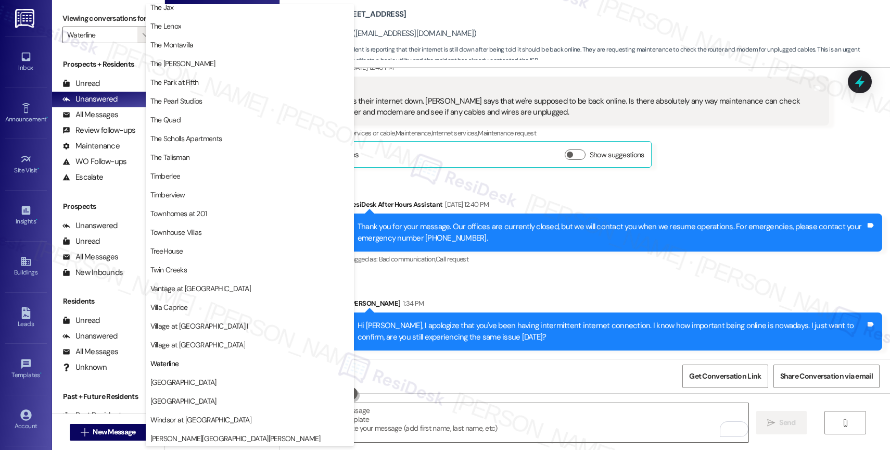
click at [500, 279] on div "Sent via SMS ResiDesk After Hours Assistant Sep 06, 2025 at 12:40 PM Thank you …" at bounding box center [585, 266] width 610 height 183
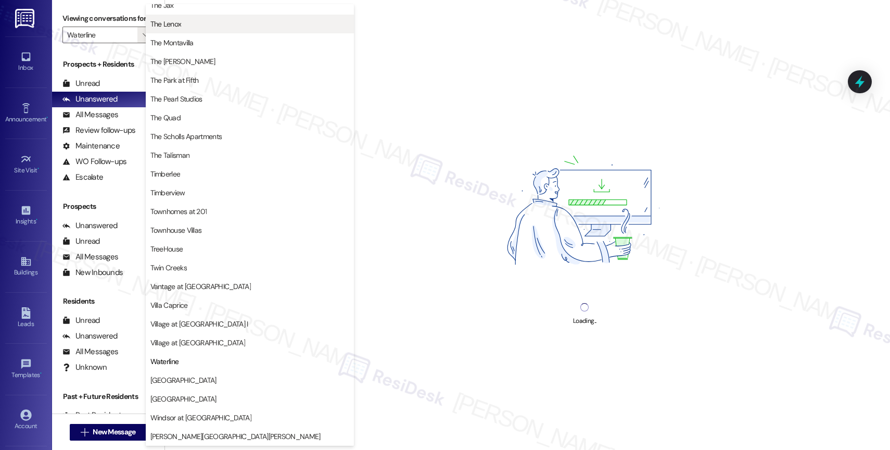
type input "The Talisman"
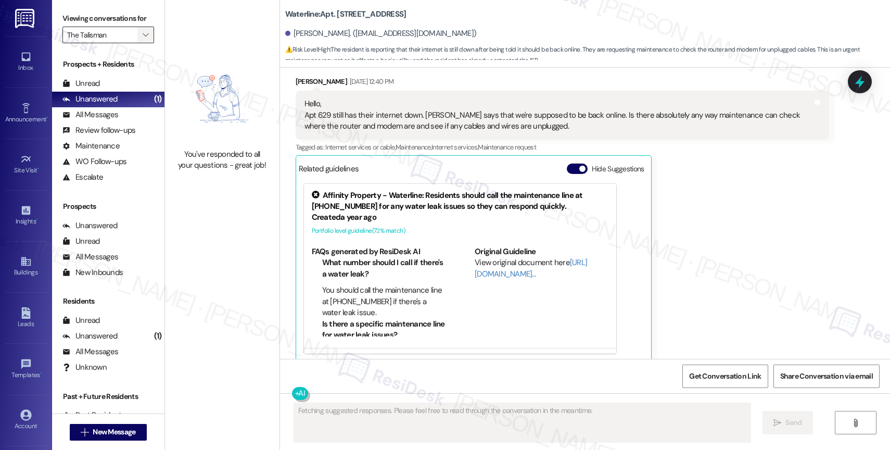
scroll to position [5057, 0]
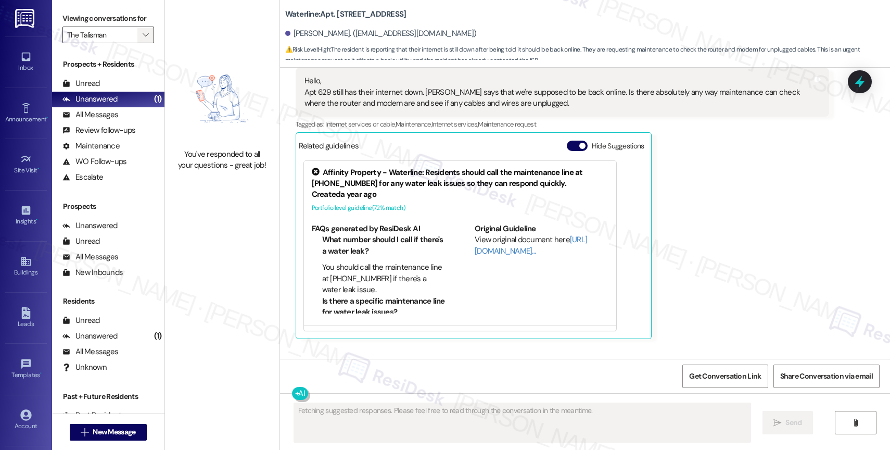
click at [143, 39] on icon "" at bounding box center [146, 35] width 6 height 8
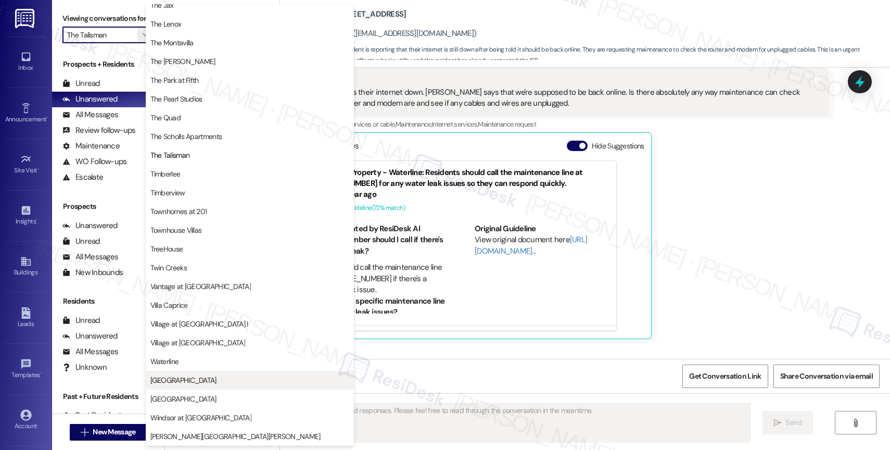
scroll to position [1895, 0]
click at [185, 375] on span "[GEOGRAPHIC_DATA]" at bounding box center [249, 380] width 199 height 10
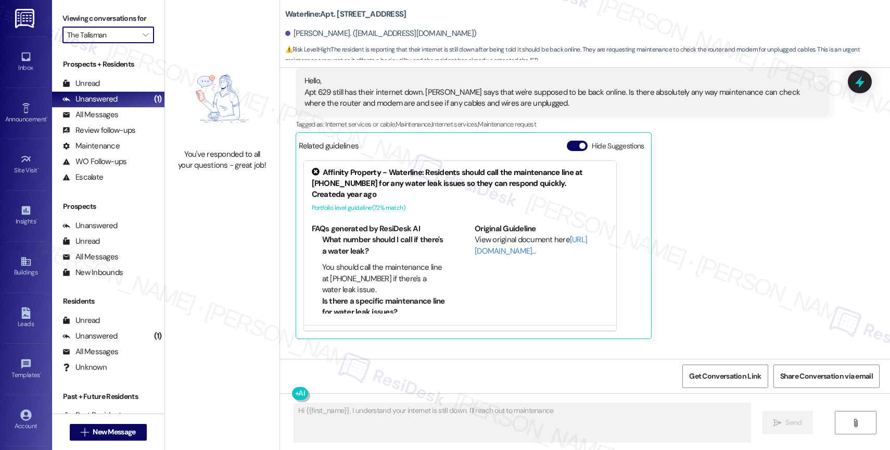
type textarea "Hi {{first_name}}, I understand your internet is still down. I'll reach out to …"
type input "[GEOGRAPHIC_DATA]"
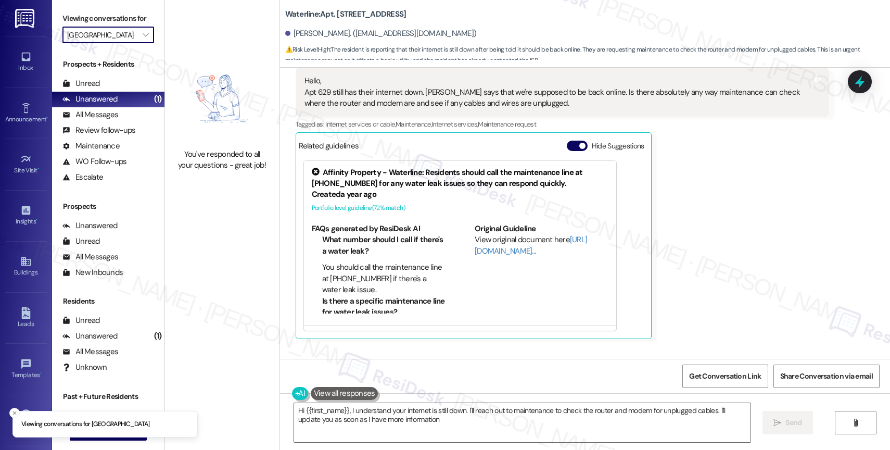
type textarea "Hi {{first_name}}, I understand your internet is still down. I'll reach out to …"
click at [137, 40] on button "" at bounding box center [145, 35] width 17 height 17
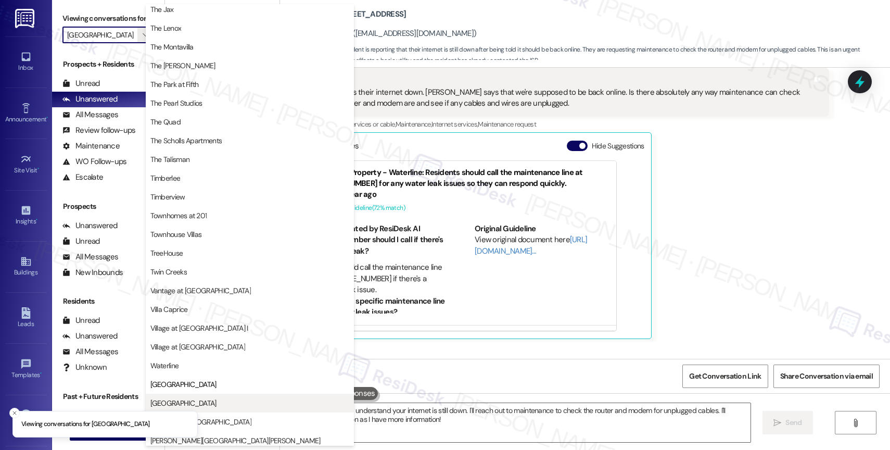
scroll to position [1875, 0]
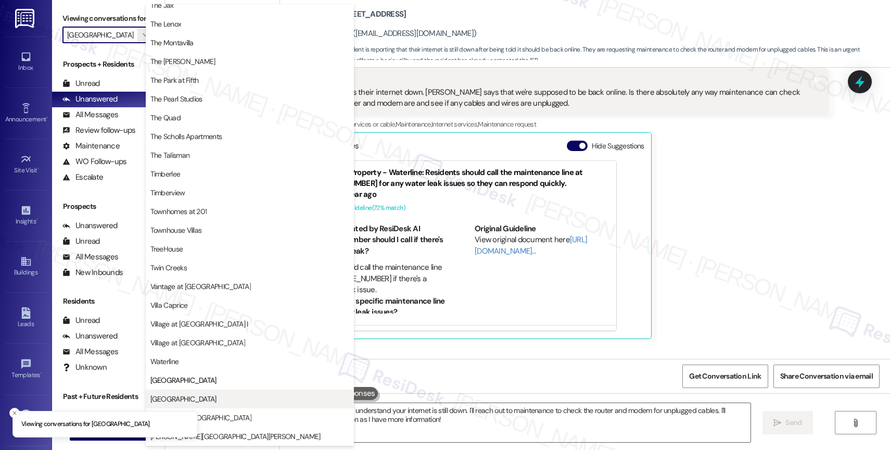
click at [214, 390] on button "[GEOGRAPHIC_DATA]" at bounding box center [250, 398] width 208 height 19
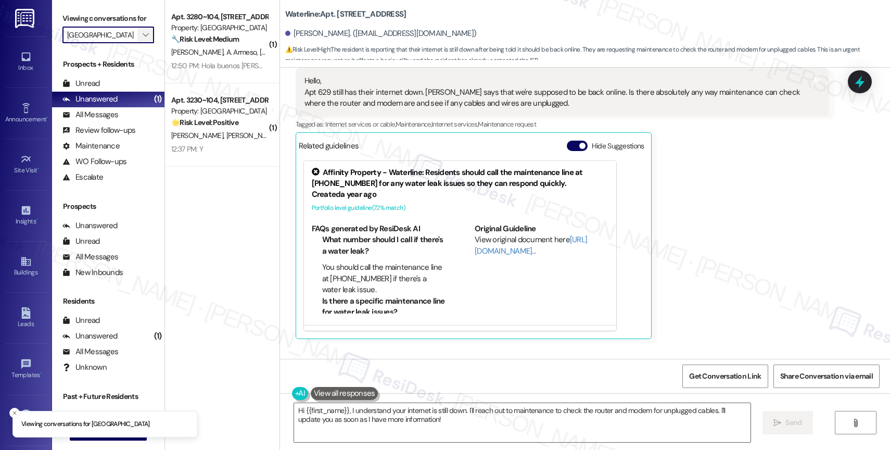
click at [143, 39] on icon "" at bounding box center [146, 35] width 6 height 8
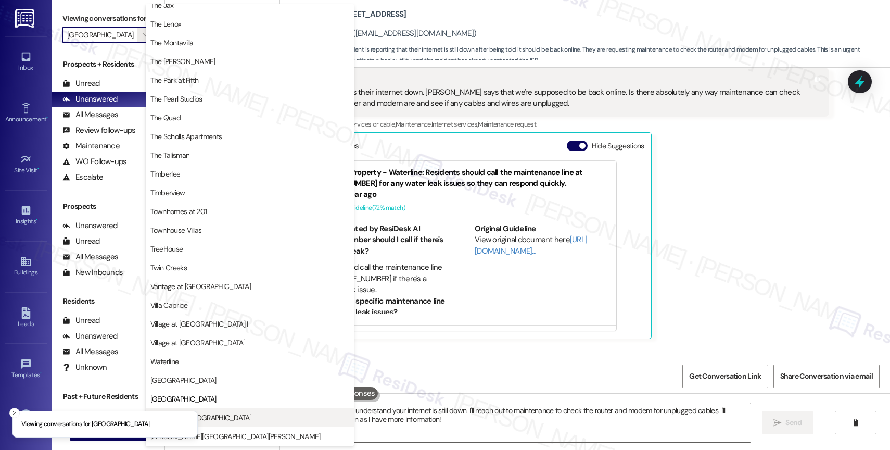
scroll to position [1866, 0]
click at [229, 415] on span "Windsor at [GEOGRAPHIC_DATA]" at bounding box center [249, 417] width 199 height 10
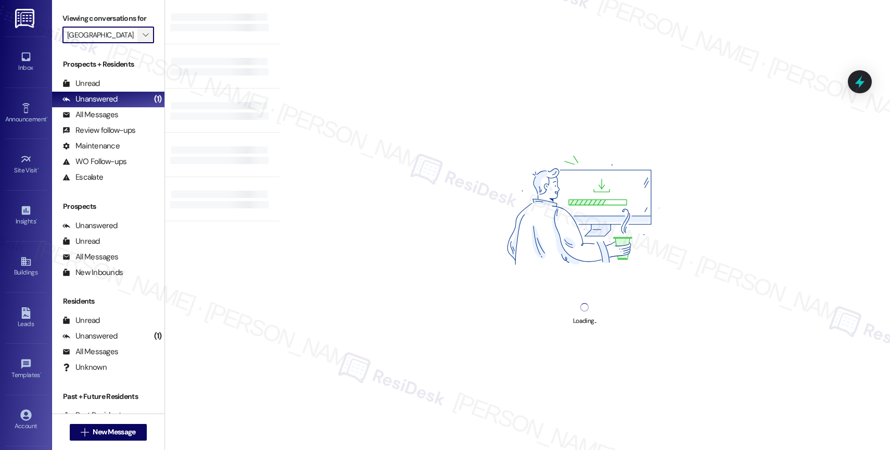
type input "Windsor at [GEOGRAPHIC_DATA]"
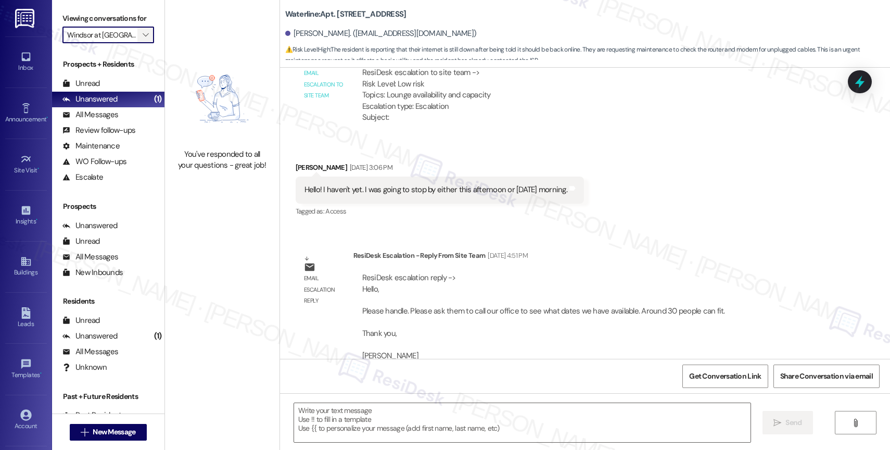
type textarea "Fetching suggested responses. Please feel free to read through the conversation…"
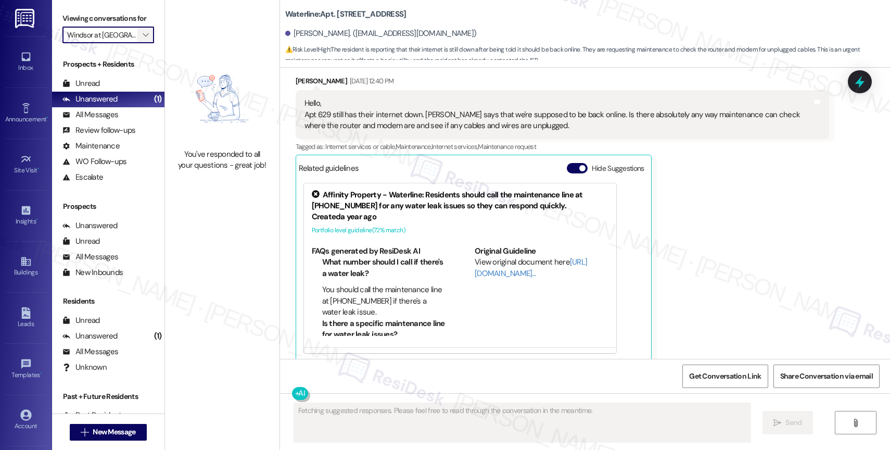
scroll to position [5057, 0]
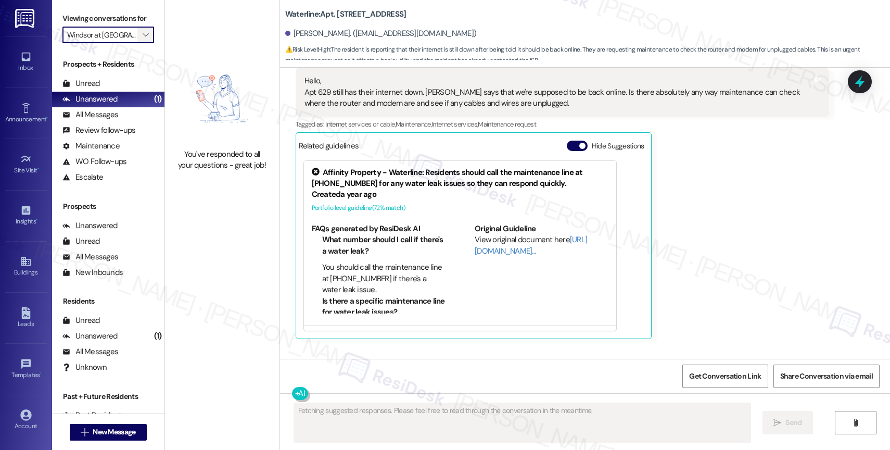
click at [141, 43] on span "" at bounding box center [146, 35] width 10 height 17
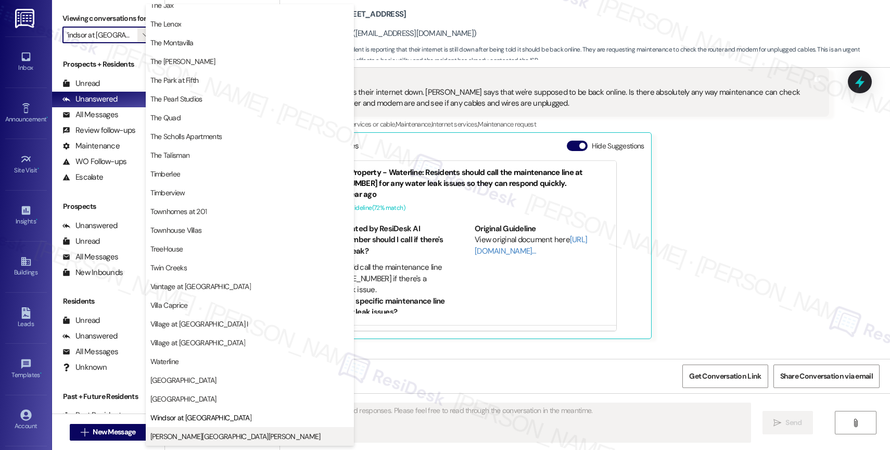
scroll to position [1875, 0]
click at [197, 436] on span "[PERSON_NAME][GEOGRAPHIC_DATA][PERSON_NAME]" at bounding box center [235, 436] width 170 height 10
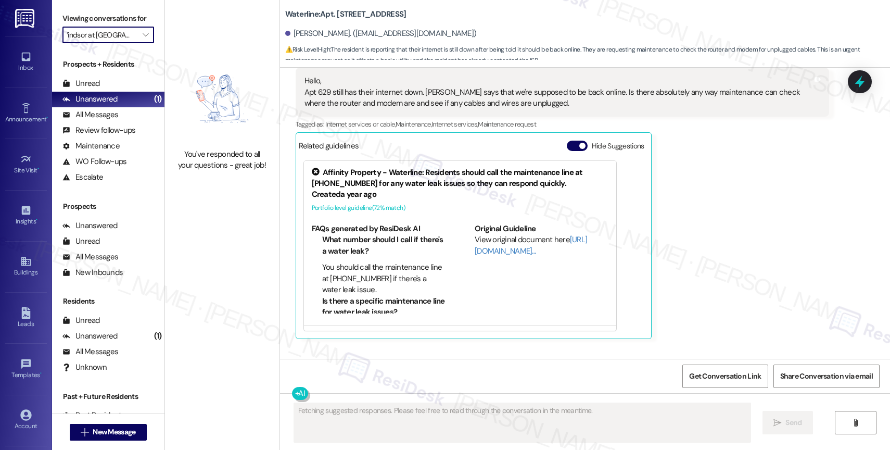
type input "[PERSON_NAME][GEOGRAPHIC_DATA][PERSON_NAME]"
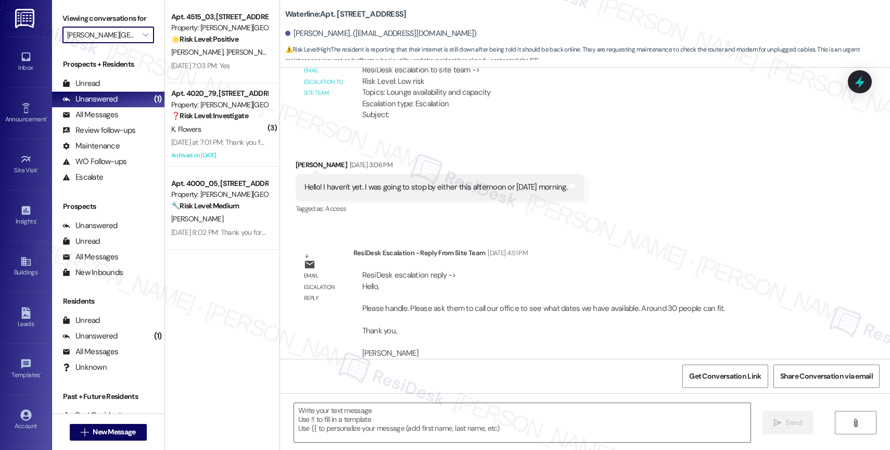
type textarea "Fetching suggested responses. Please feel free to read through the conversation…"
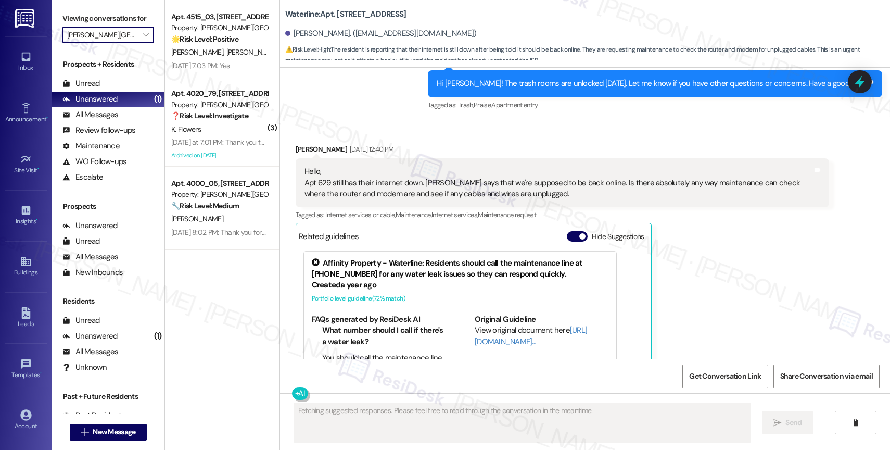
scroll to position [5057, 0]
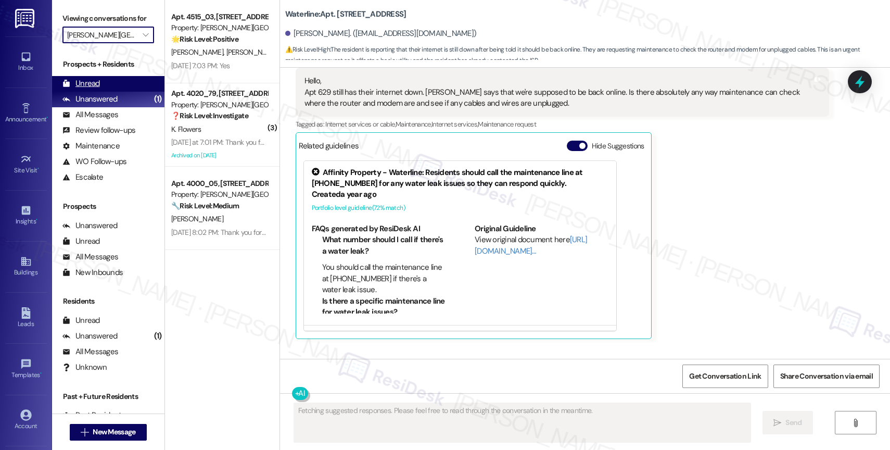
click at [104, 92] on div "Unread (0)" at bounding box center [108, 84] width 112 height 16
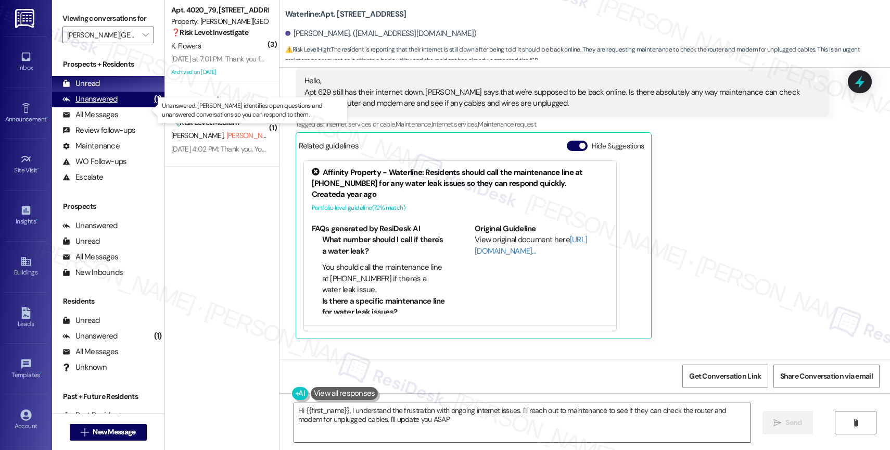
type textarea "Hi {{first_name}}, I understand the frustration with ongoing internet issues. I…"
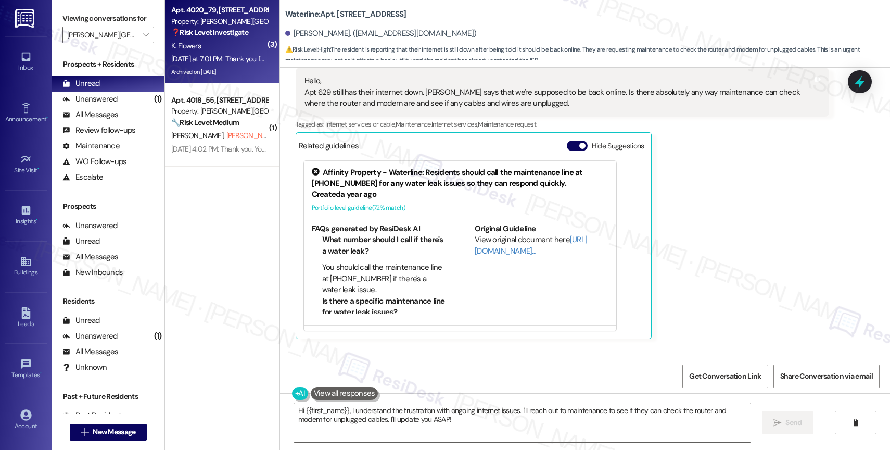
click at [215, 15] on div "Apt. 4020_79, [STREET_ADDRESS]" at bounding box center [219, 10] width 96 height 11
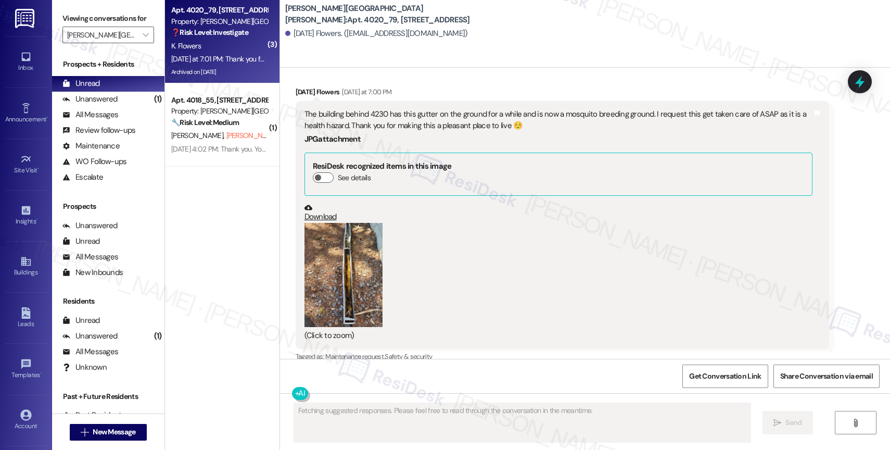
scroll to position [51338, 0]
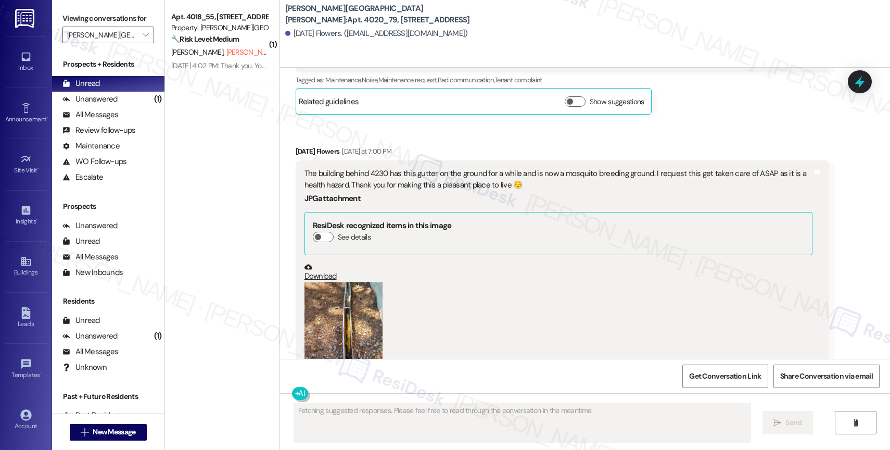
click at [569, 432] on button "Hide Suggestions" at bounding box center [577, 437] width 21 height 10
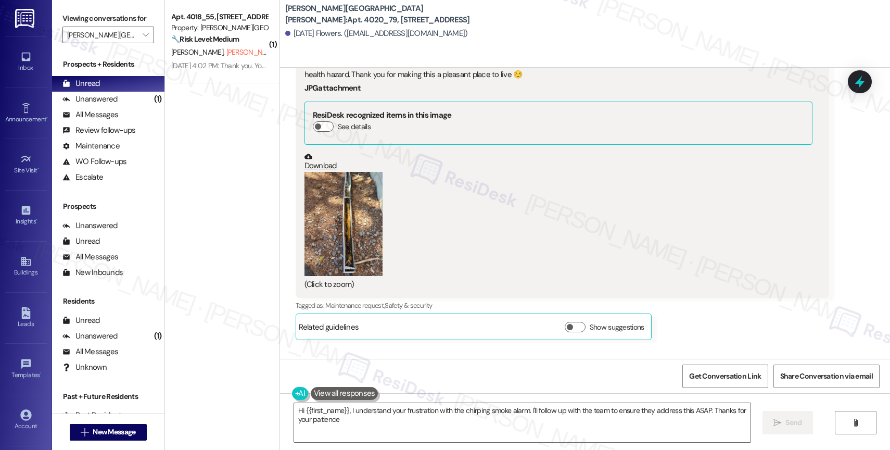
type textarea "Hi {{first_name}}, I understand your frustration with the chirping smoke alarm.…"
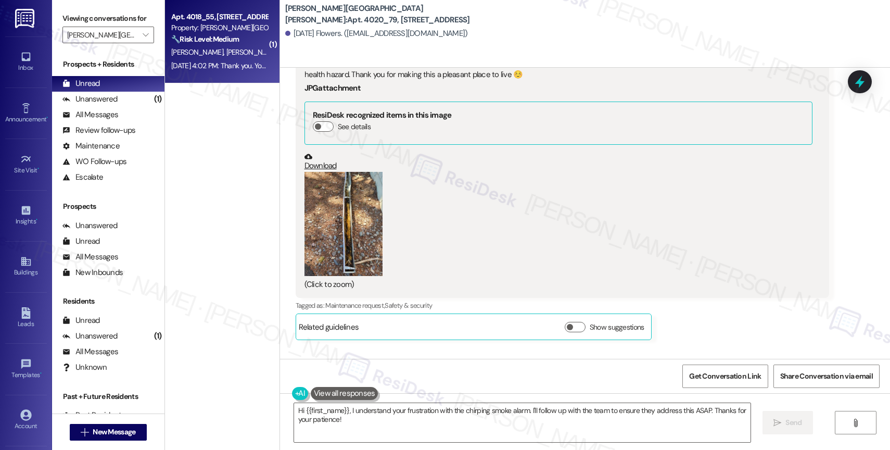
click at [226, 52] on span "E. Mariolis (Opted Out)" at bounding box center [270, 51] width 89 height 9
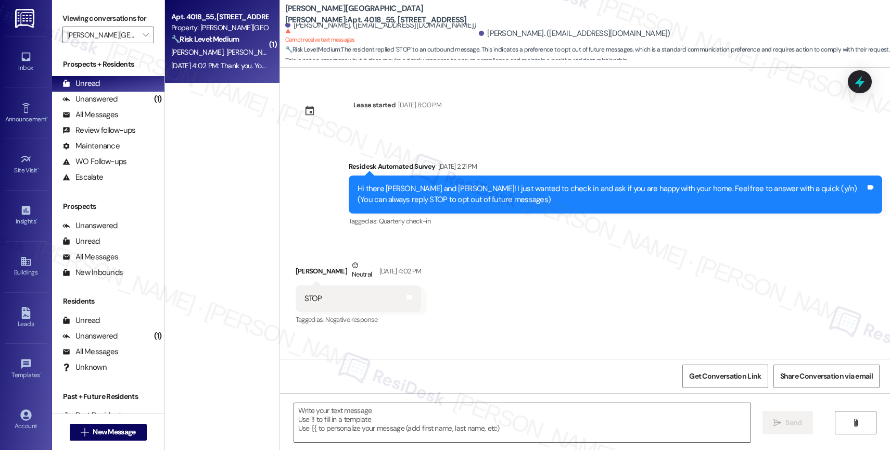
type textarea "Fetching suggested responses. Please feel free to read through the conversation…"
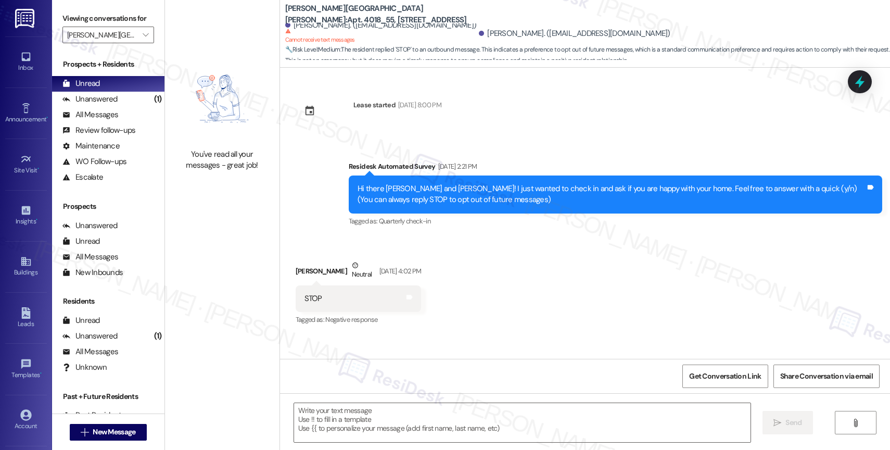
scroll to position [160, 0]
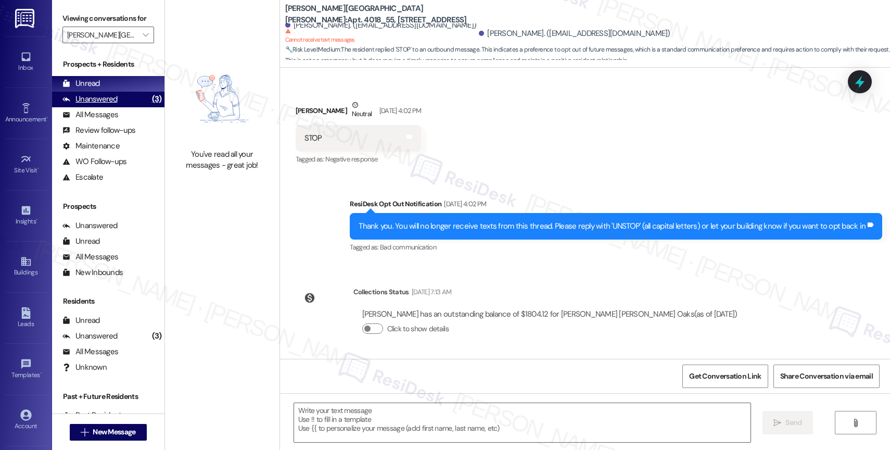
click at [115, 105] on div "Unanswered" at bounding box center [89, 99] width 55 height 11
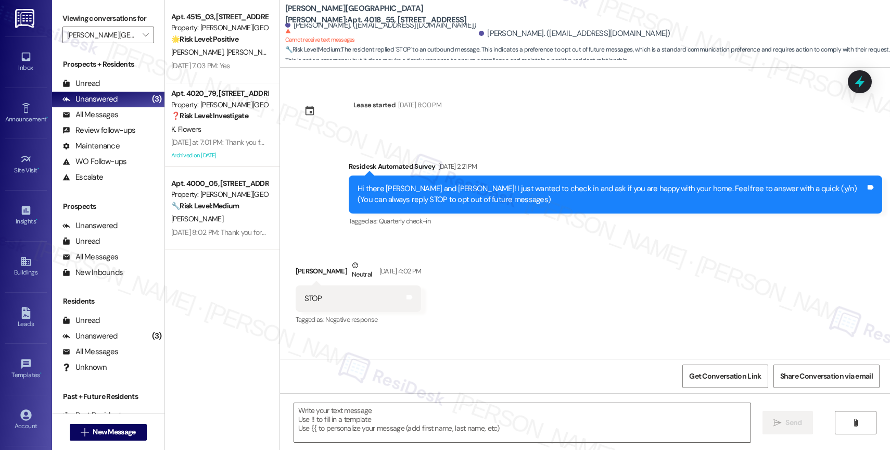
type textarea "Fetching suggested responses. Please feel free to read through the conversation…"
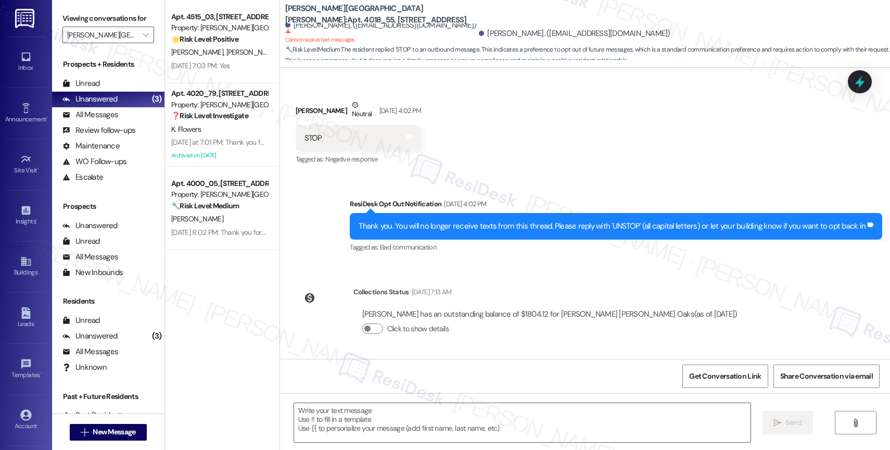
click at [501, 152] on div "Received via SMS Emilia Mariolis Neutral Sep 03, 2025 at 4:02 PM STOP Tags and …" at bounding box center [585, 125] width 610 height 99
click at [143, 39] on icon "" at bounding box center [146, 35] width 6 height 8
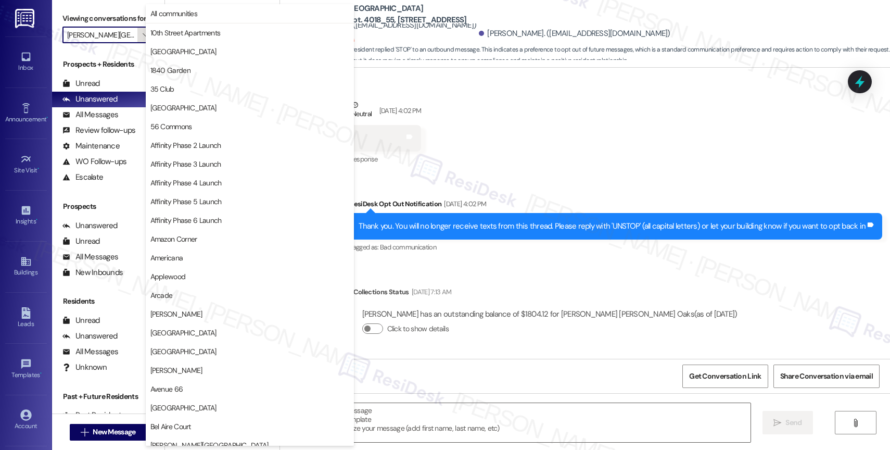
scroll to position [1795, 0]
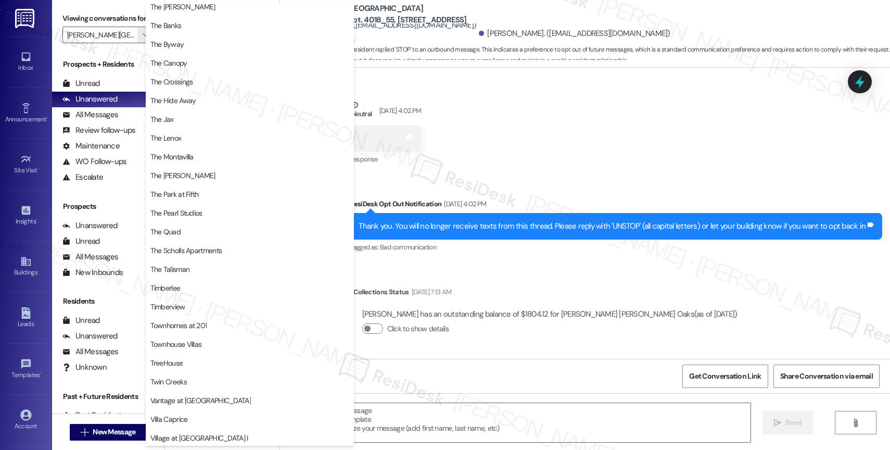
click at [531, 131] on div "Received via SMS Emilia Mariolis Neutral Sep 03, 2025 at 4:02 PM STOP Tags and …" at bounding box center [585, 125] width 610 height 99
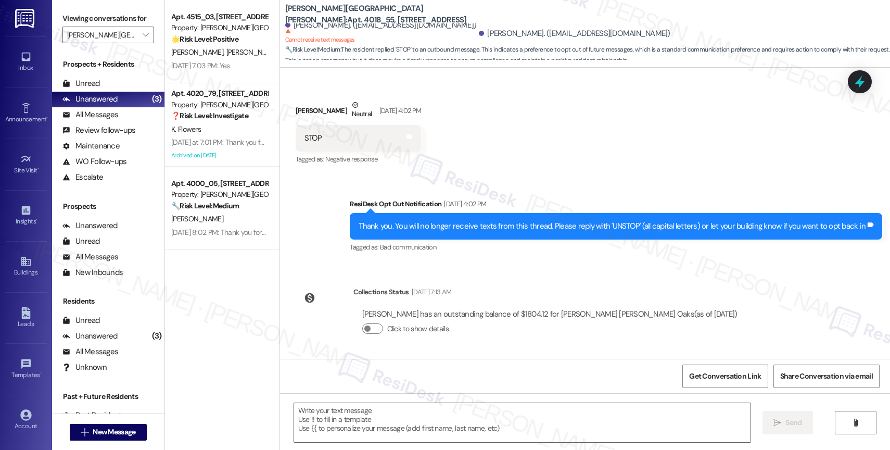
click at [535, 184] on div "Sent via SMS ResiDesk Opt Out Notification Sep 03, 2025 at 4:02 PM Thank you. Y…" at bounding box center [585, 219] width 610 height 88
